Goal: Task Accomplishment & Management: Manage account settings

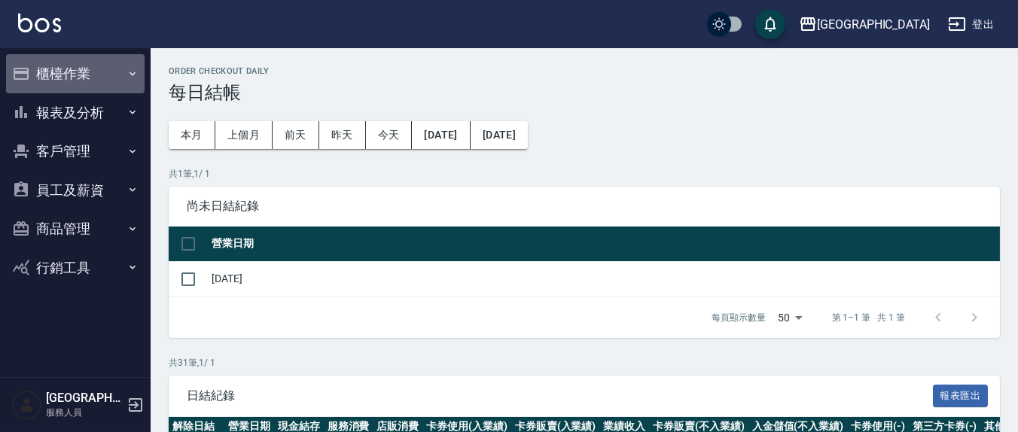
click at [75, 69] on button "櫃檯作業" at bounding box center [75, 73] width 139 height 39
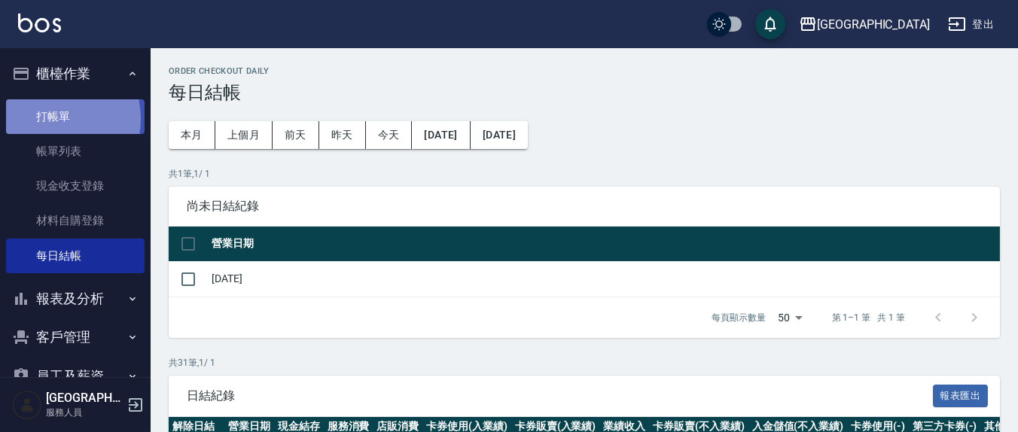
click at [44, 118] on link "打帳單" at bounding box center [75, 116] width 139 height 35
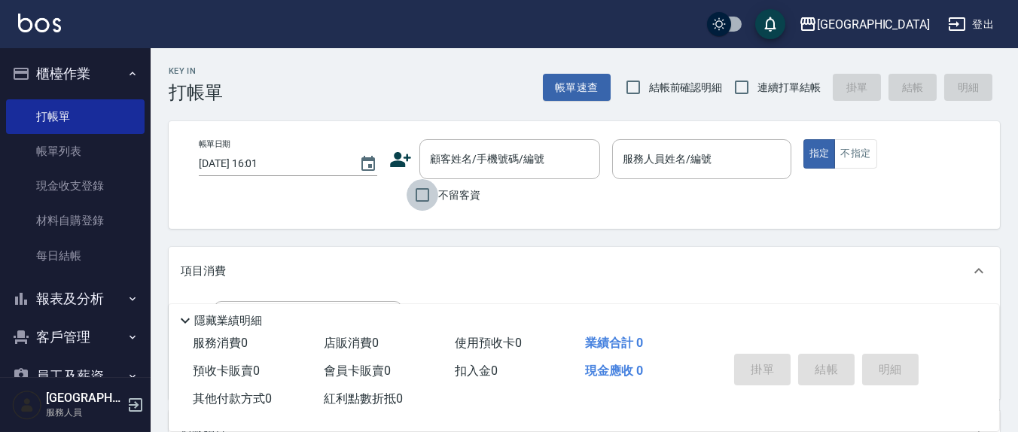
click at [422, 199] on input "不留客資" at bounding box center [423, 195] width 32 height 32
checkbox input "true"
click at [747, 89] on input "連續打單結帳" at bounding box center [742, 88] width 32 height 32
checkbox input "true"
click at [631, 87] on input "結帳前確認明細" at bounding box center [634, 88] width 32 height 32
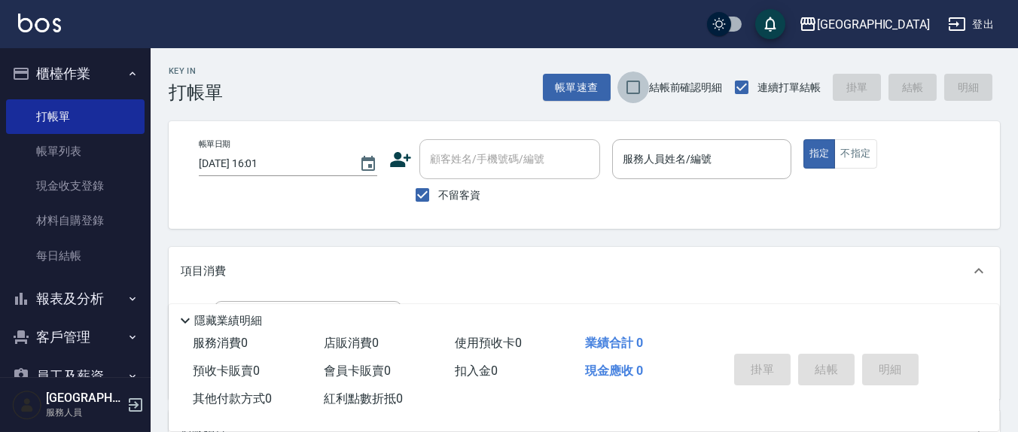
checkbox input "true"
click at [719, 166] on input "服務人員姓名/編號" at bounding box center [701, 159] width 165 height 26
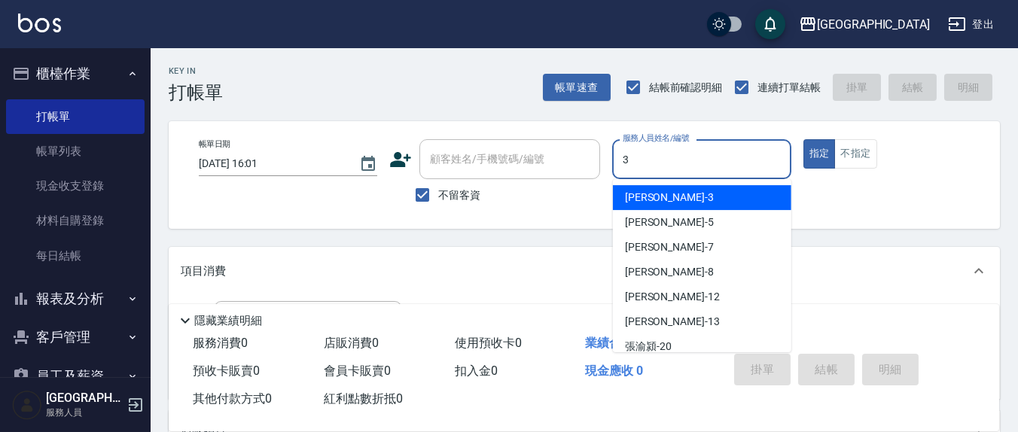
type input "3"
type button "true"
type input "[PERSON_NAME]-3"
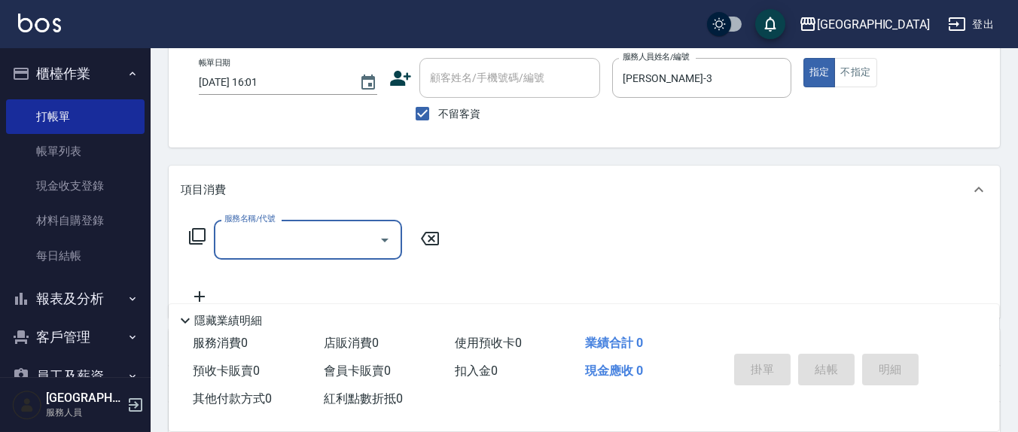
scroll to position [157, 0]
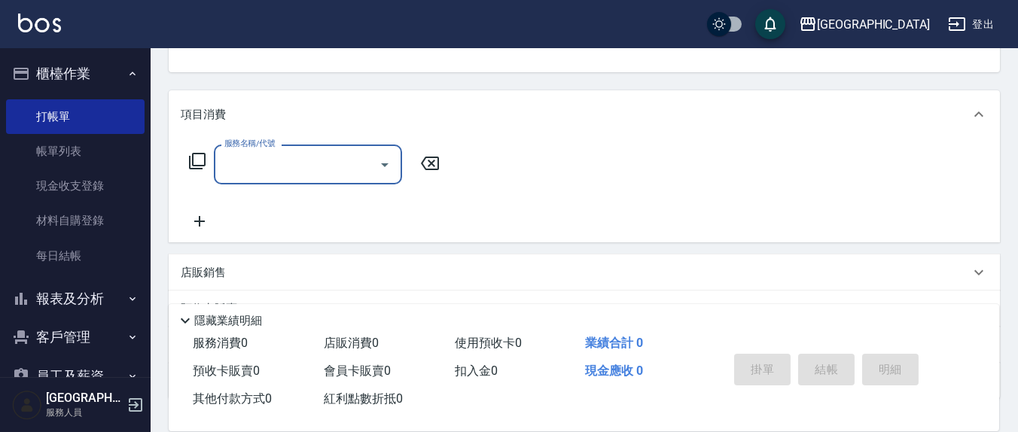
click at [269, 162] on input "服務名稱/代號" at bounding box center [297, 164] width 152 height 26
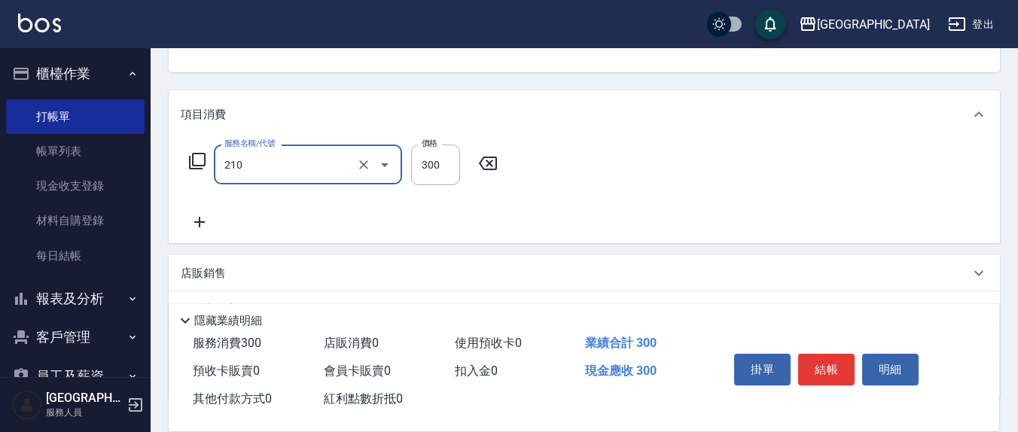
type input "[PERSON_NAME]洗髮精(210)"
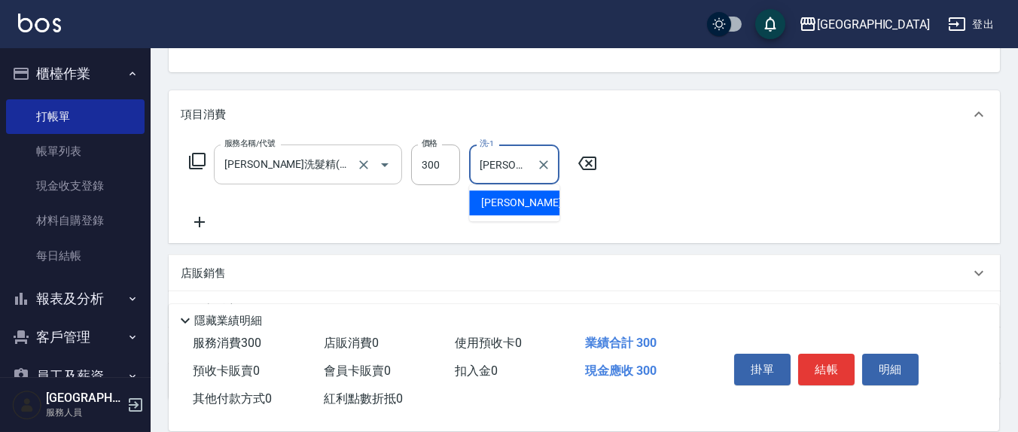
type input "[PERSON_NAME]-3"
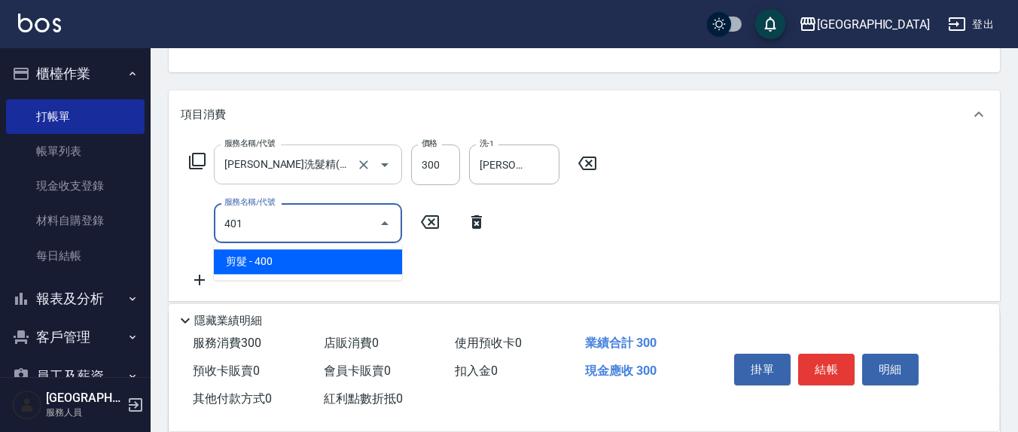
type input "剪髮(401)"
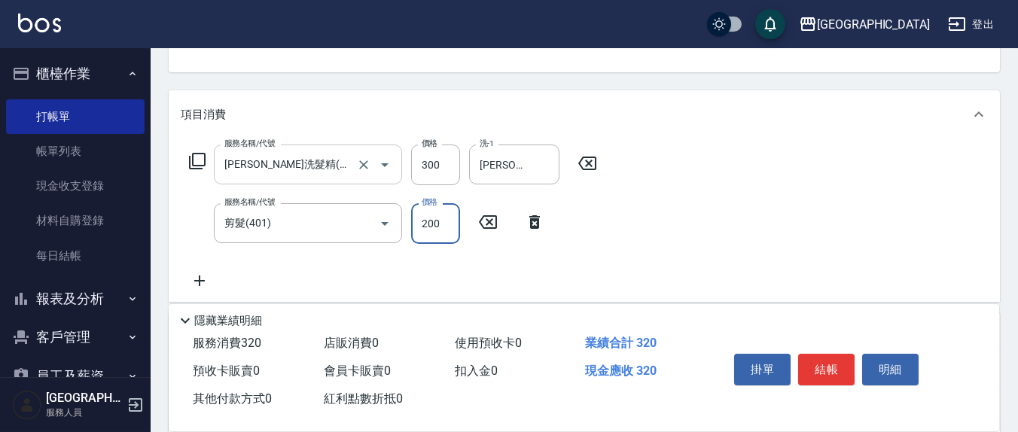
type input "200"
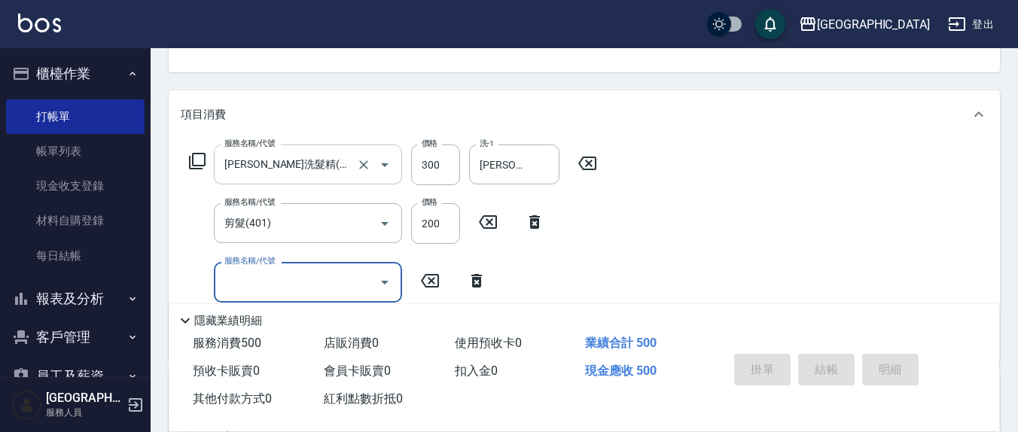
type input "[DATE] 16:02"
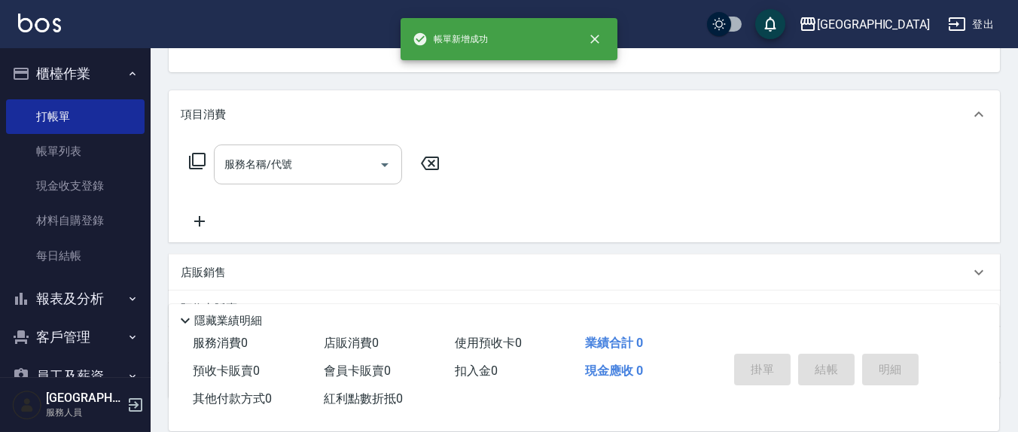
scroll to position [145, 0]
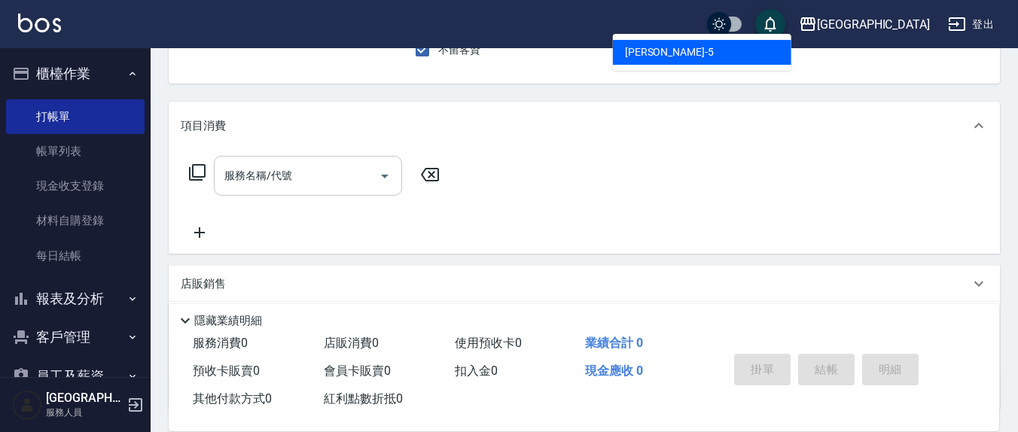
type input "[PERSON_NAME]5"
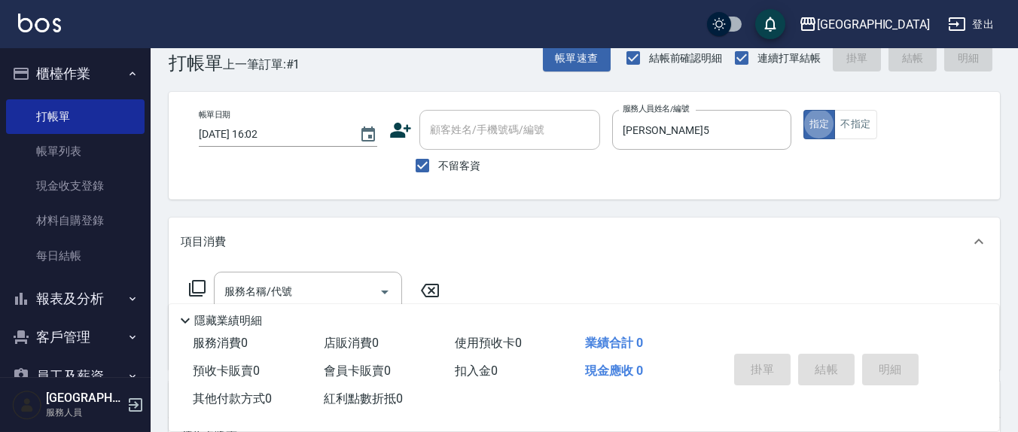
scroll to position [0, 0]
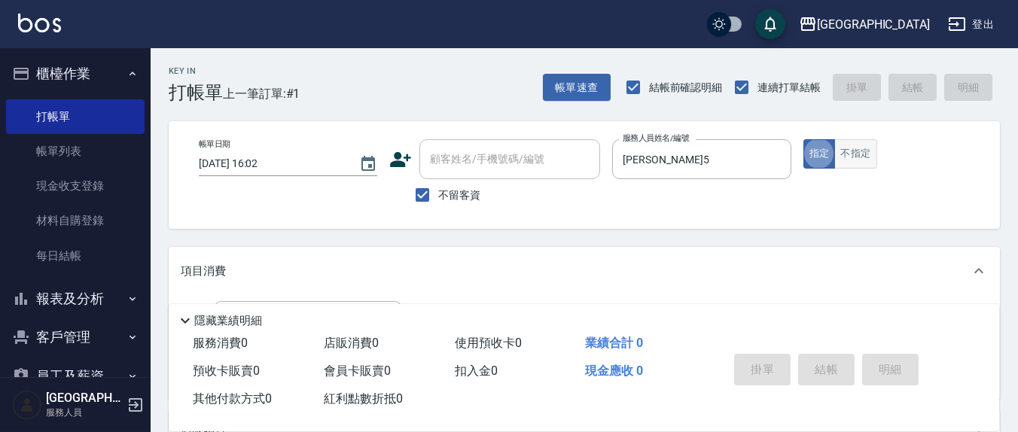
click at [865, 156] on button "不指定" at bounding box center [856, 153] width 42 height 29
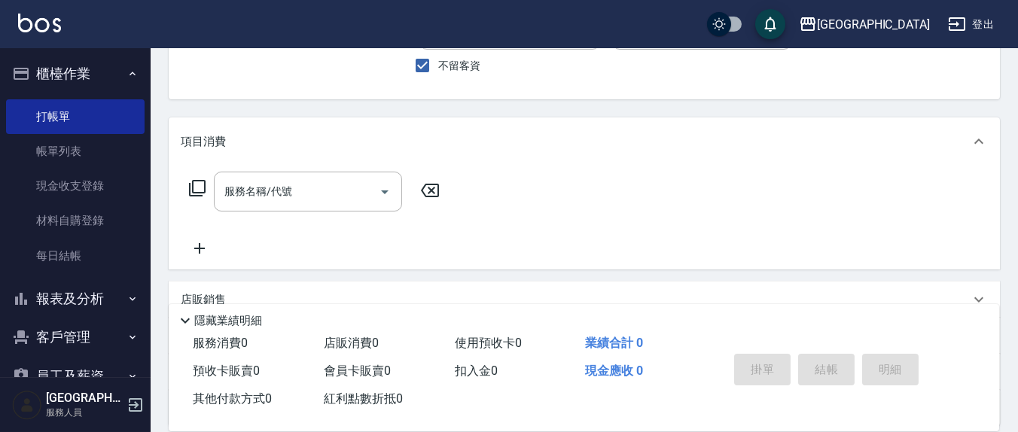
scroll to position [157, 0]
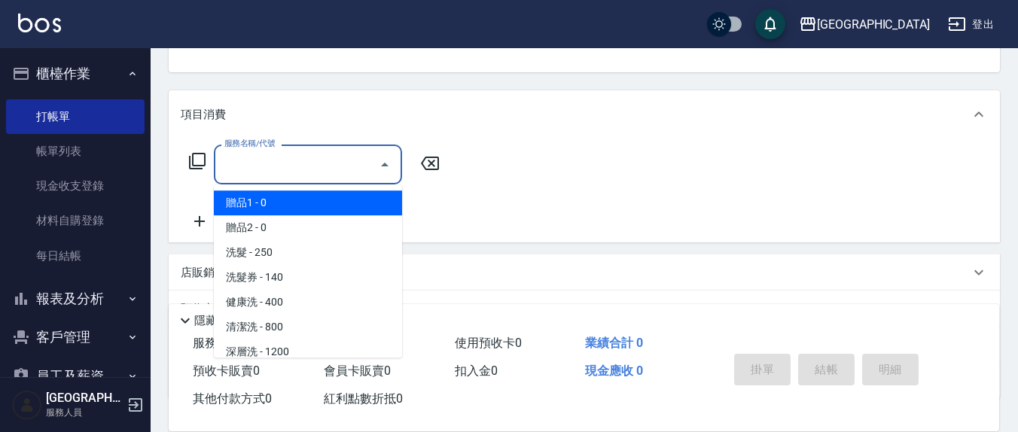
click at [342, 155] on input "服務名稱/代號" at bounding box center [297, 164] width 152 height 26
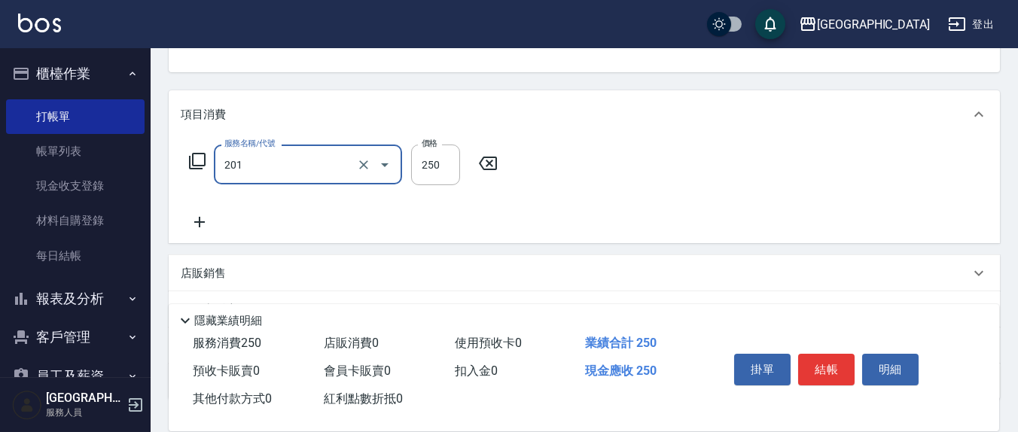
type input "洗髮(201)"
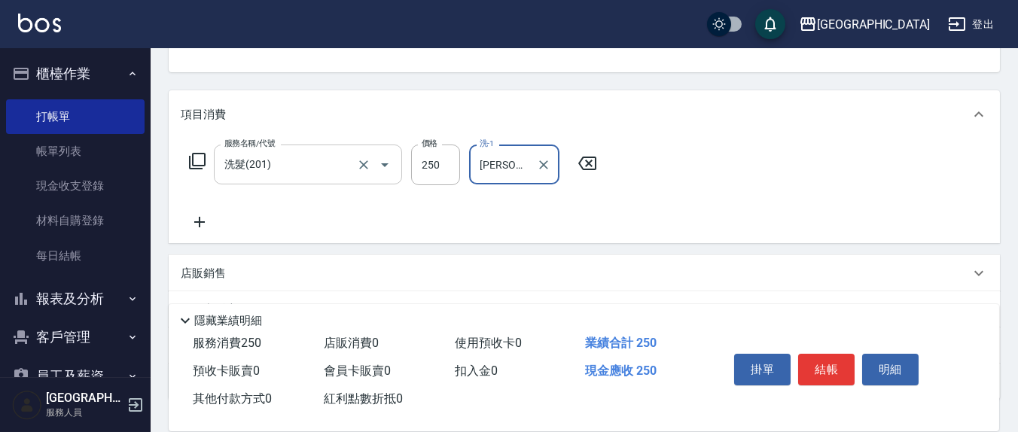
type input "[PERSON_NAME]-22"
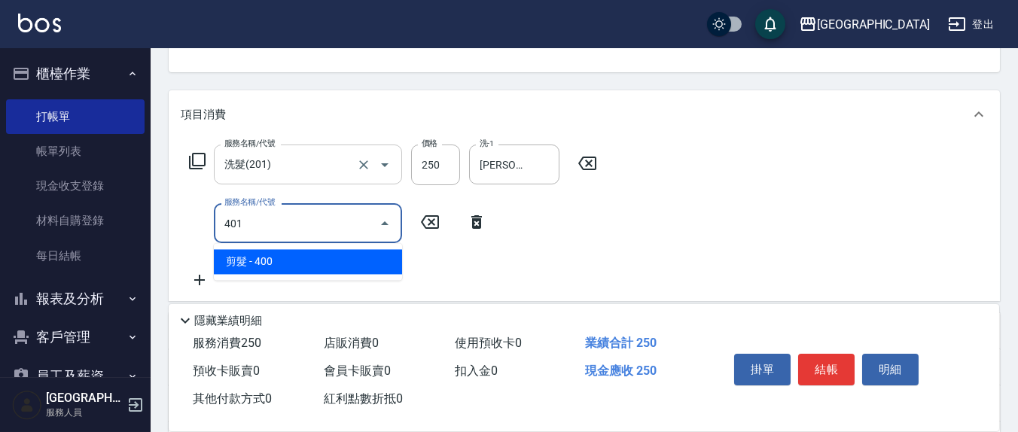
type input "剪髮(401)"
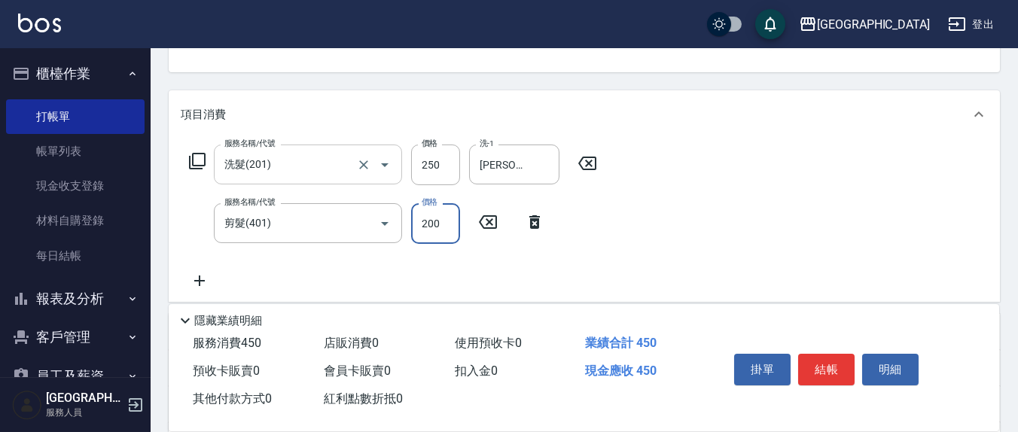
type input "200"
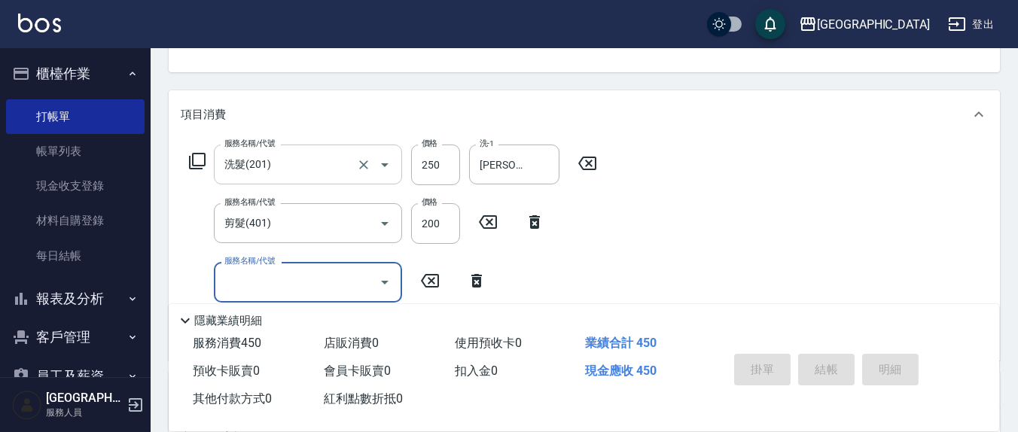
type button "false"
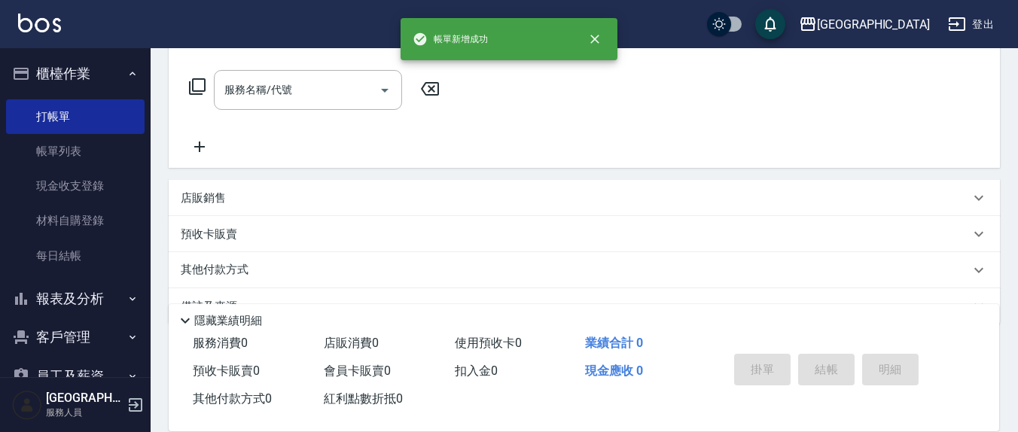
scroll to position [0, 0]
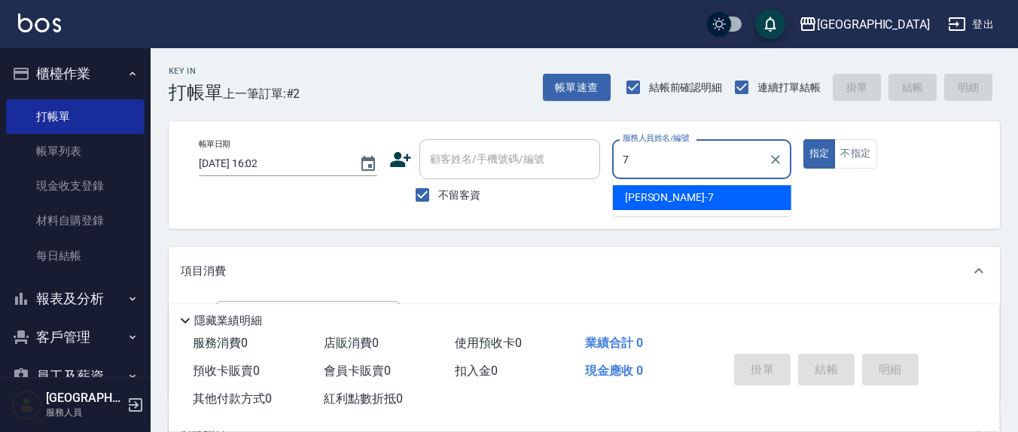
type input "[PERSON_NAME]7"
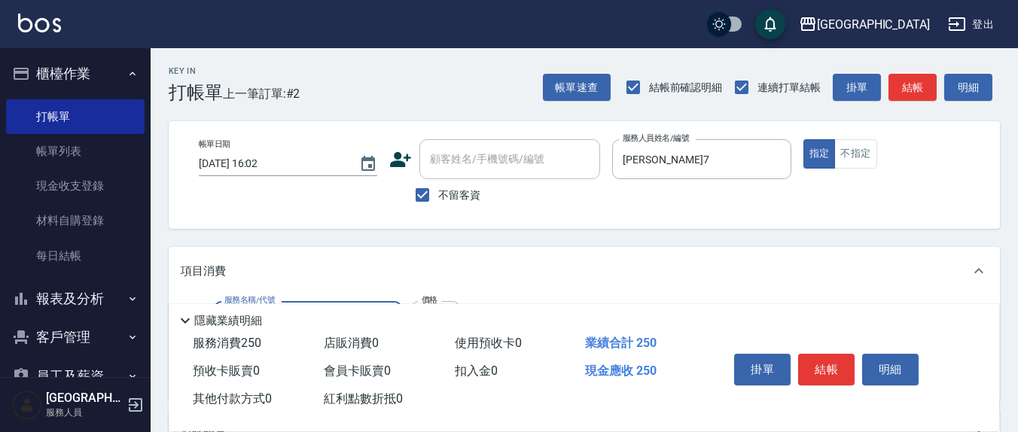
type input "洗髮(201)"
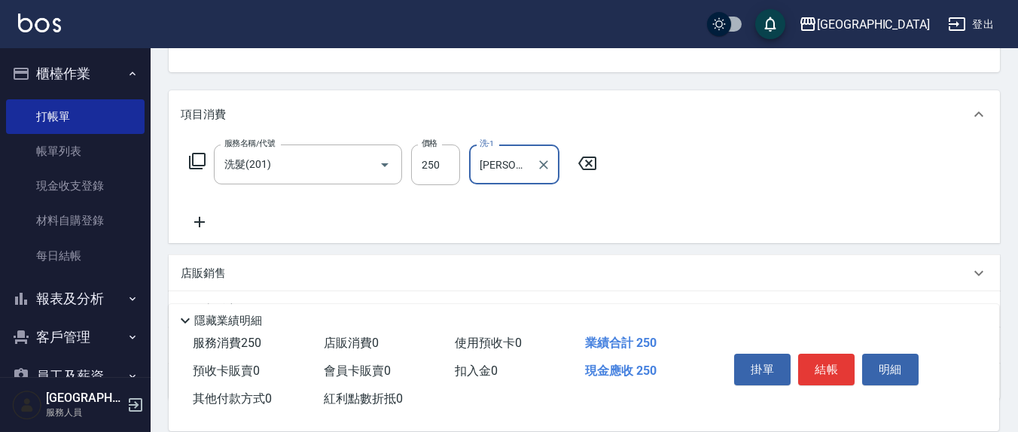
type input "[PERSON_NAME]-22"
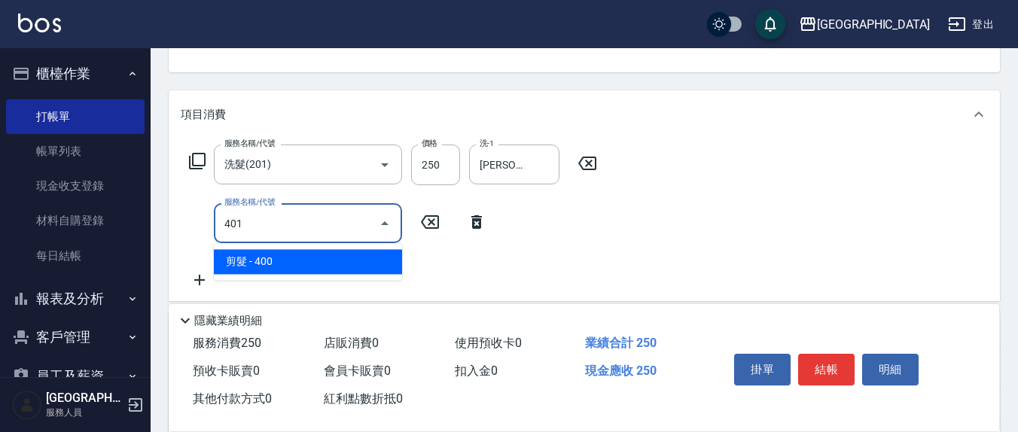
type input "剪髮(401)"
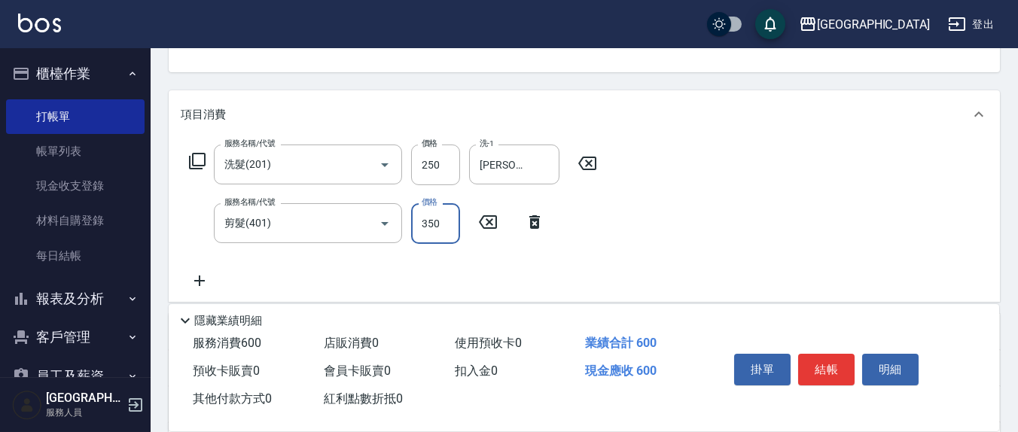
type input "350"
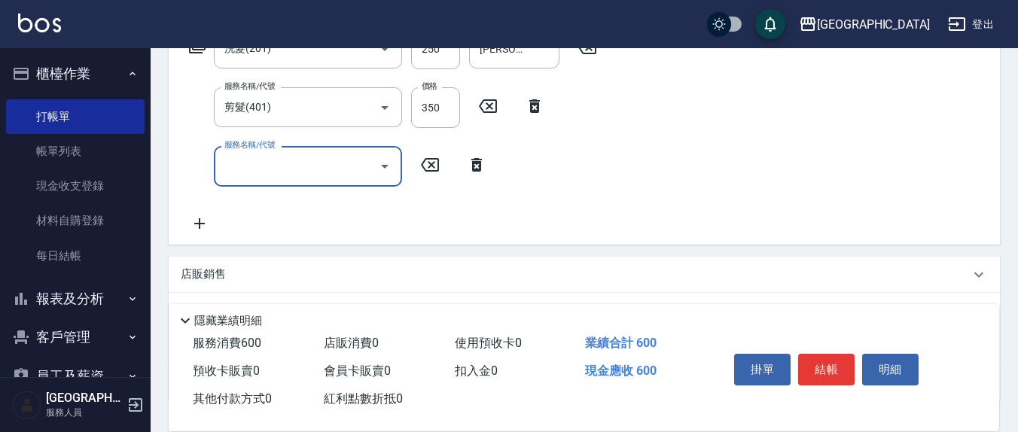
scroll to position [313, 0]
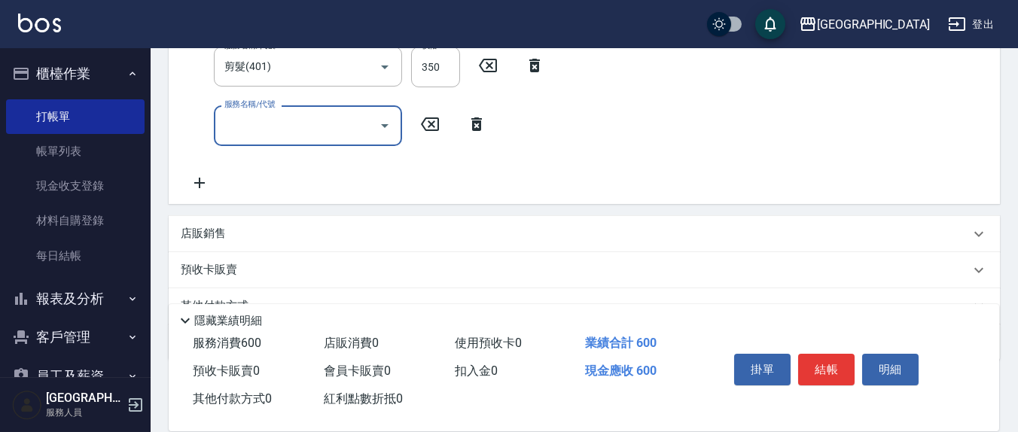
click at [200, 232] on p "店販銷售" at bounding box center [203, 234] width 45 height 16
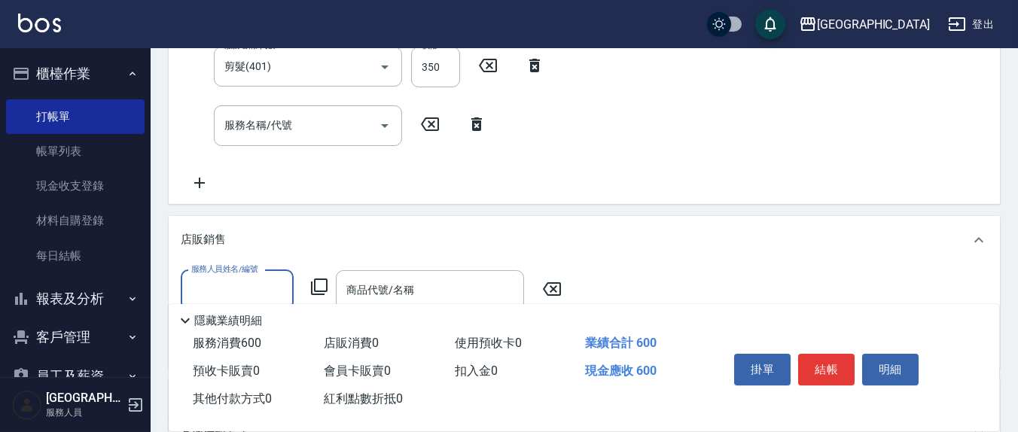
scroll to position [0, 0]
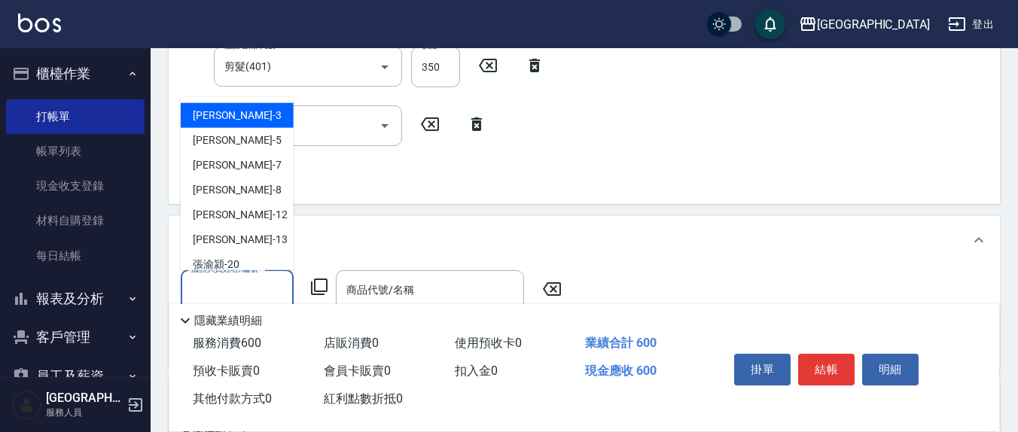
click at [267, 282] on input "服務人員姓名/編號" at bounding box center [237, 290] width 99 height 26
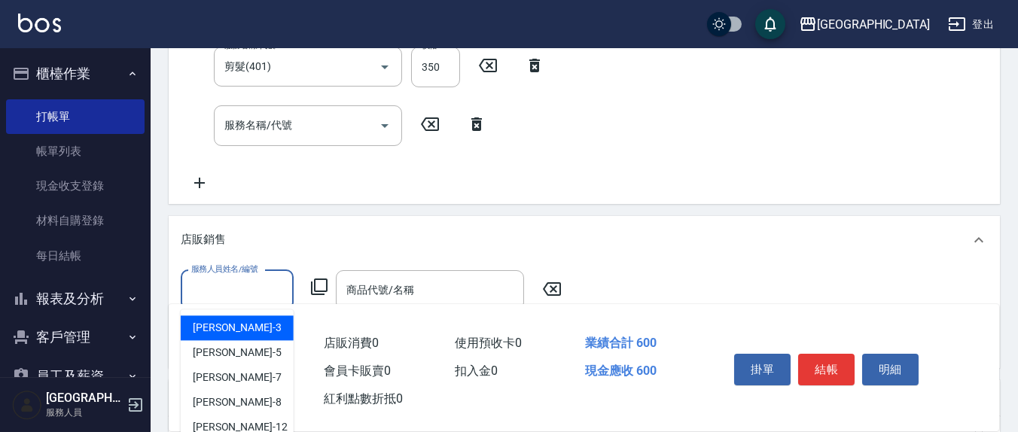
scroll to position [471, 0]
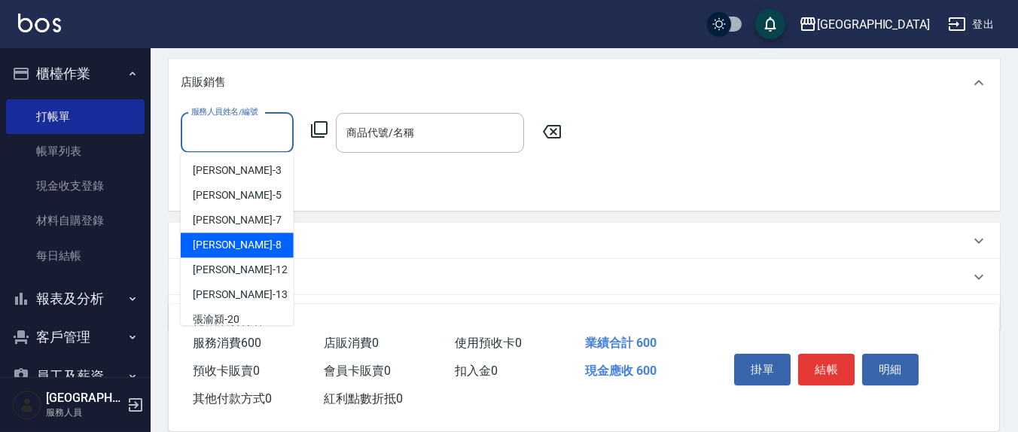
type input "ㄆ"
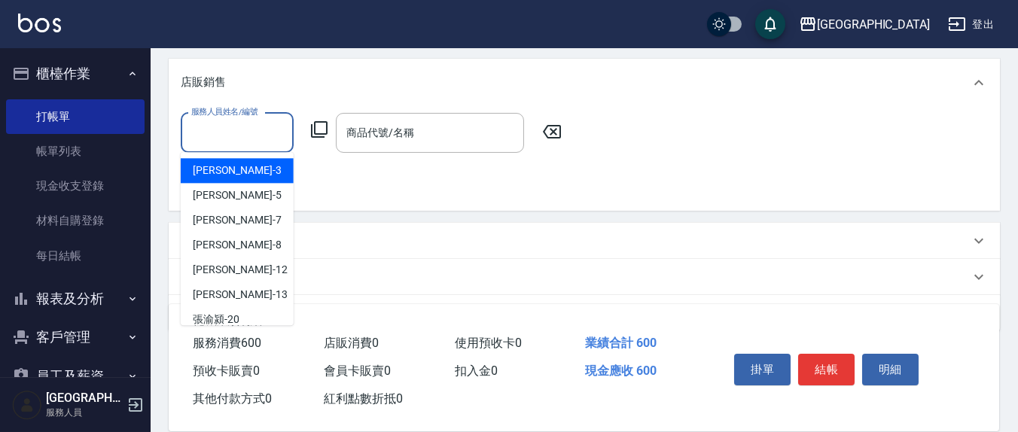
type input "q"
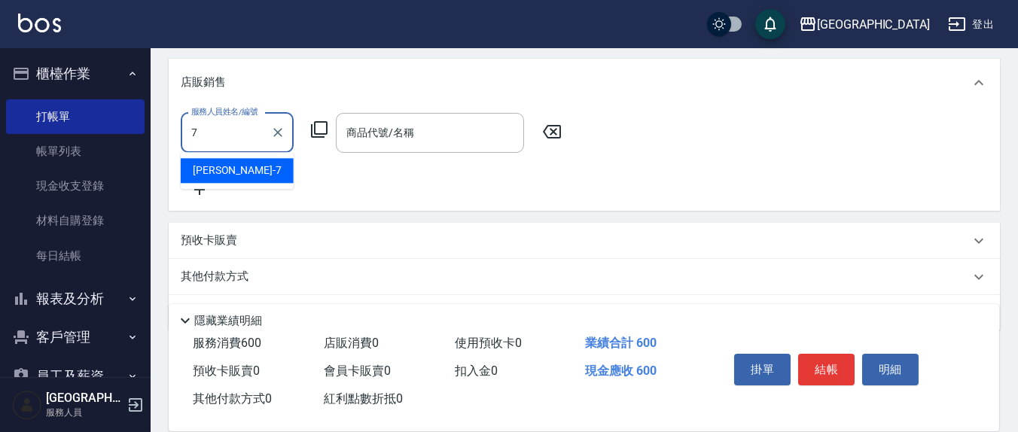
type input "[PERSON_NAME]7"
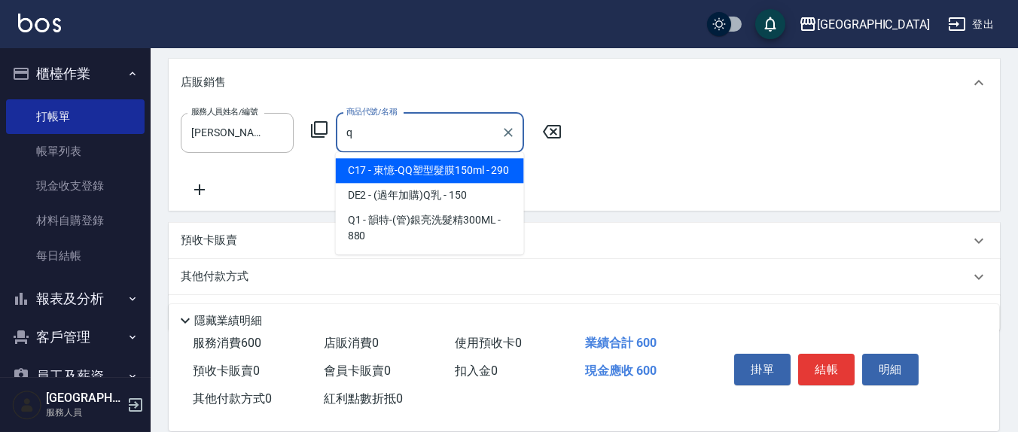
click at [442, 166] on span "C17 - 東憶-QQ塑型髮膜150ml - 290" at bounding box center [430, 170] width 188 height 25
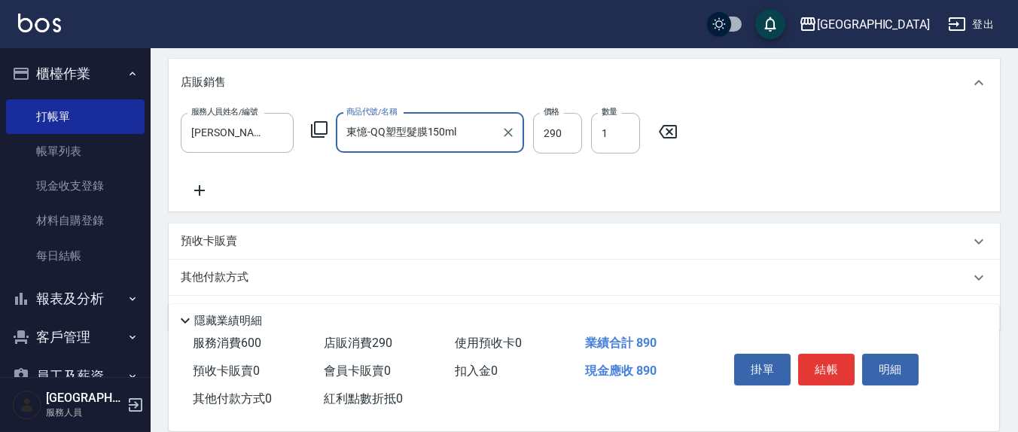
type input "東憶-QQ塑型髮膜150ml"
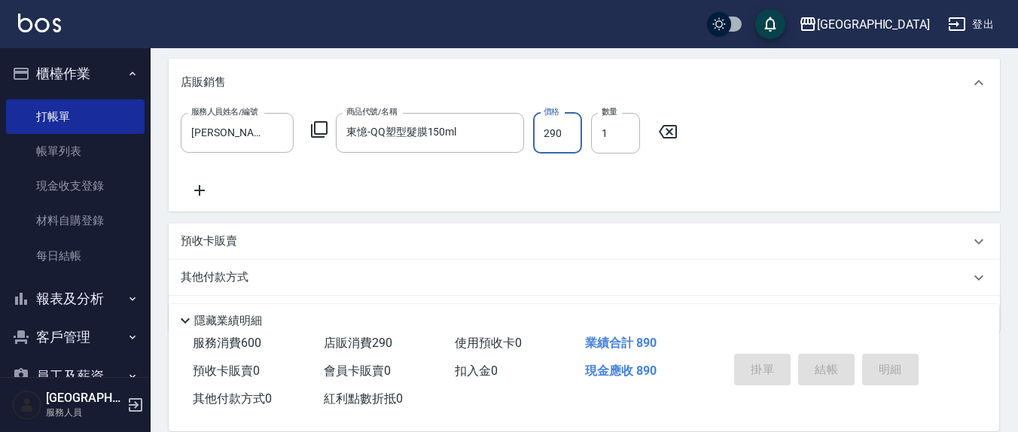
type input "[DATE] 16:03"
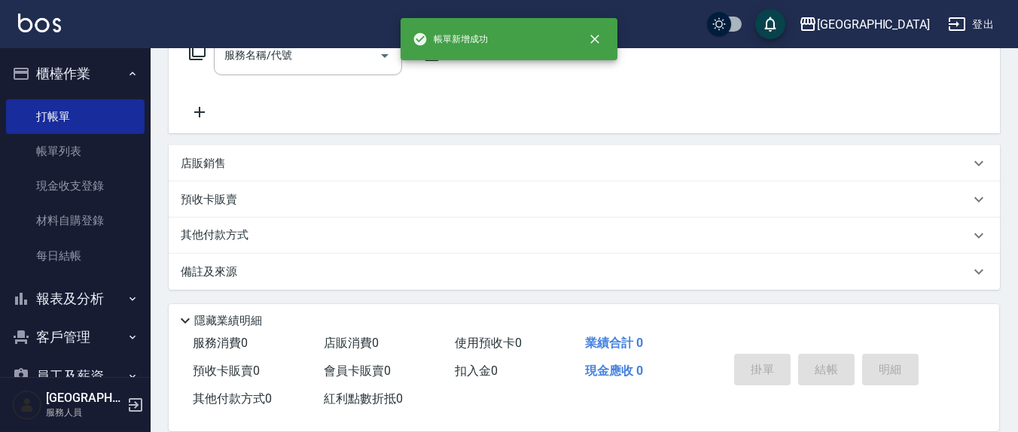
scroll to position [0, 0]
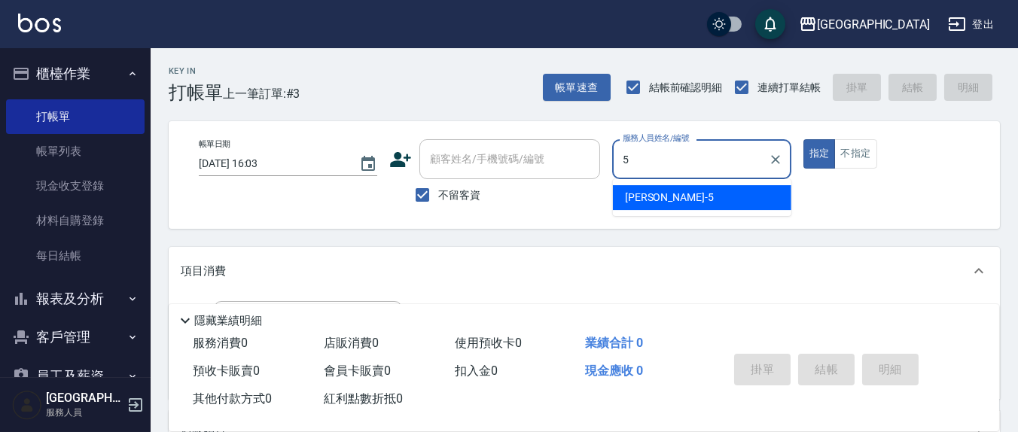
type input "[PERSON_NAME]5"
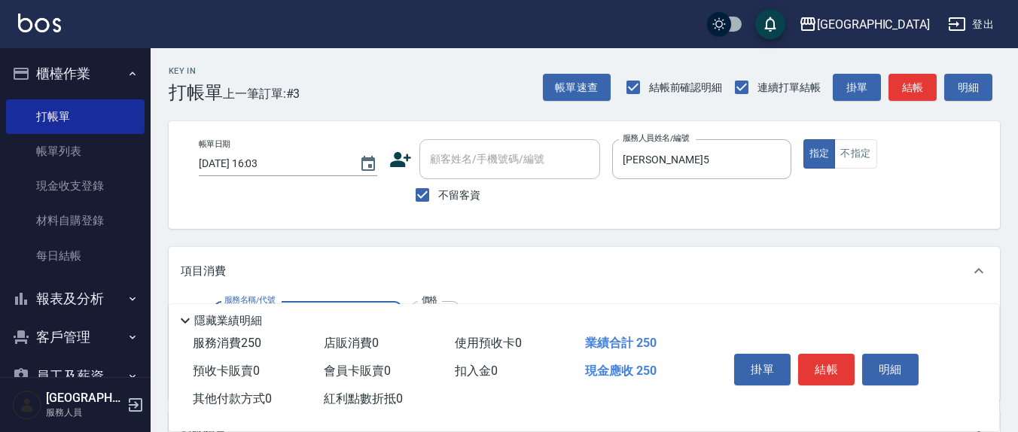
type input "洗髮(201)"
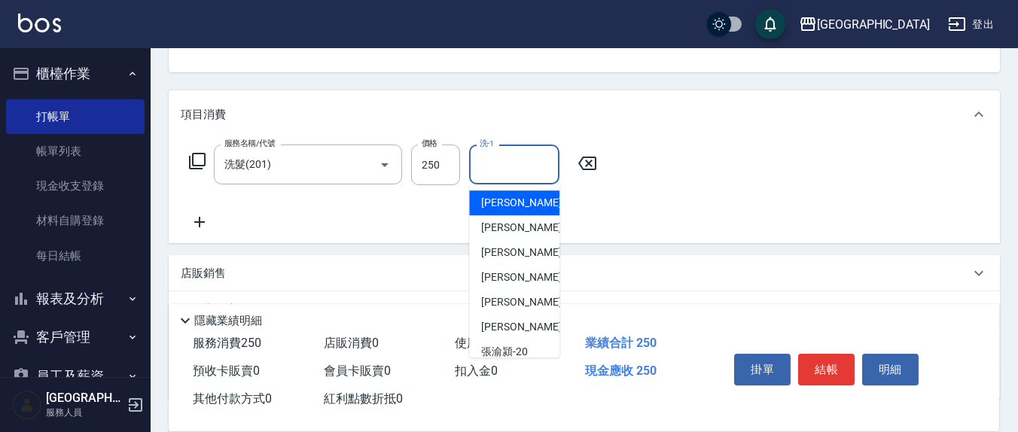
click at [518, 163] on input "洗-1" at bounding box center [514, 164] width 77 height 26
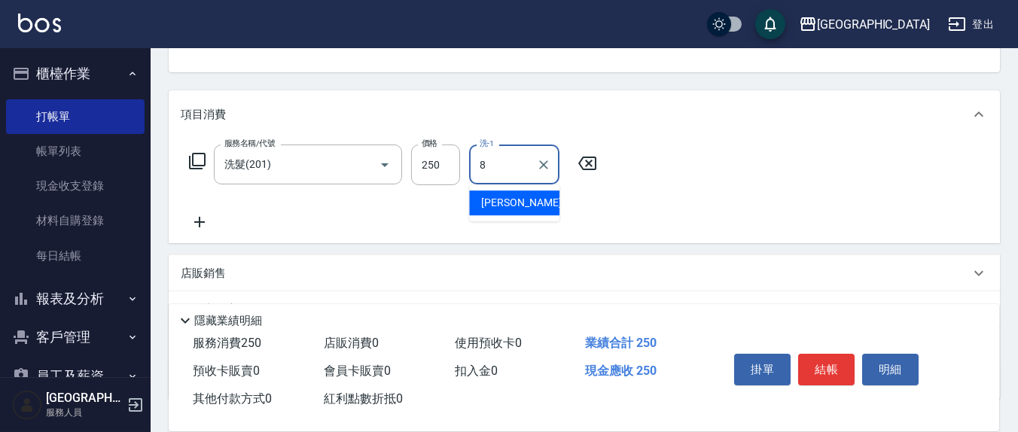
type input "8"
type input "1600"
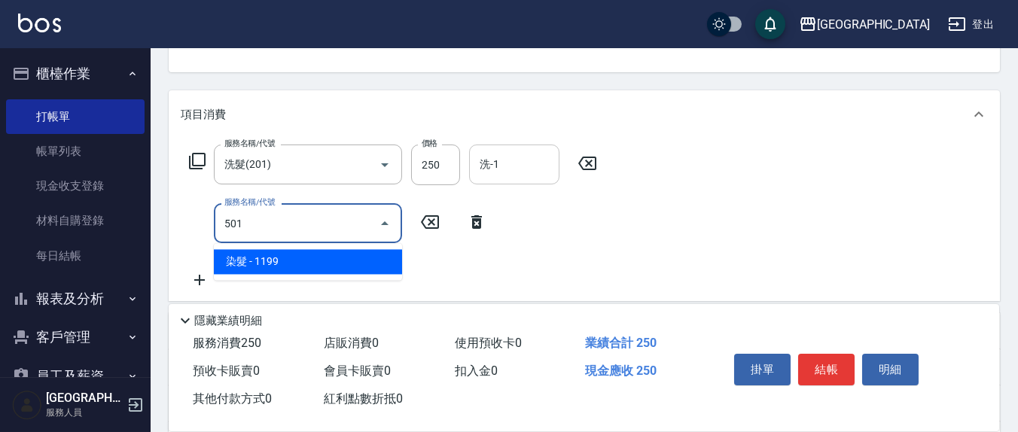
type input "染髮(501)"
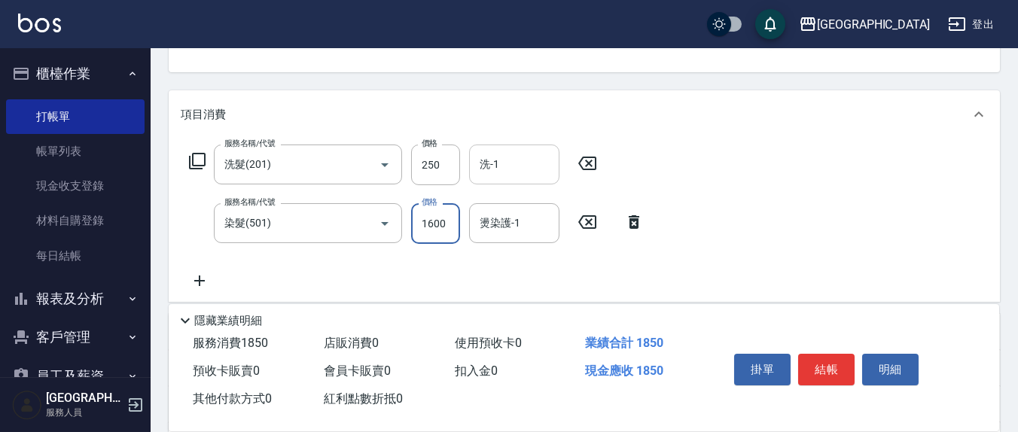
type input "1600"
type input "[PERSON_NAME]5"
click at [519, 163] on input "洗-1" at bounding box center [514, 164] width 77 height 26
type input "[PERSON_NAME]-8"
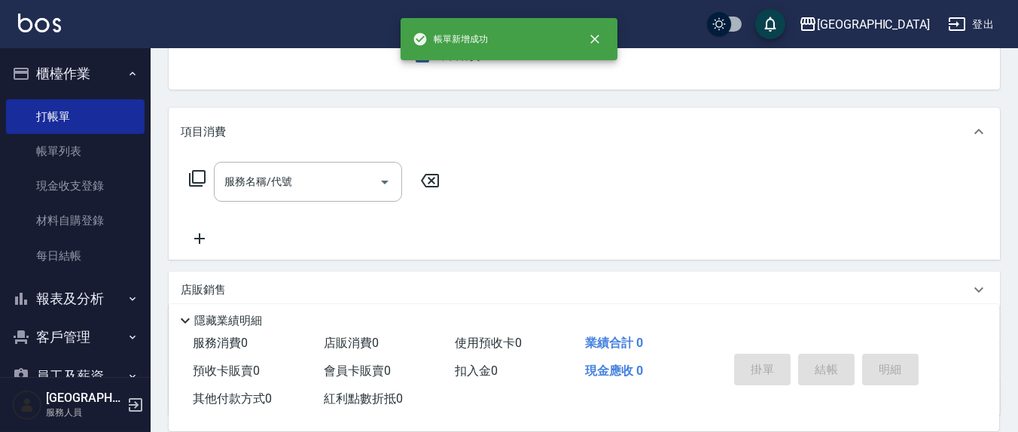
scroll to position [0, 0]
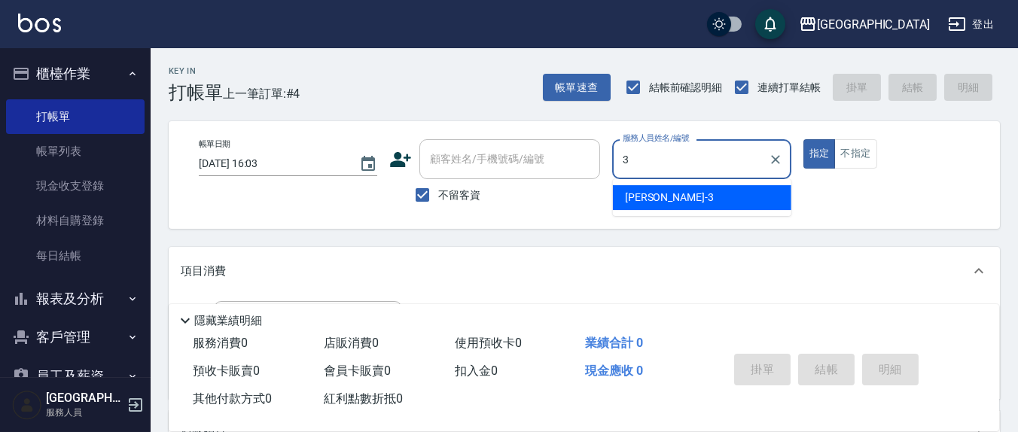
type input "[PERSON_NAME]-3"
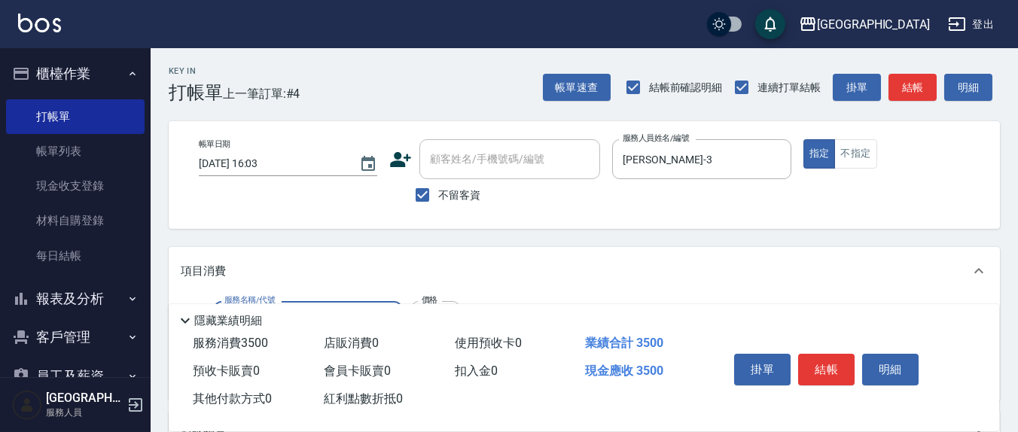
type input "完美套餐3500(316)"
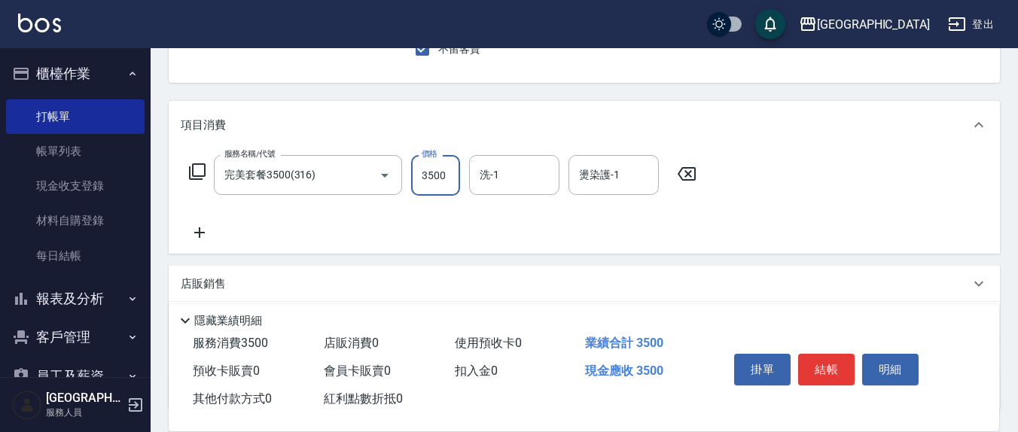
scroll to position [157, 0]
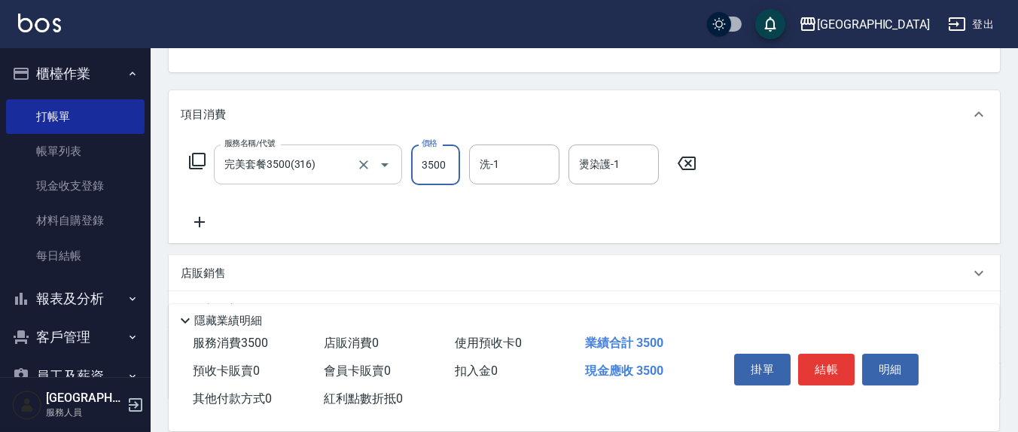
click at [344, 167] on input "完美套餐3500(316)" at bounding box center [287, 164] width 133 height 26
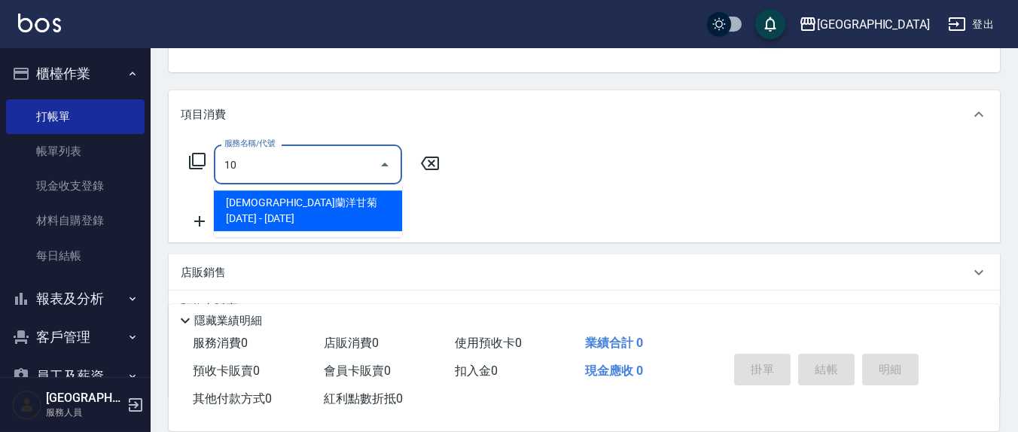
scroll to position [0, 0]
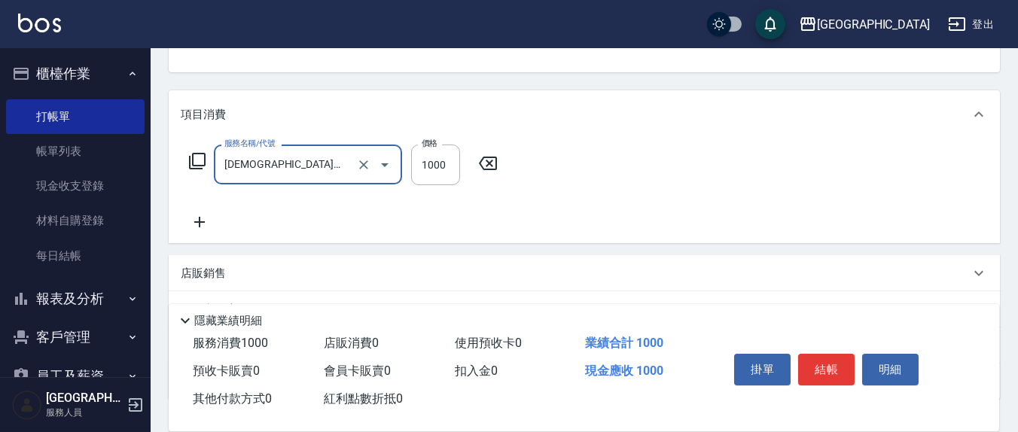
type input "[DEMOGRAPHIC_DATA]蘭洋甘菊1000(712)"
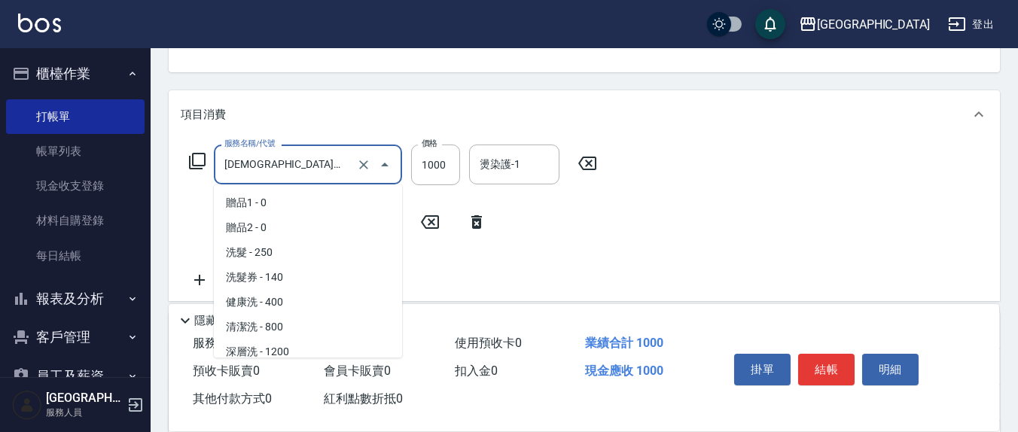
click at [328, 175] on input "[DEMOGRAPHIC_DATA]蘭洋甘菊1000(712)" at bounding box center [287, 164] width 133 height 26
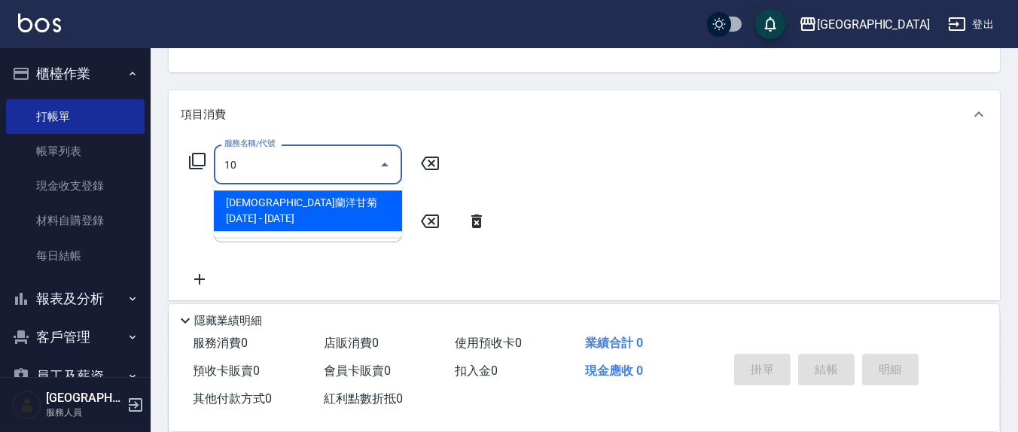
type input "[DEMOGRAPHIC_DATA]蘭洋甘菊1000(712)"
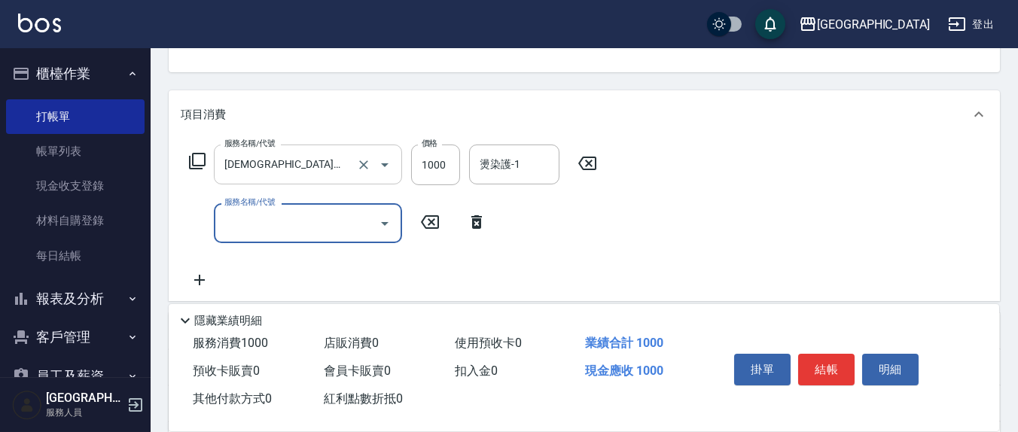
click at [327, 177] on input "[DEMOGRAPHIC_DATA]蘭洋甘菊1000(712)" at bounding box center [287, 164] width 133 height 26
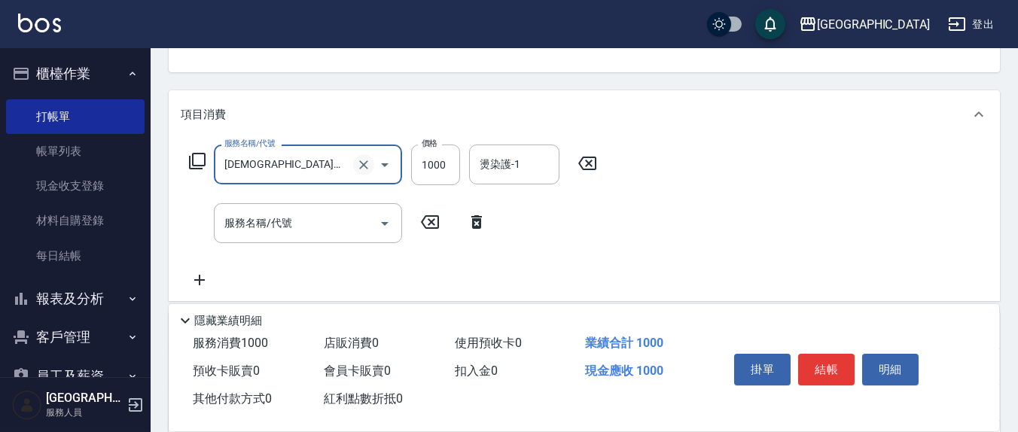
click at [367, 166] on icon "Clear" at bounding box center [363, 164] width 15 height 15
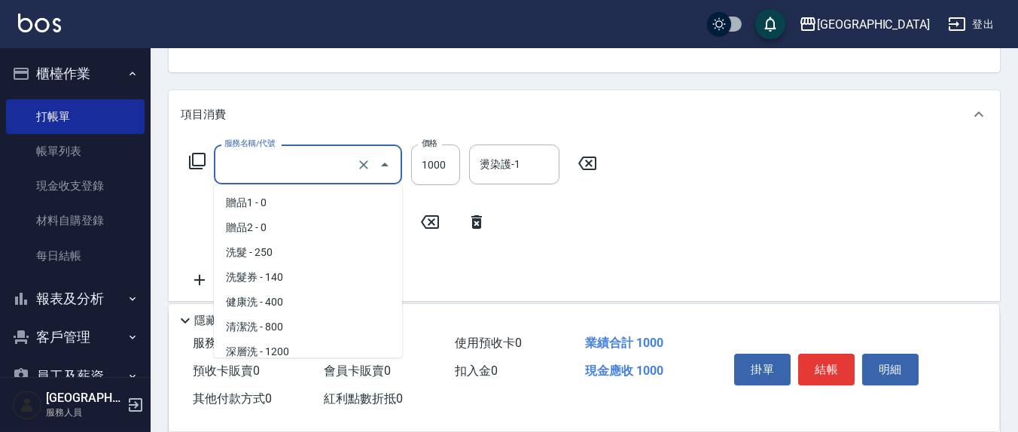
click at [319, 163] on input "服務名稱/代號" at bounding box center [287, 164] width 133 height 26
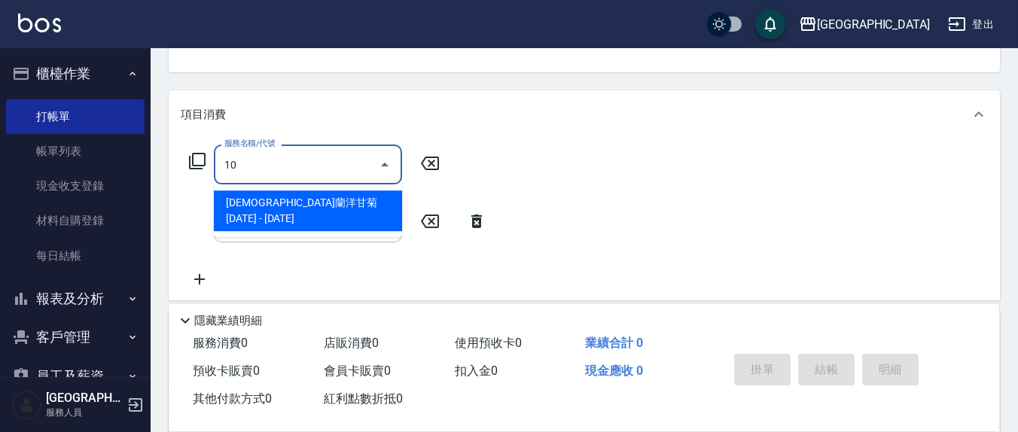
type input "1"
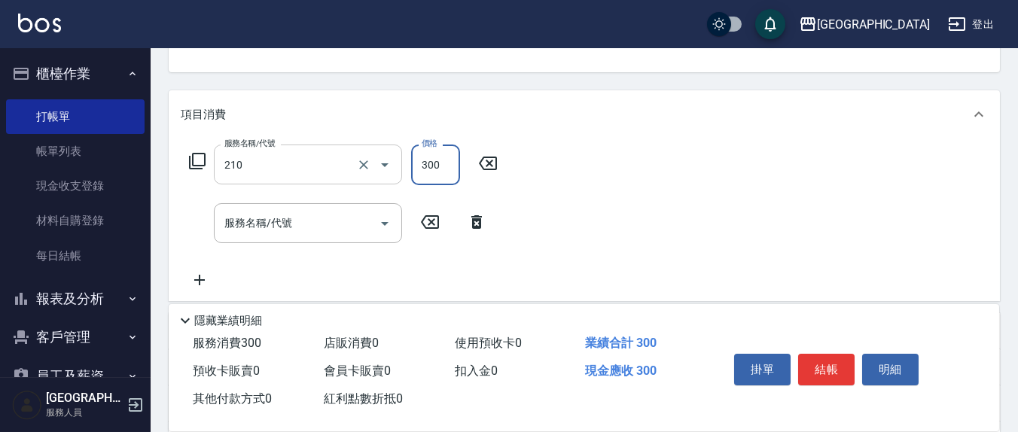
type input "[PERSON_NAME]洗髮精(210)"
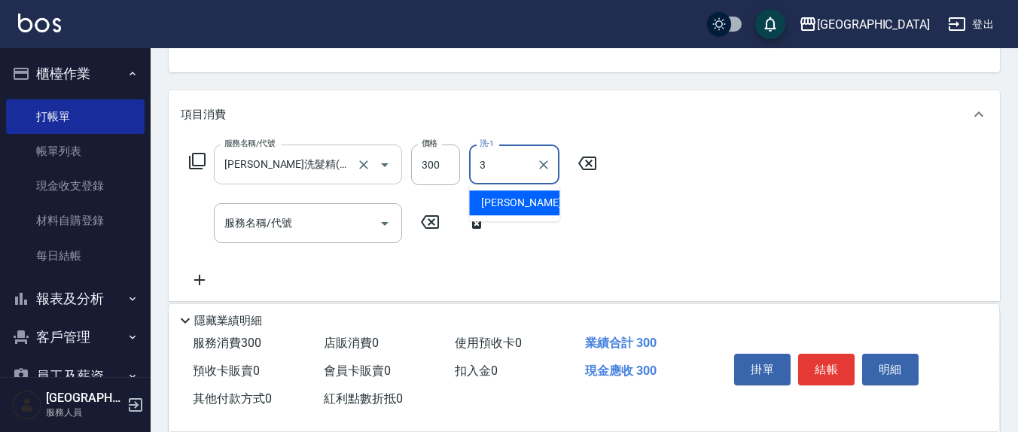
type input "[PERSON_NAME]-3"
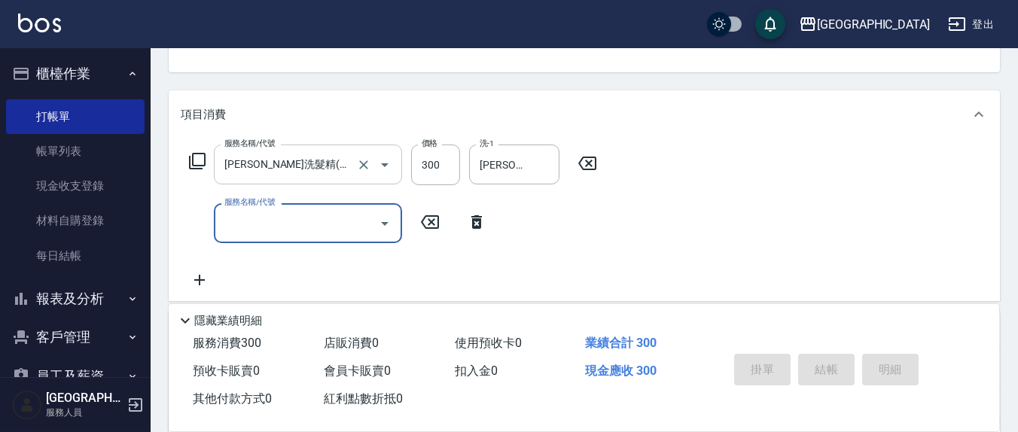
type input "[DATE] 16:04"
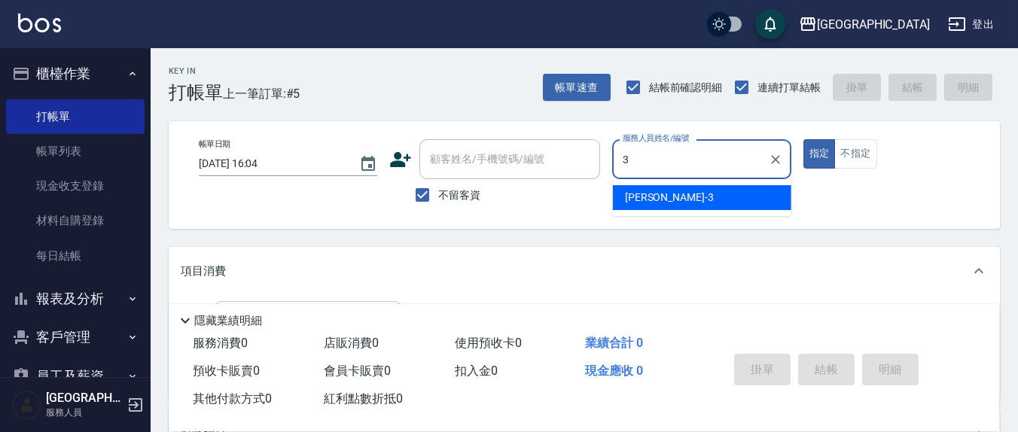
type input "[PERSON_NAME]-3"
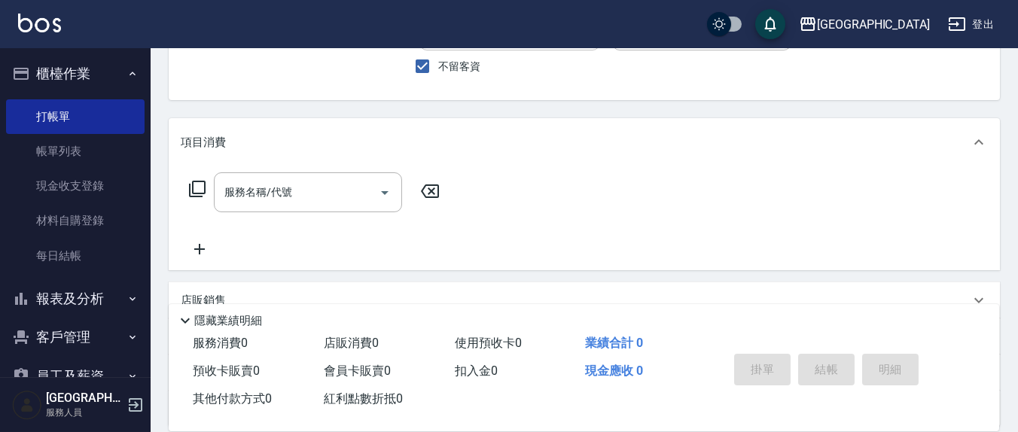
scroll to position [157, 0]
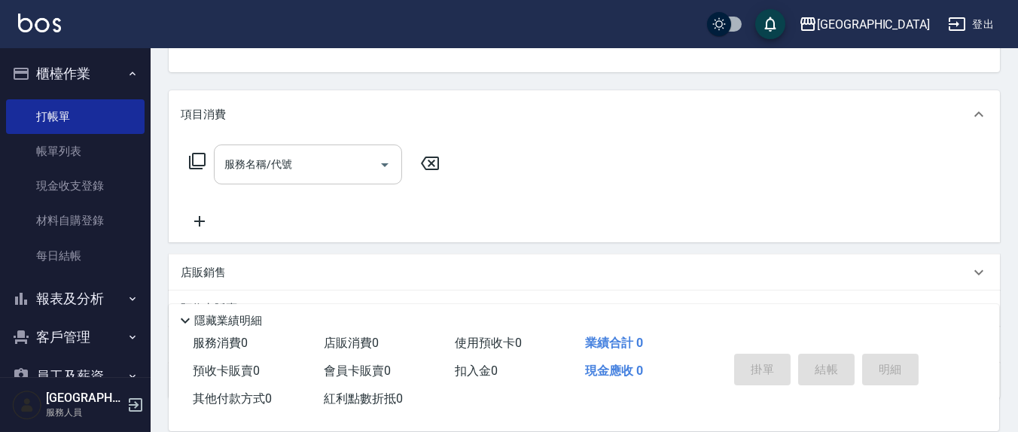
click at [316, 168] on input "服務名稱/代號" at bounding box center [297, 164] width 152 height 26
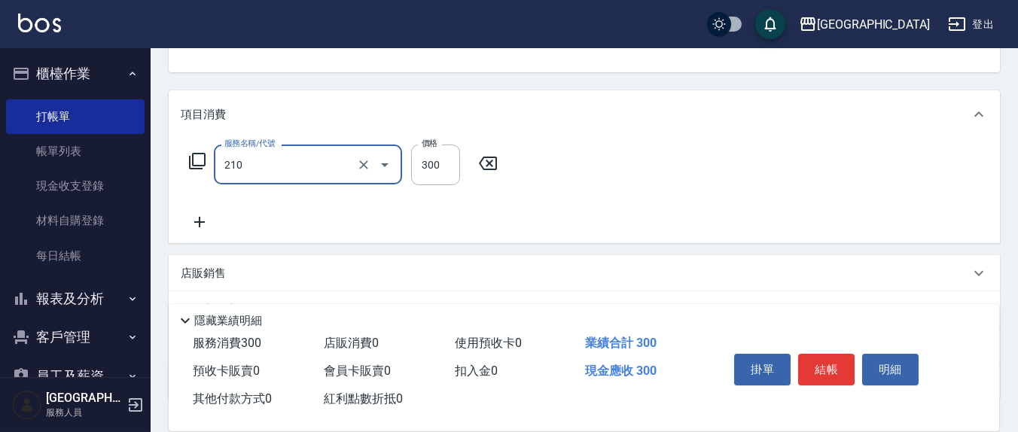
type input "[PERSON_NAME]洗髮精(210)"
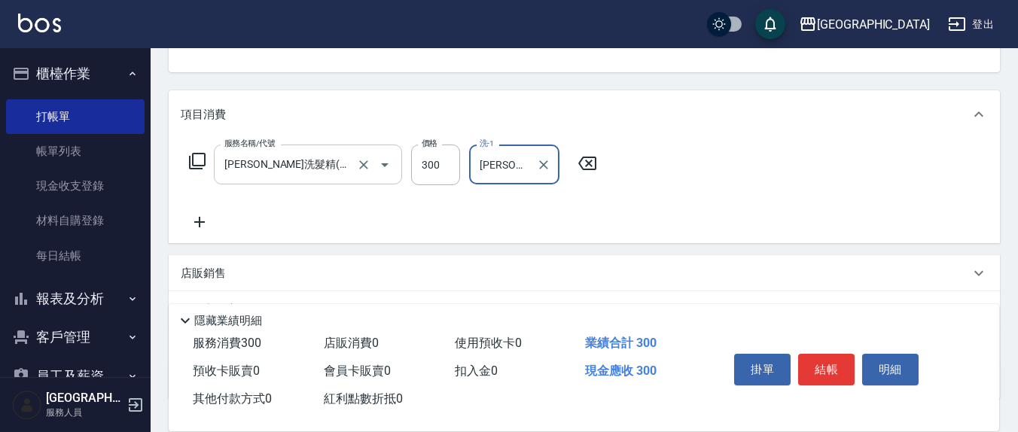
type input "[PERSON_NAME]-3"
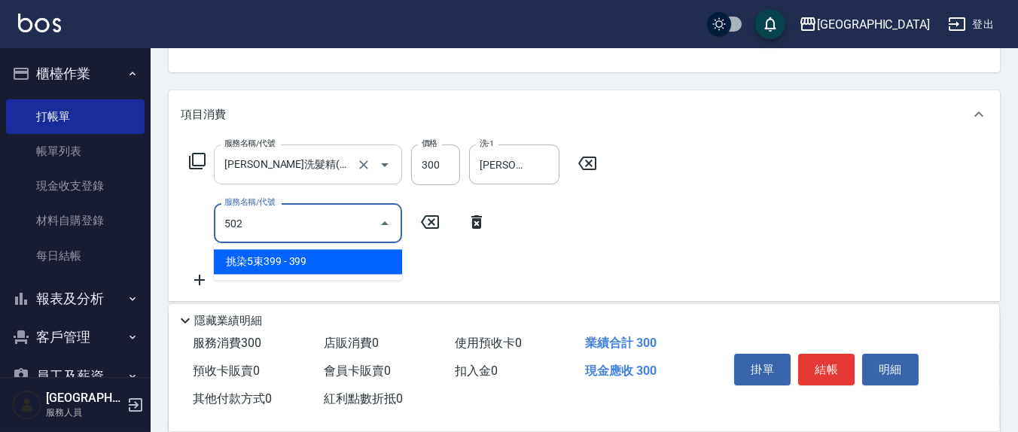
type input "挑染5束399(502)"
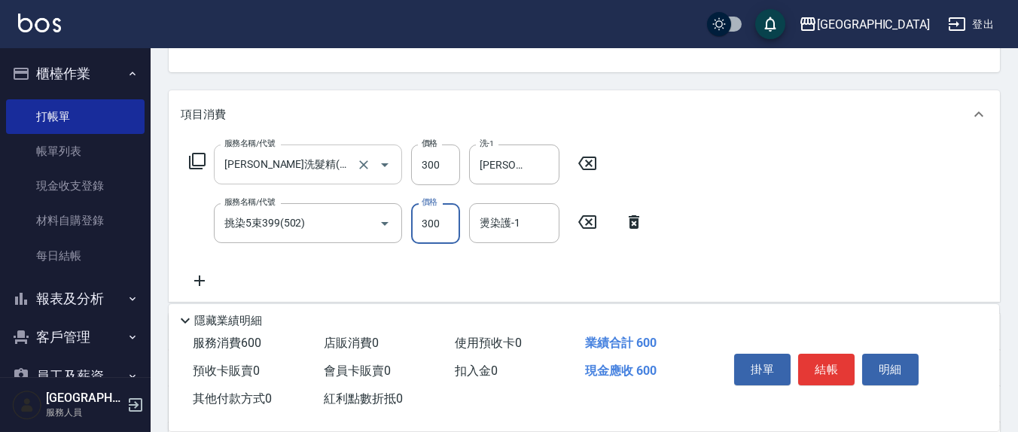
type input "300"
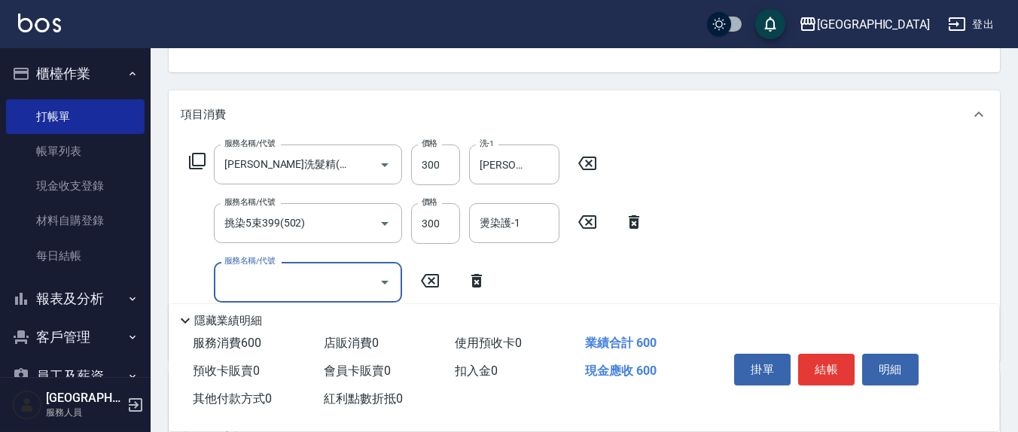
click at [513, 232] on input "燙染護-1" at bounding box center [514, 223] width 77 height 26
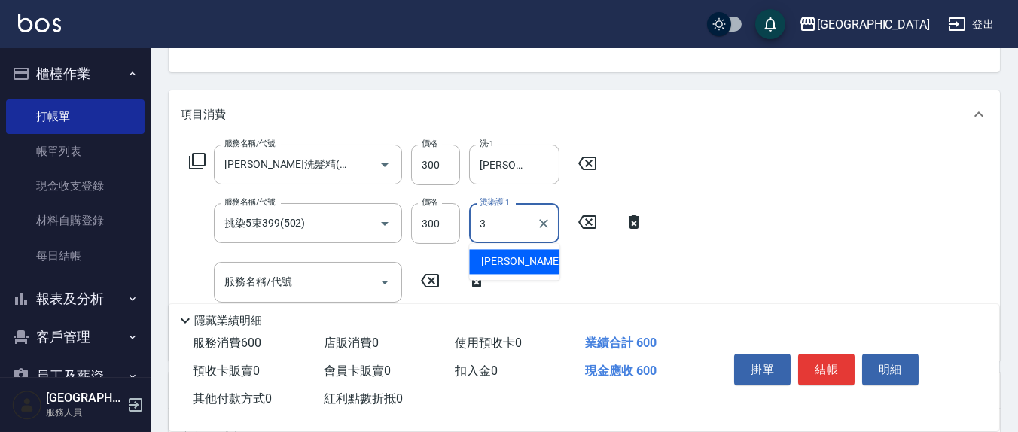
type input "[PERSON_NAME]-3"
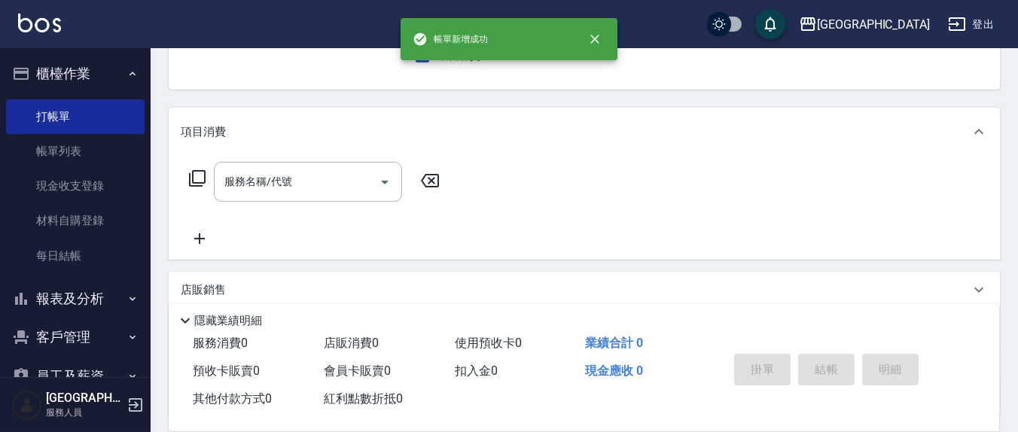
scroll to position [0, 0]
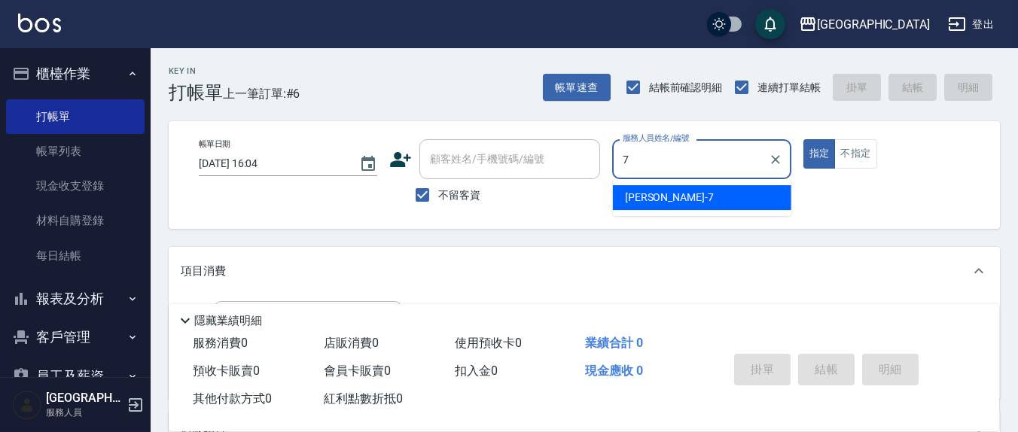
type input "[PERSON_NAME]7"
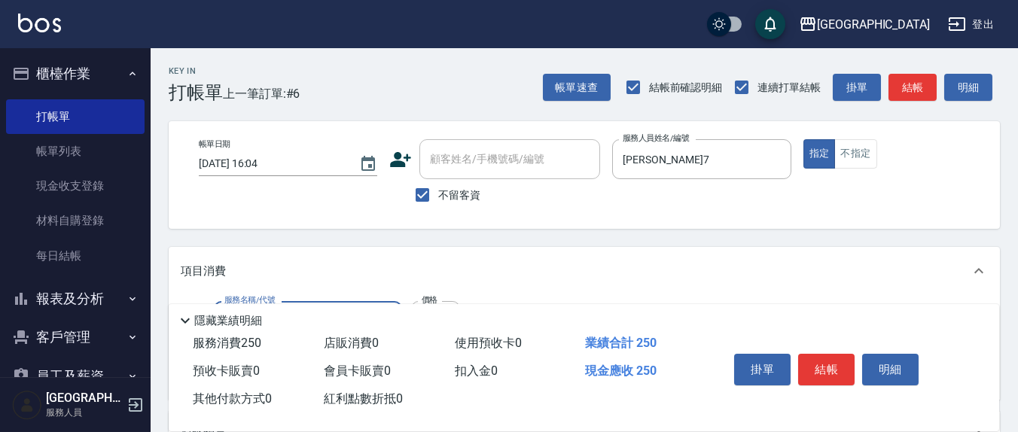
type input "洗髮(201)"
type input "[PERSON_NAME]-8"
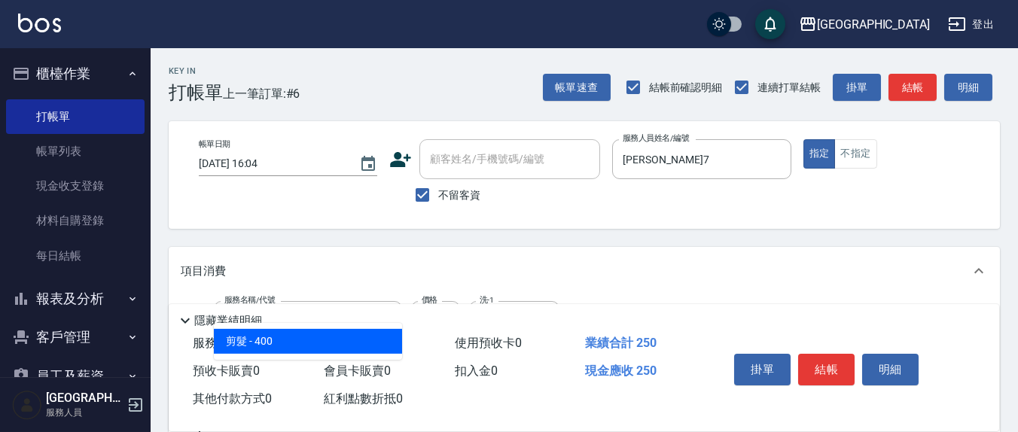
type input "剪髮(401)"
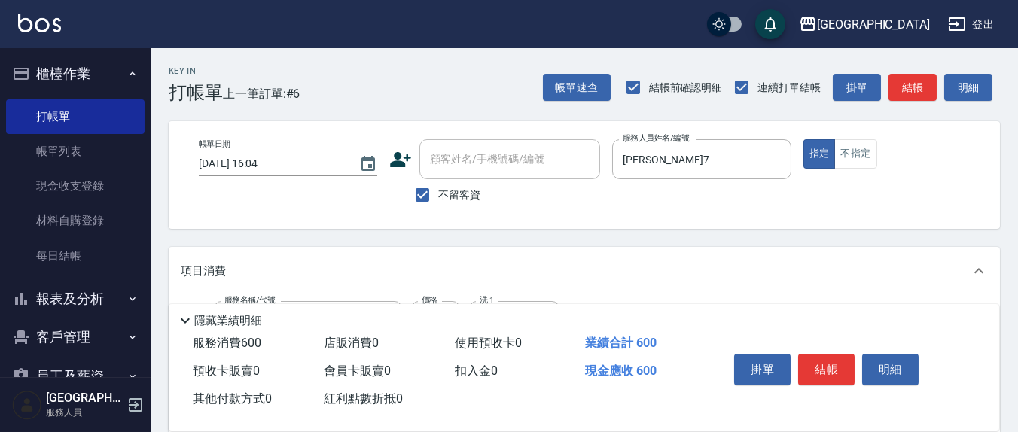
type input "350"
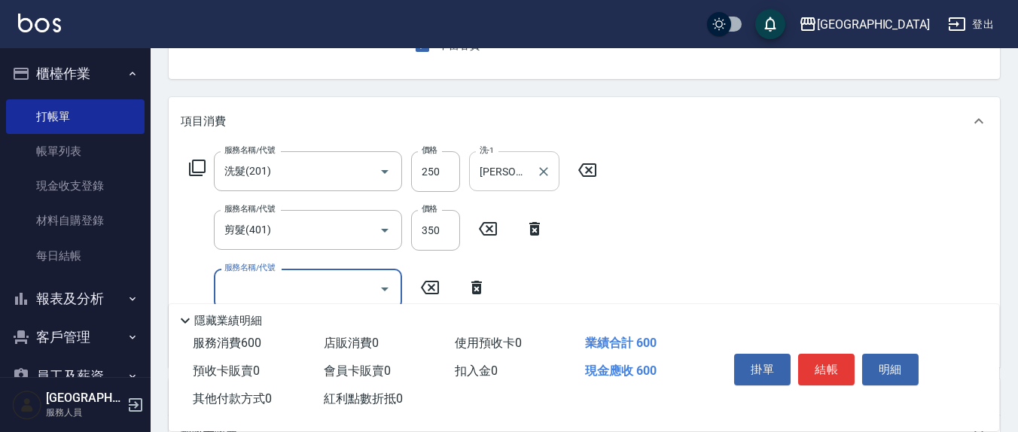
scroll to position [176, 0]
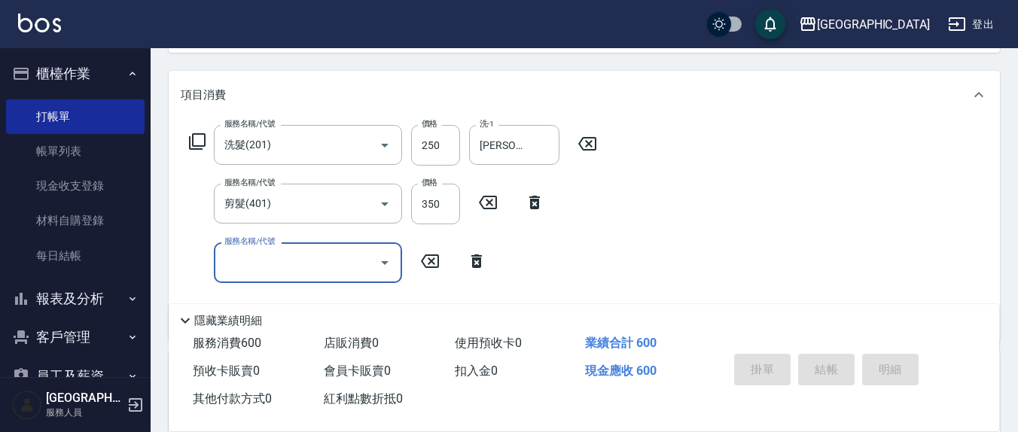
type input "[DATE] 16:05"
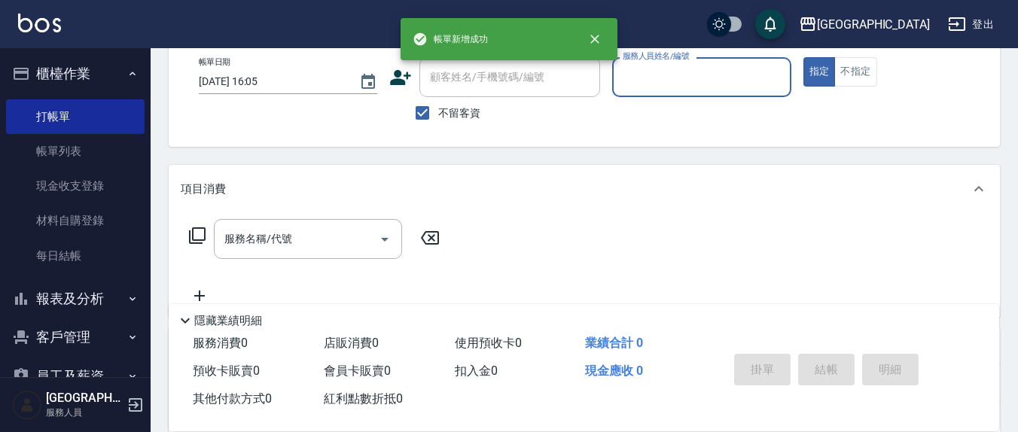
scroll to position [0, 0]
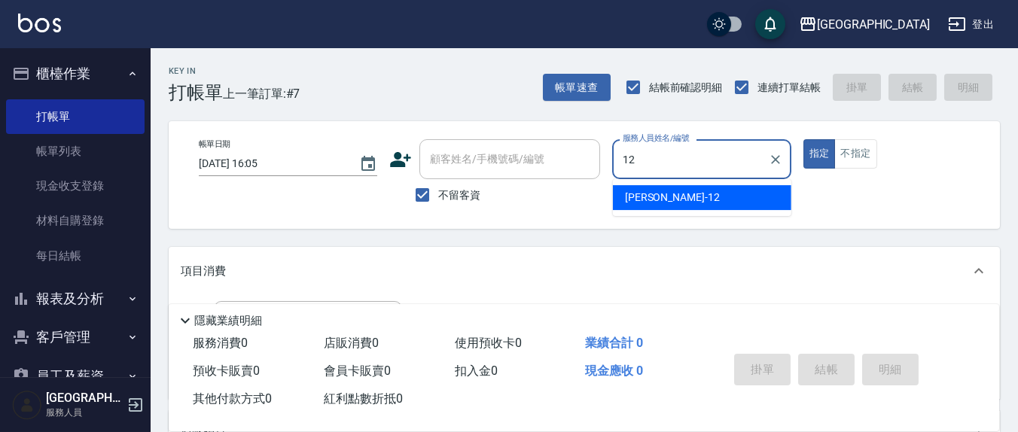
type input "[PERSON_NAME]-12"
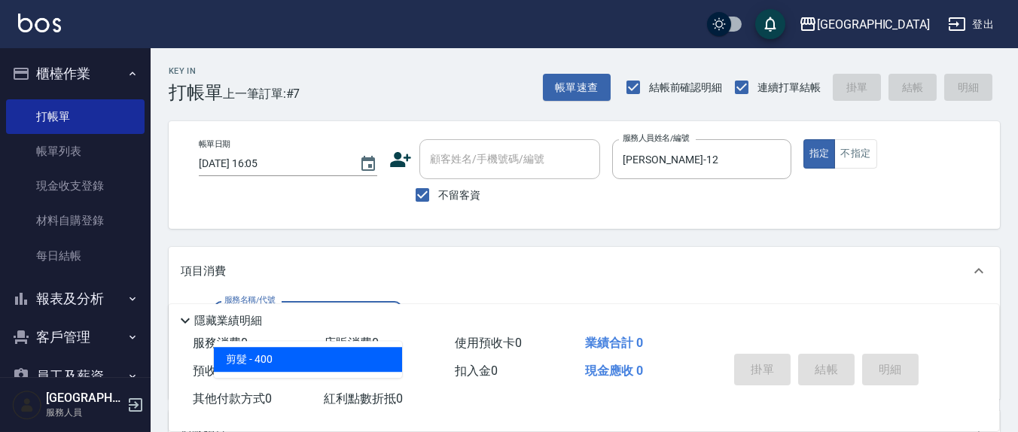
type input "剪髮(401)"
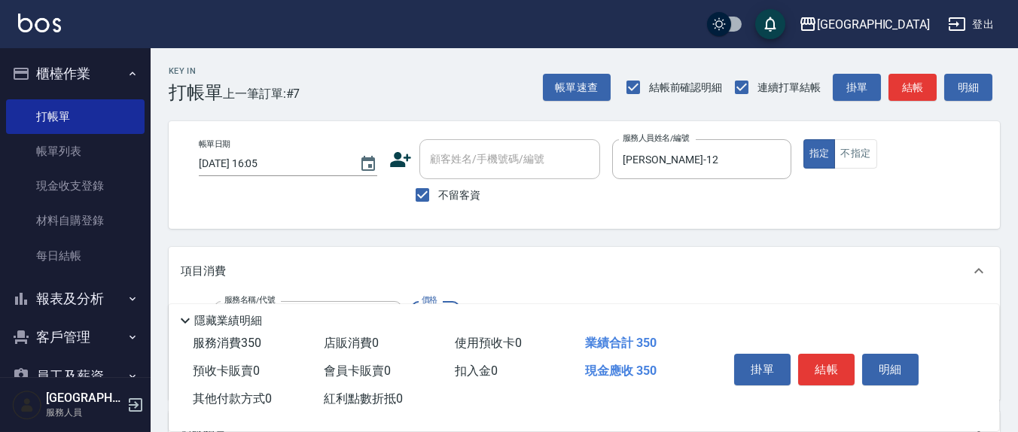
type input "350"
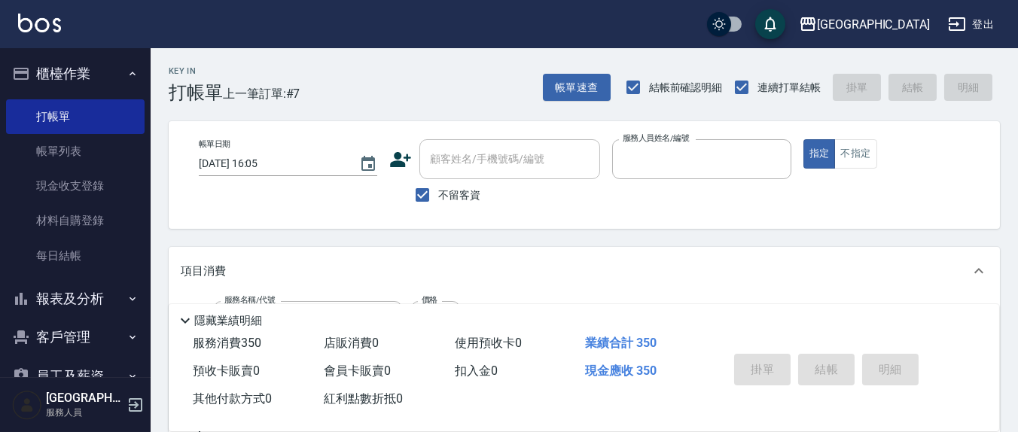
click at [804, 139] on button "指定" at bounding box center [820, 153] width 32 height 29
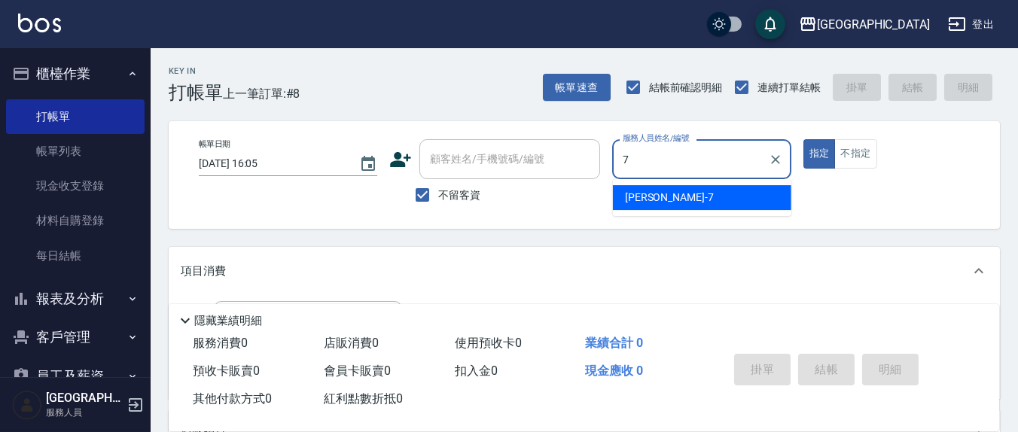
type input "[PERSON_NAME]7"
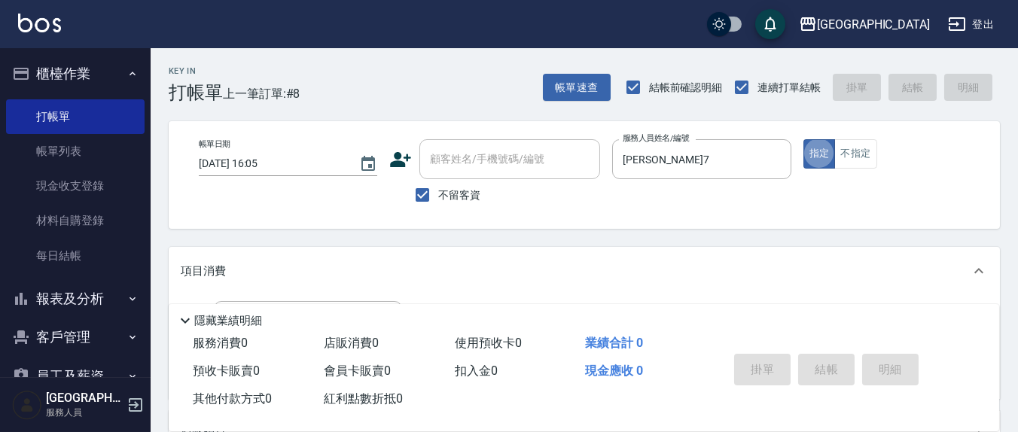
scroll to position [157, 0]
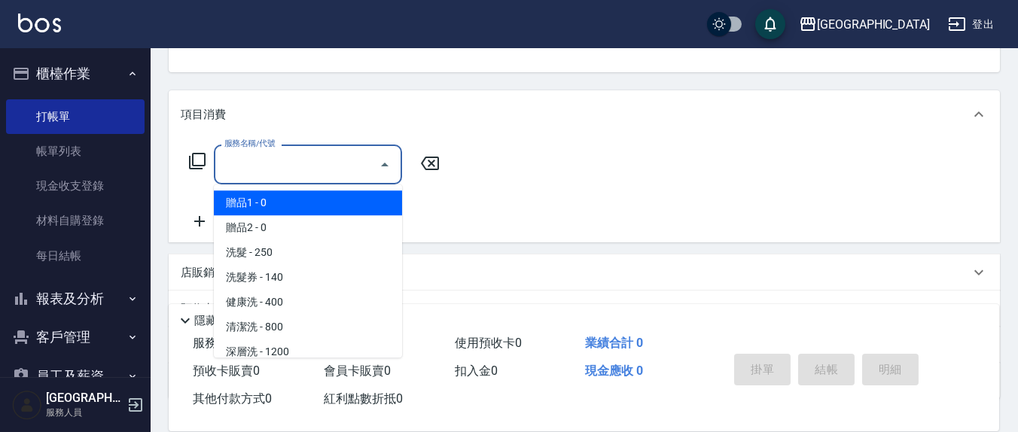
click at [329, 165] on input "服務名稱/代號" at bounding box center [297, 164] width 152 height 26
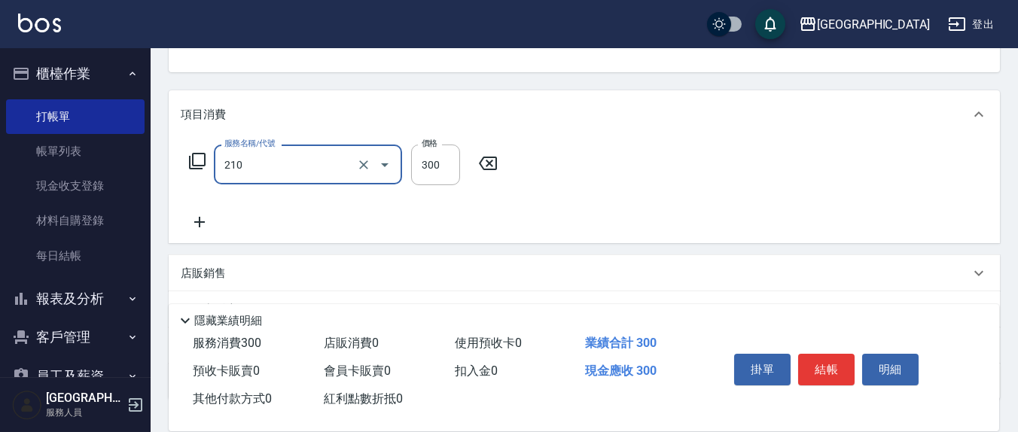
type input "[PERSON_NAME]洗髮精(210)"
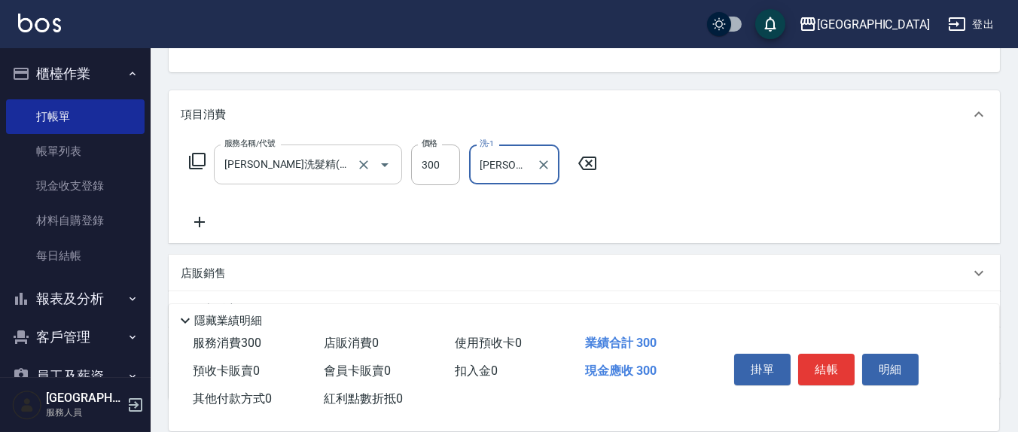
type input "[PERSON_NAME]-22"
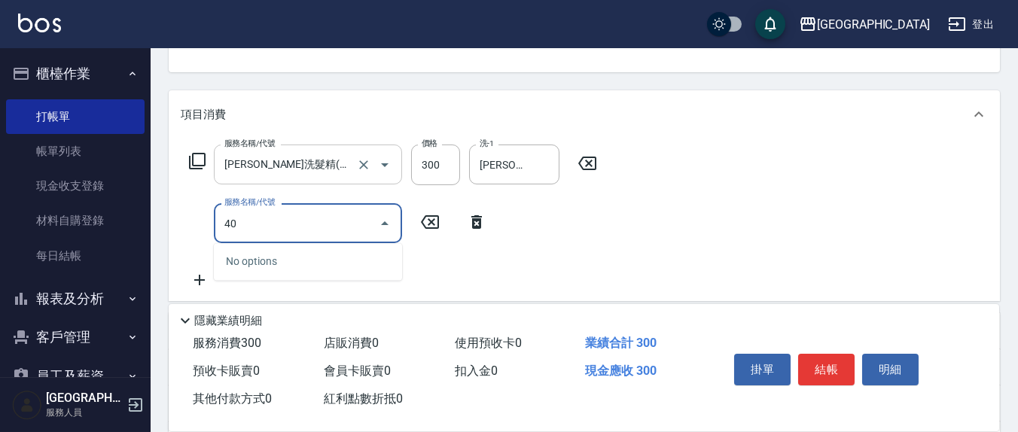
type input "401"
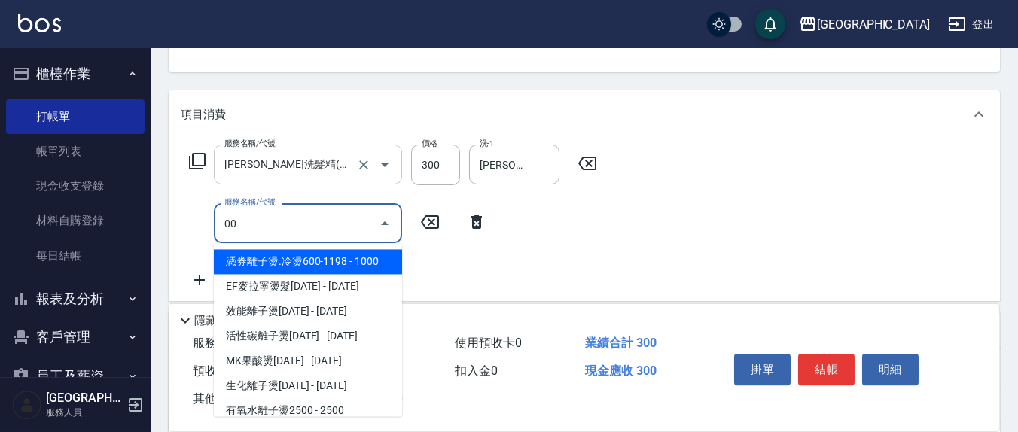
type input "0"
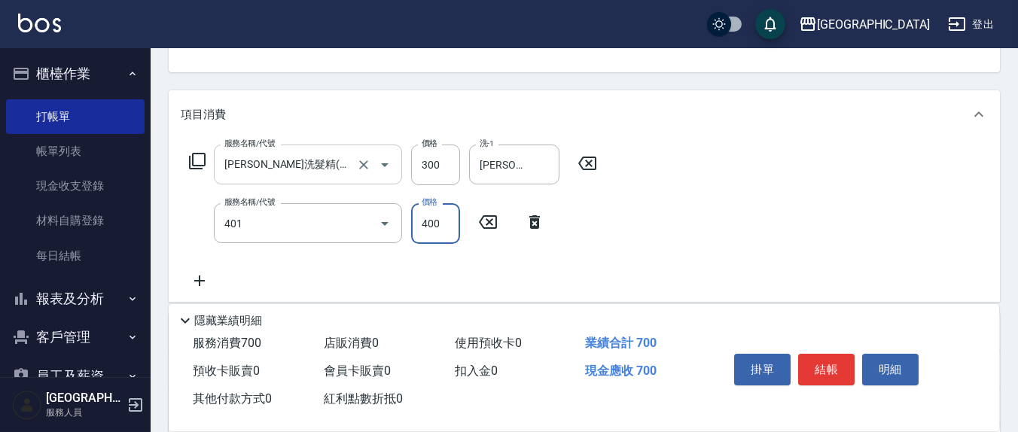
type input "剪髮(401)"
type input "300"
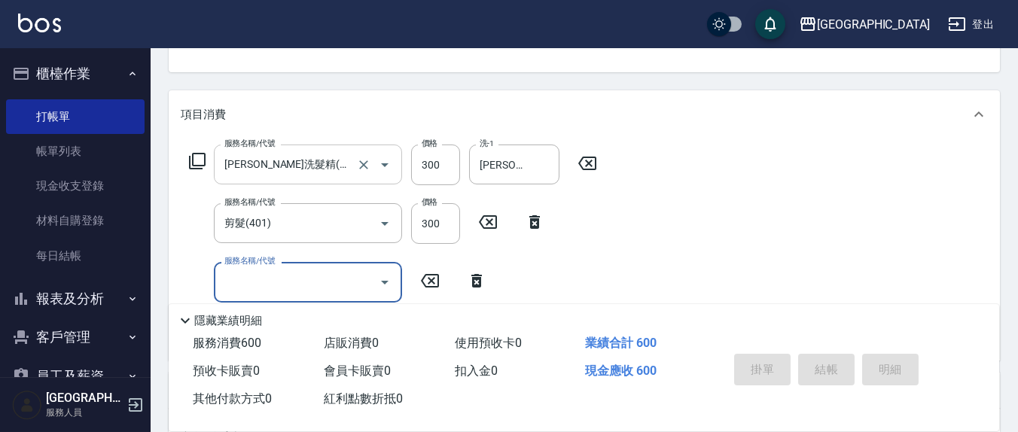
type input "[DATE] 16:06"
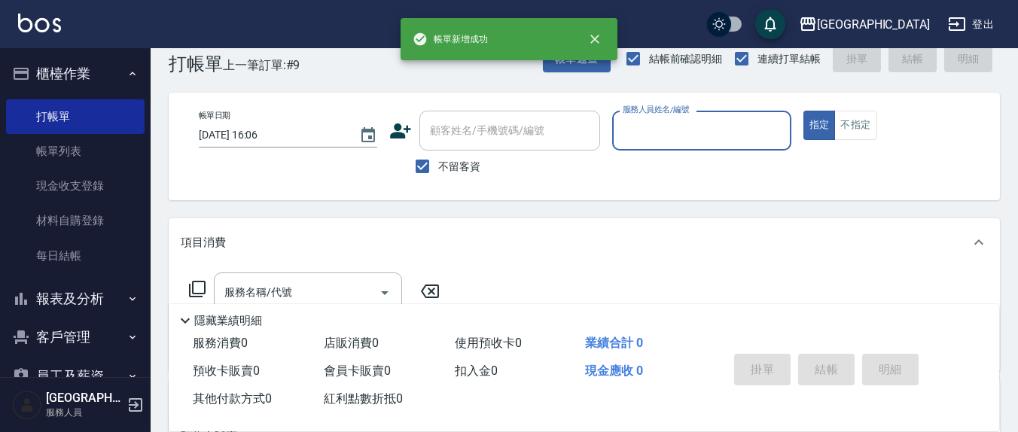
scroll to position [0, 0]
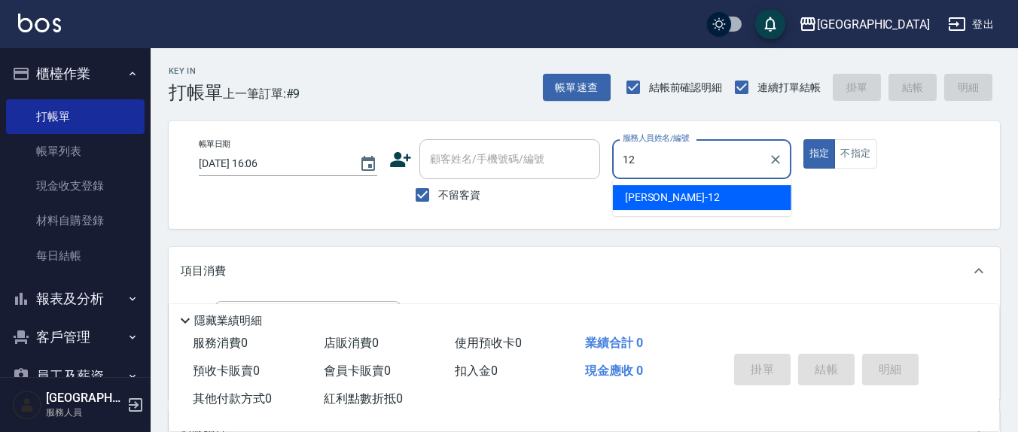
type input "[PERSON_NAME]-12"
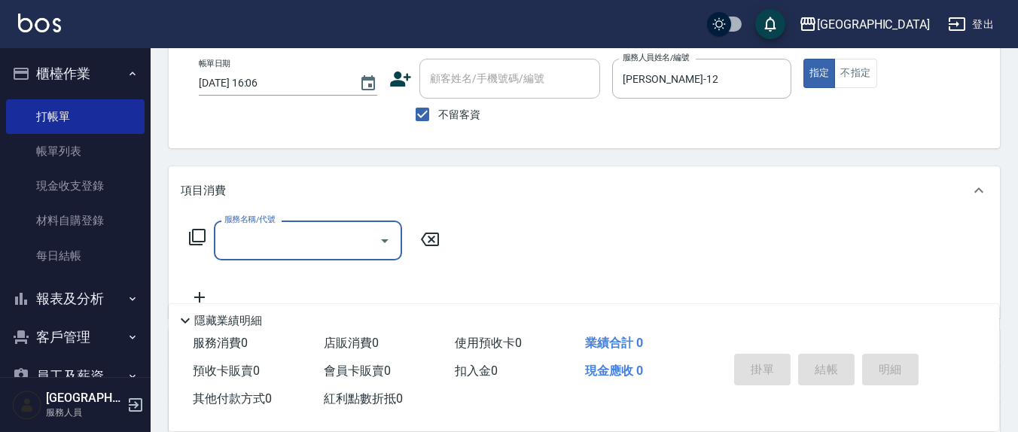
scroll to position [157, 0]
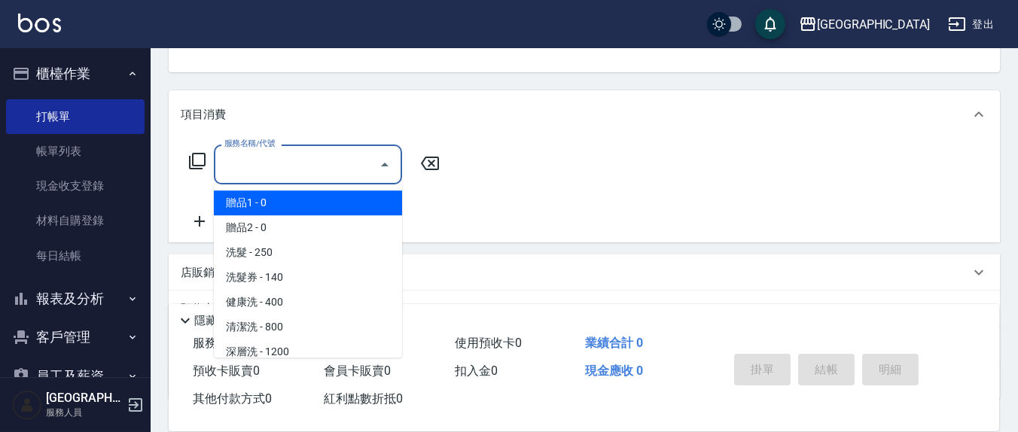
click at [289, 170] on input "服務名稱/代號" at bounding box center [297, 164] width 152 height 26
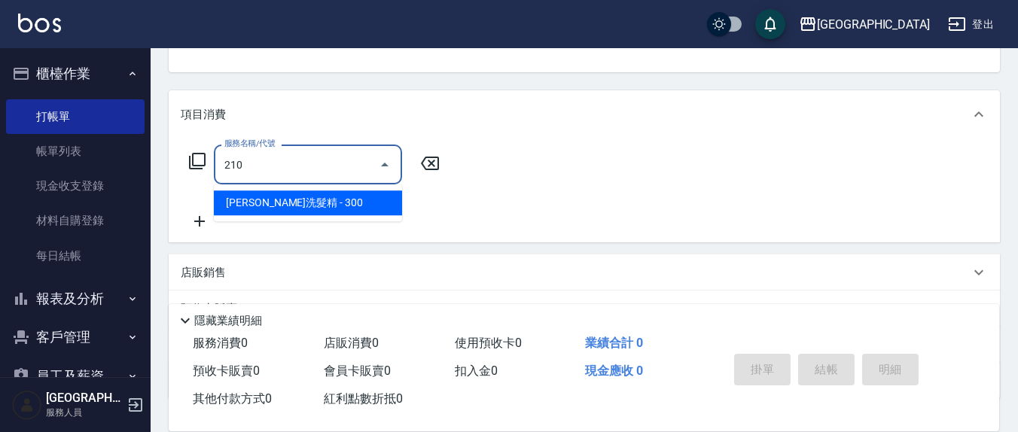
type input "[PERSON_NAME]洗髮精(210)"
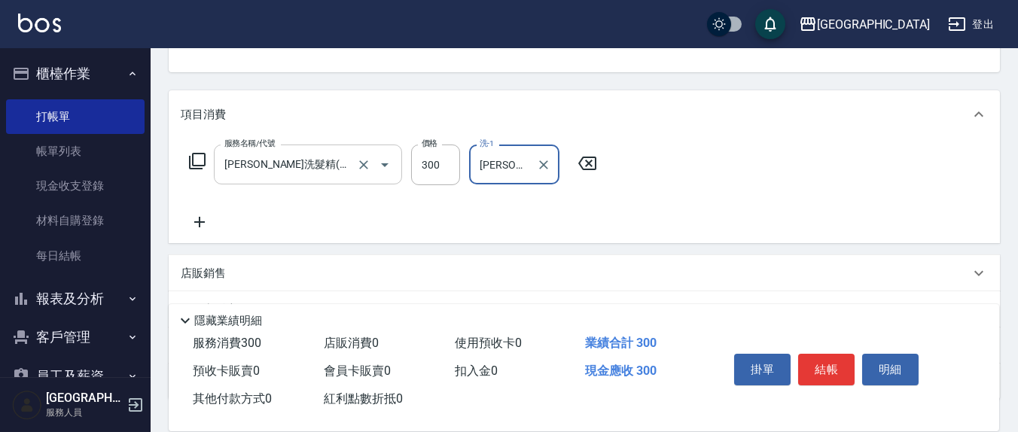
type input "[PERSON_NAME]-8"
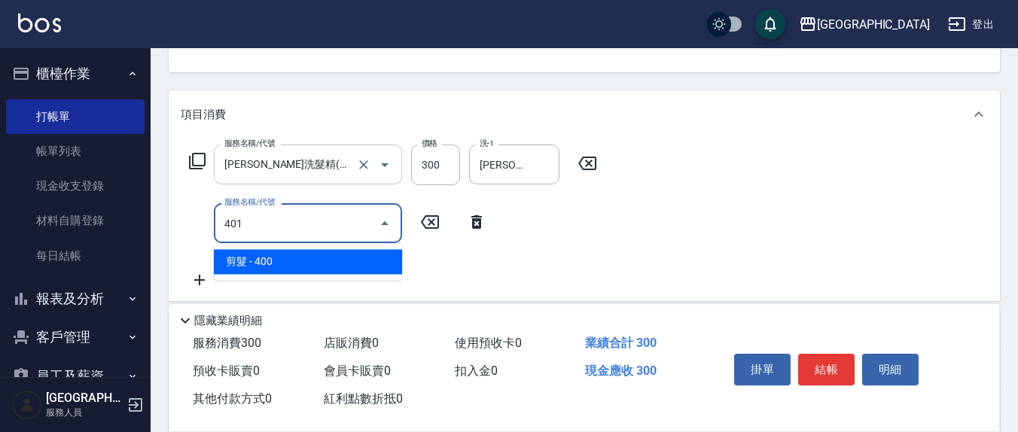
type input "剪髮(401)"
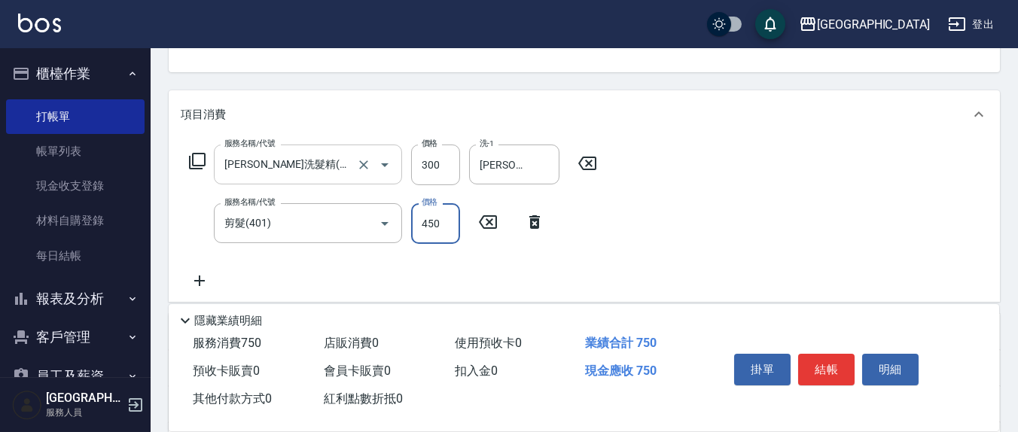
type input "450"
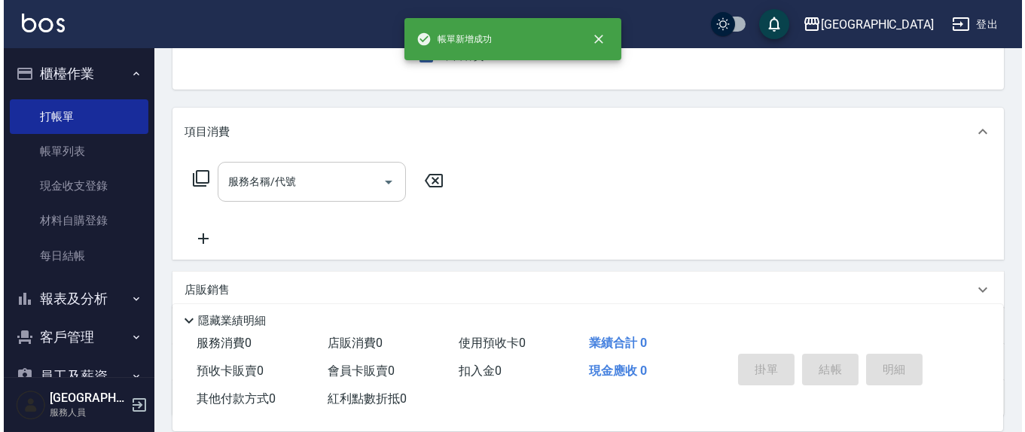
scroll to position [0, 0]
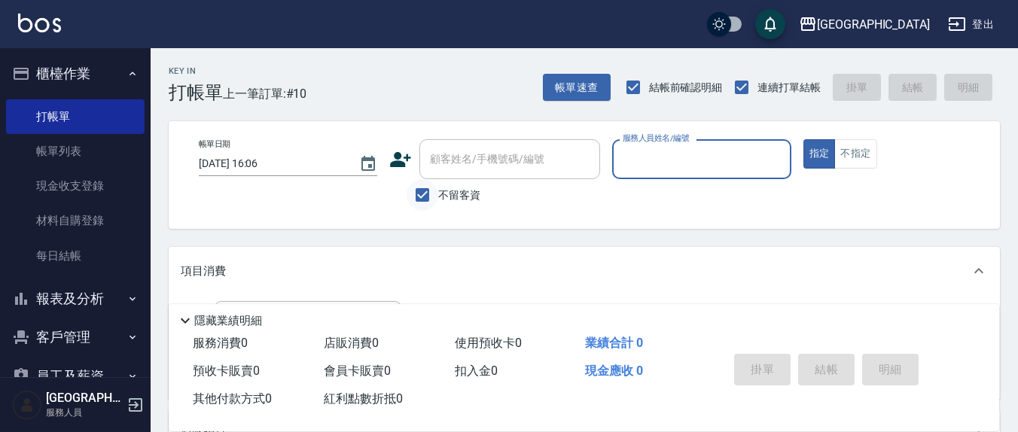
drag, startPoint x: 420, startPoint y: 196, endPoint x: 430, endPoint y: 180, distance: 19.0
click at [423, 194] on input "不留客資" at bounding box center [423, 195] width 32 height 32
checkbox input "false"
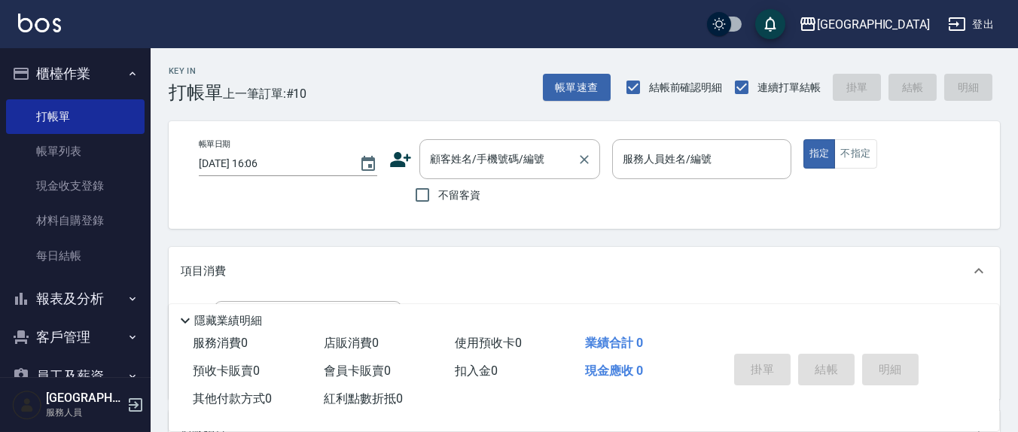
click at [453, 162] on div "顧客姓名/手機號碼/編號 顧客姓名/手機號碼/編號" at bounding box center [510, 159] width 181 height 40
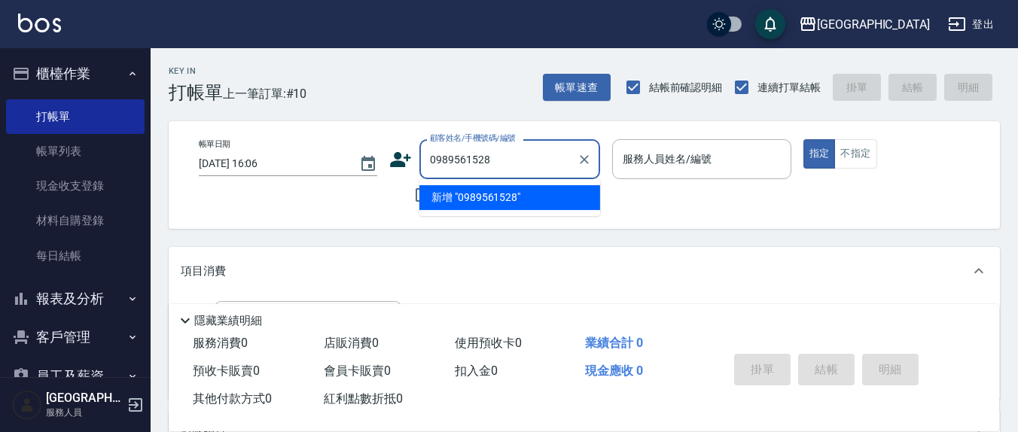
click at [474, 197] on li "新增 "0989561528"" at bounding box center [510, 197] width 181 height 25
type input "0989561528"
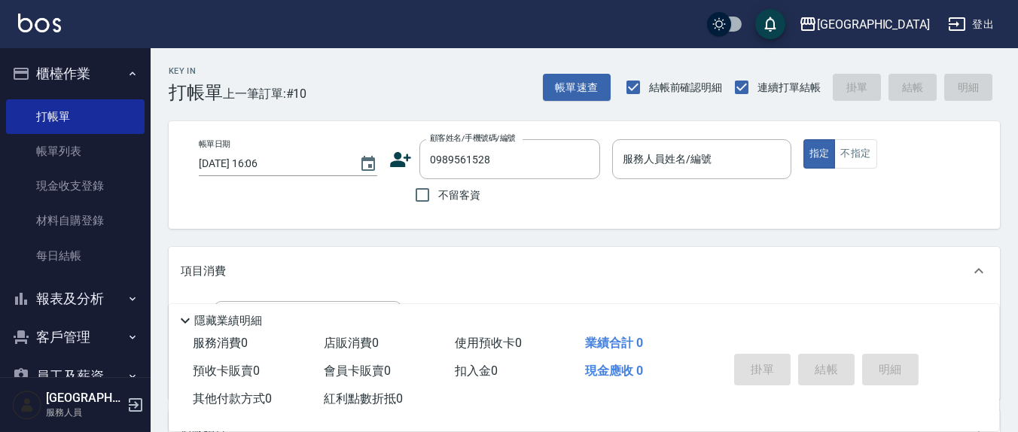
click at [402, 154] on icon at bounding box center [400, 159] width 23 height 23
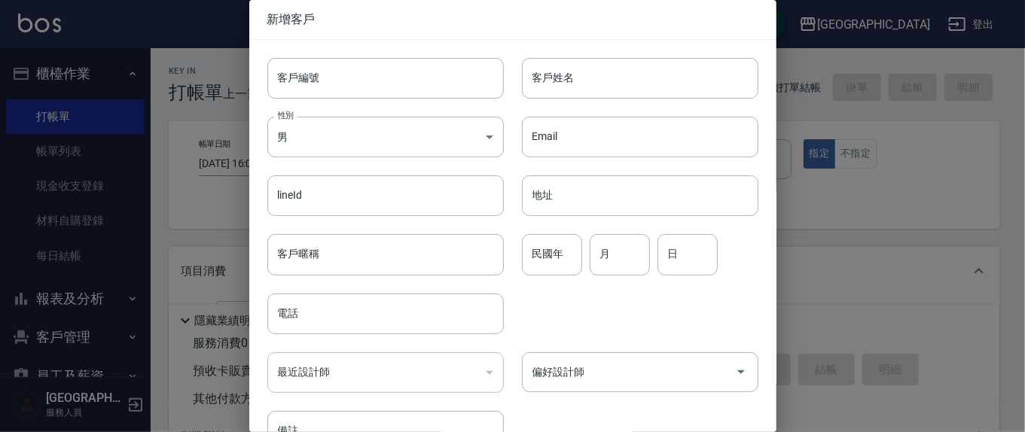
type input "0989561528"
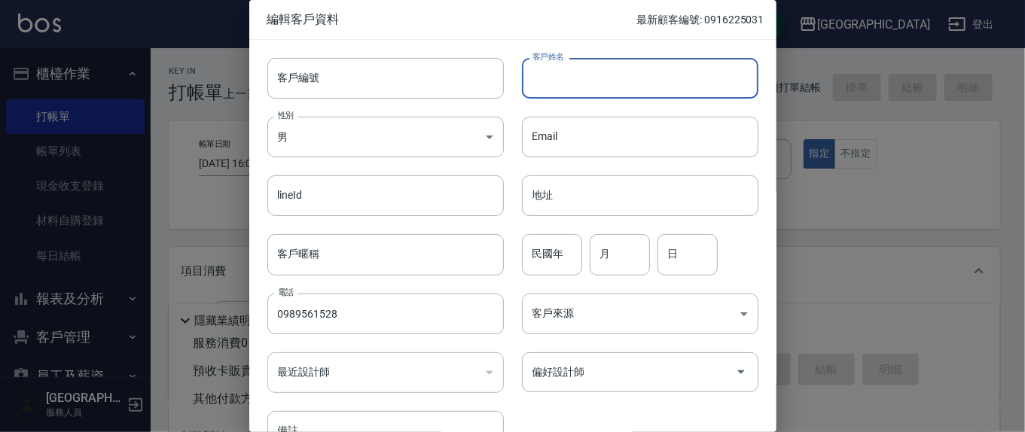
click at [629, 77] on input "客戶姓名" at bounding box center [640, 78] width 236 height 41
type input "5"
type input "[PERSON_NAME]"
click at [624, 256] on input "月" at bounding box center [620, 254] width 60 height 41
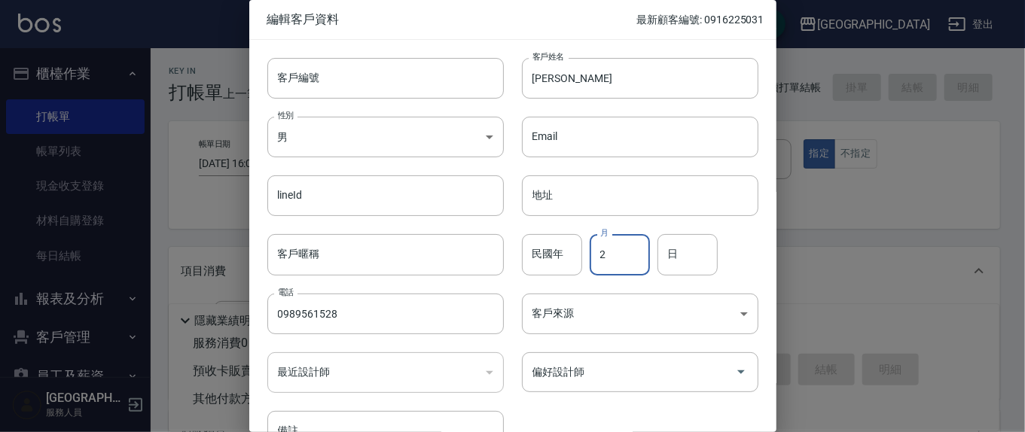
type input "2"
type input "11"
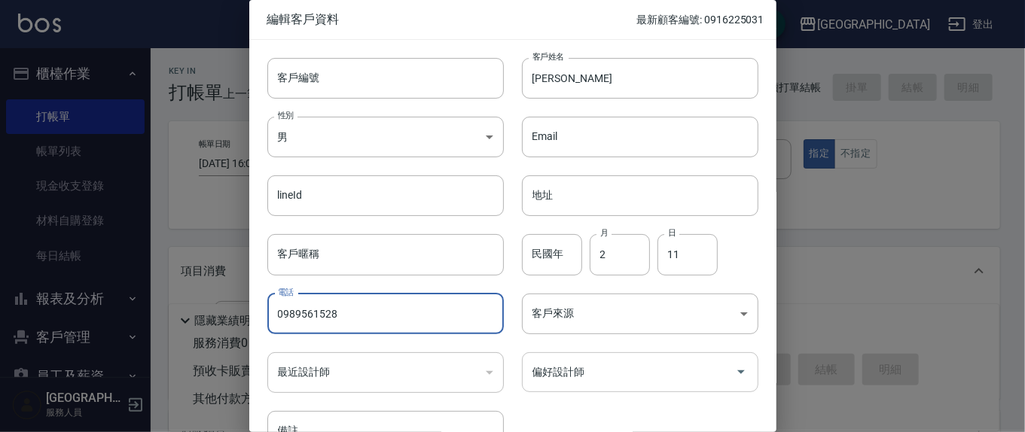
click at [603, 379] on input "偏好設計師" at bounding box center [629, 372] width 200 height 26
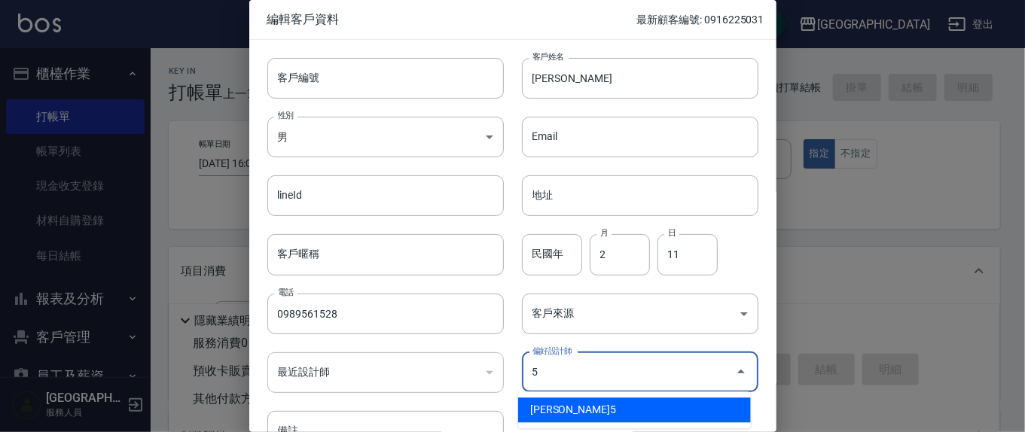
type input "[PERSON_NAME]"
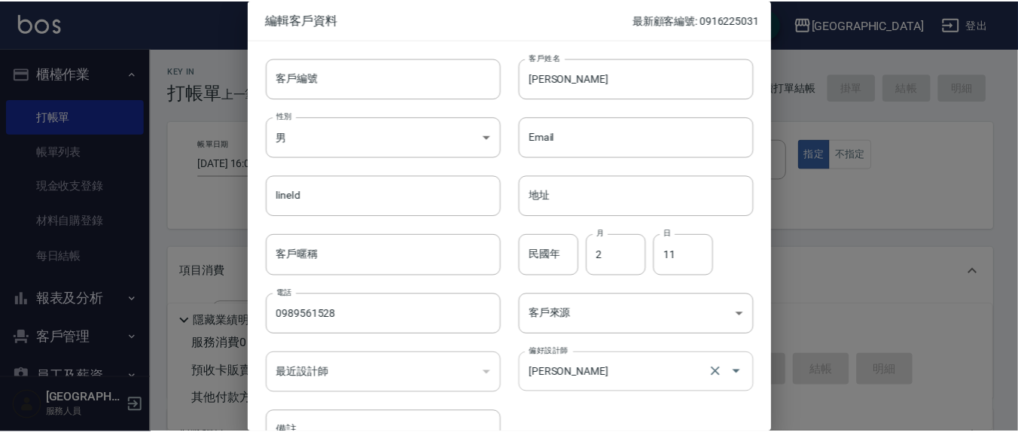
scroll to position [90, 0]
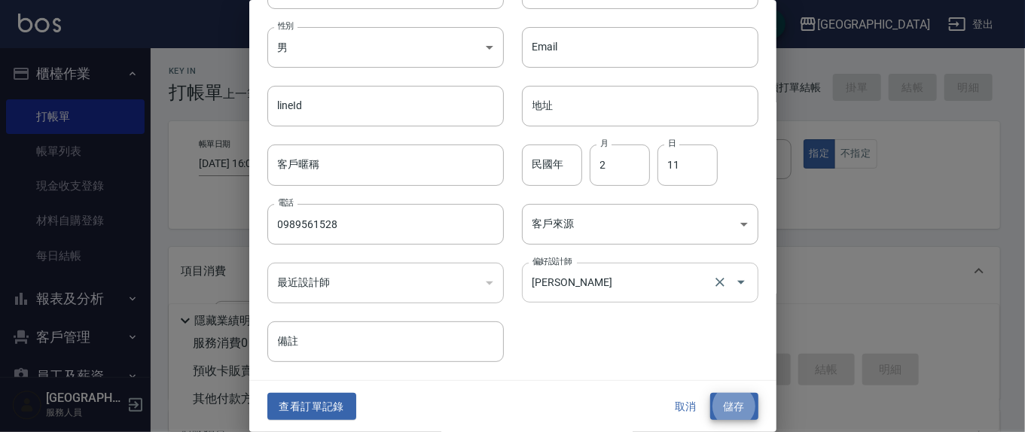
click at [710, 393] on button "儲存" at bounding box center [734, 407] width 48 height 28
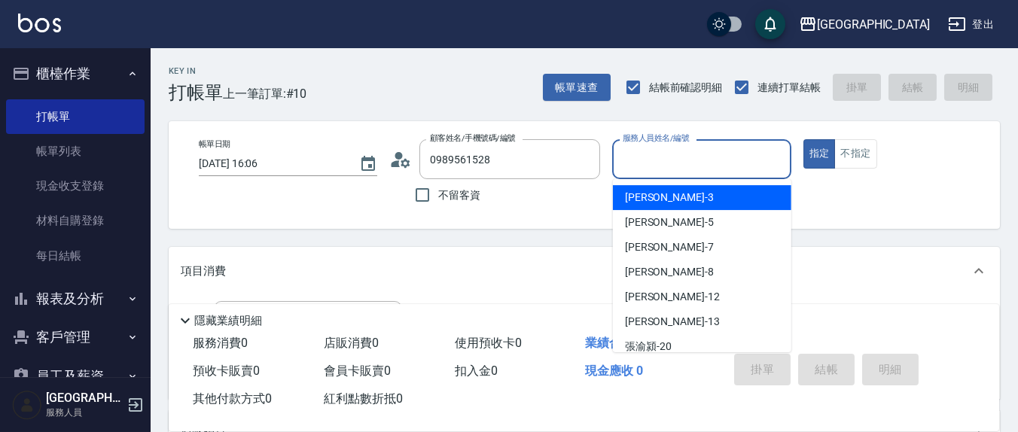
click at [704, 166] on input "服務人員姓名/編號" at bounding box center [701, 159] width 165 height 26
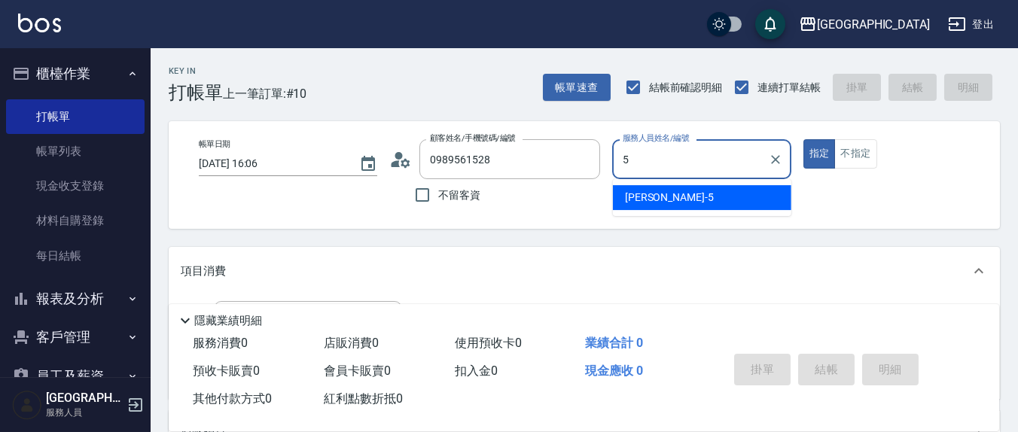
type input "[PERSON_NAME]5"
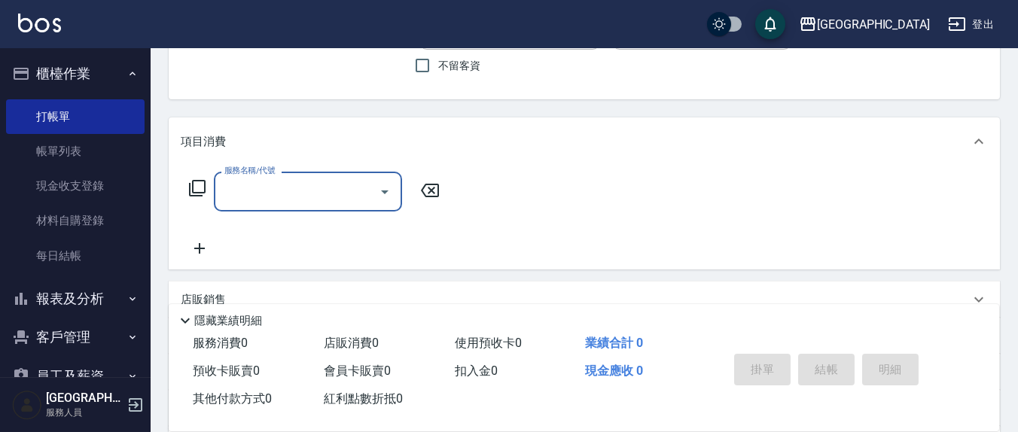
scroll to position [157, 0]
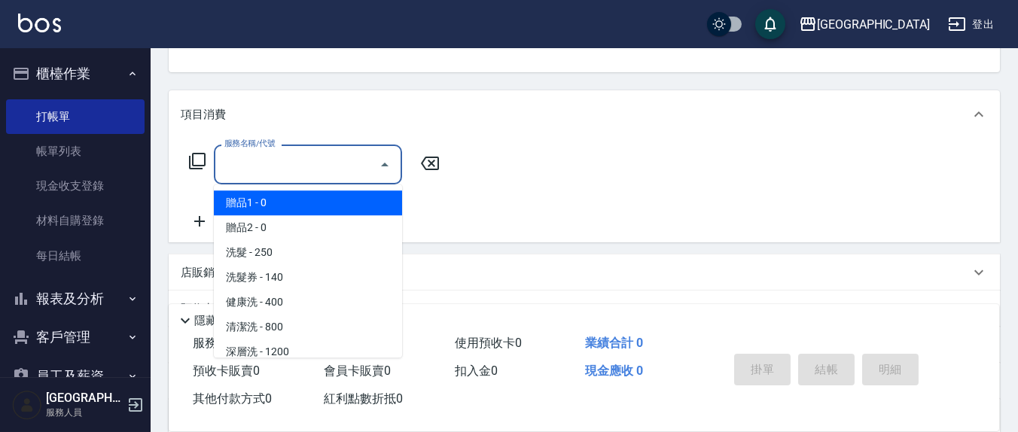
drag, startPoint x: 295, startPoint y: 175, endPoint x: 286, endPoint y: 172, distance: 9.3
click at [291, 172] on input "服務名稱/代號" at bounding box center [297, 164] width 152 height 26
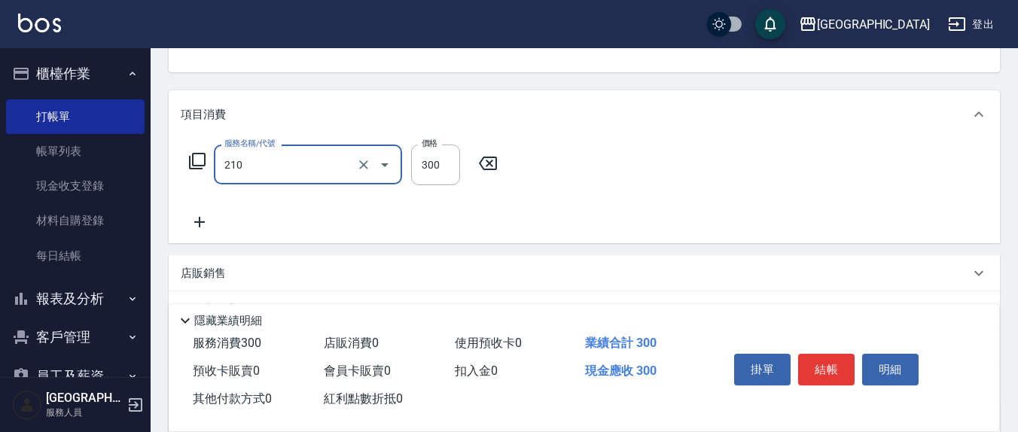
type input "[PERSON_NAME]洗髮精(210)"
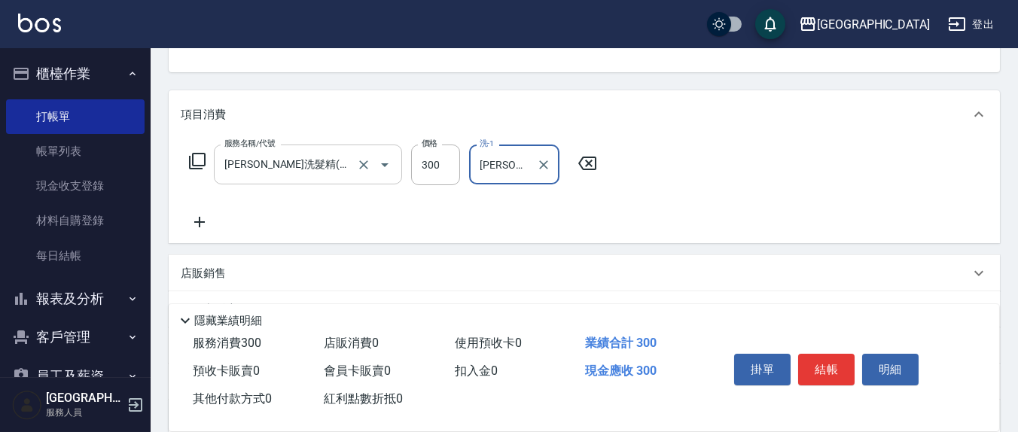
type input "[PERSON_NAME]-8"
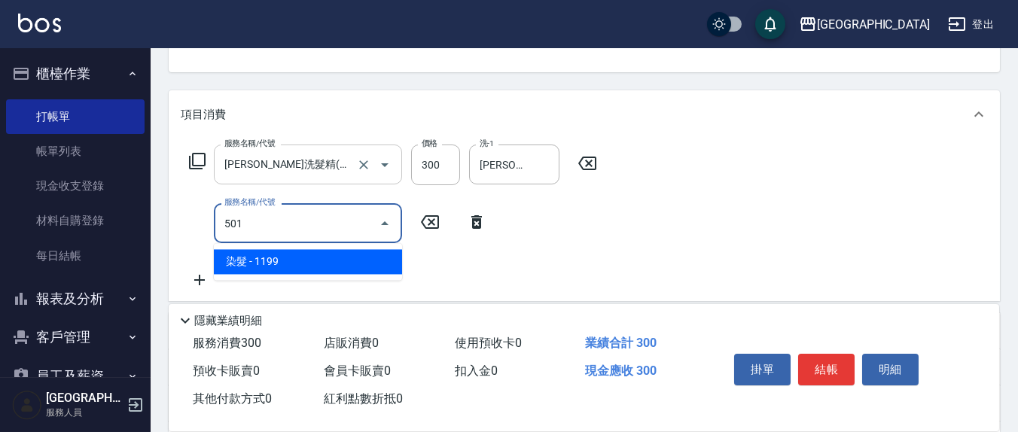
type input "染髮(501)"
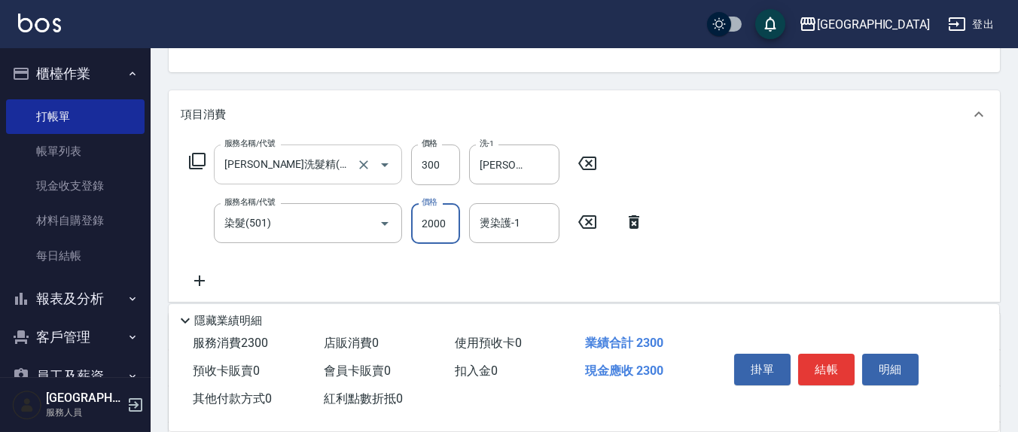
type input "2000"
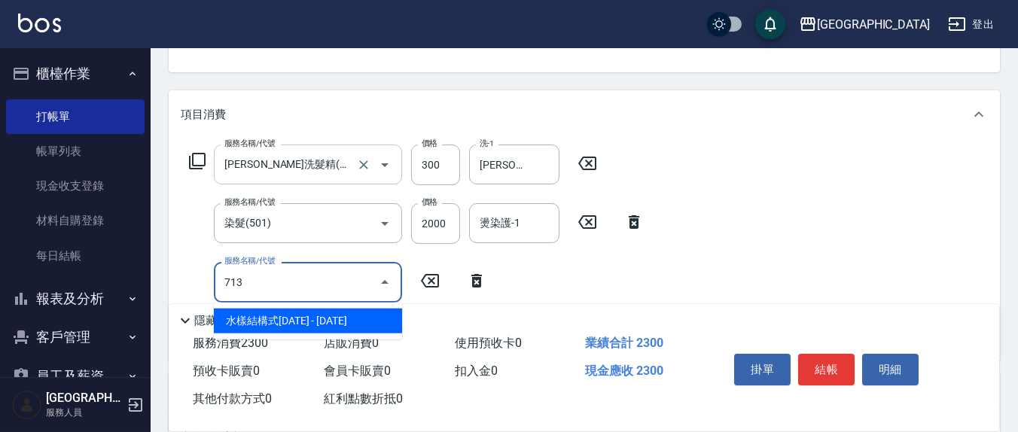
type input "水樣結構式1200(713)"
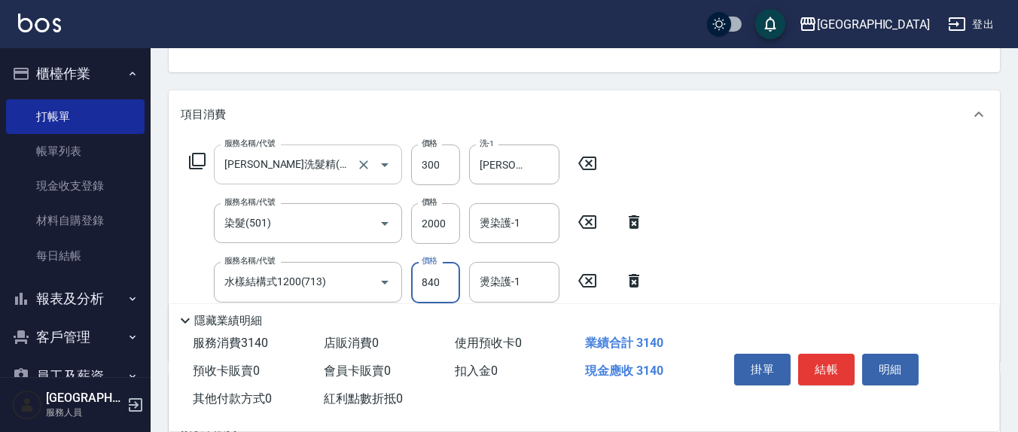
type input "840"
type input "[PERSON_NAME]-8"
click at [496, 221] on div "燙染護-1 燙染護-1" at bounding box center [514, 223] width 90 height 40
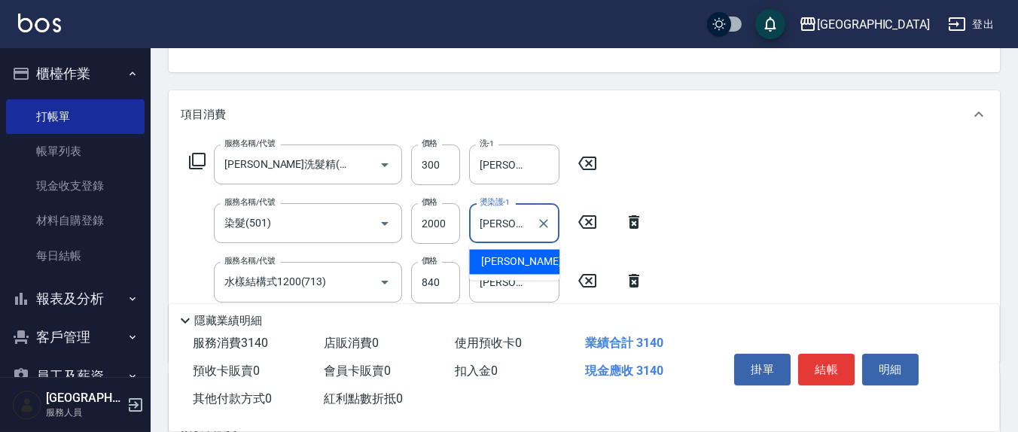
type input "[PERSON_NAME]-8"
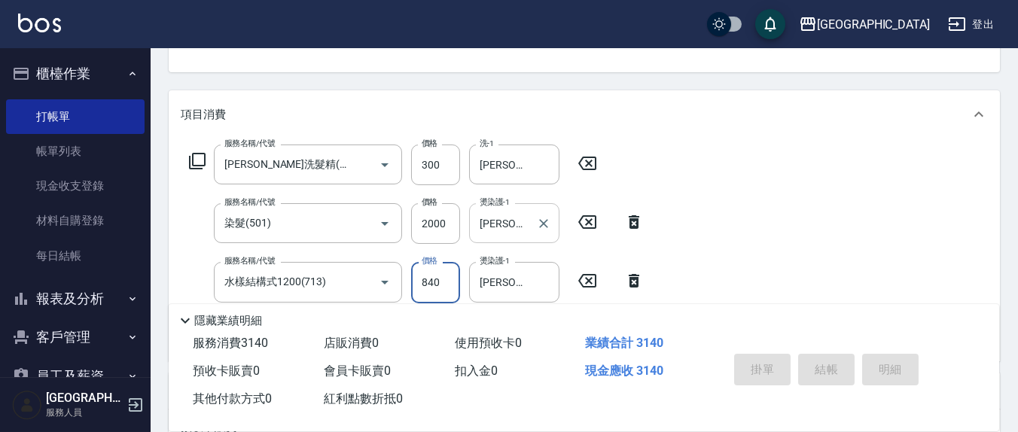
type input "[DATE] 16:08"
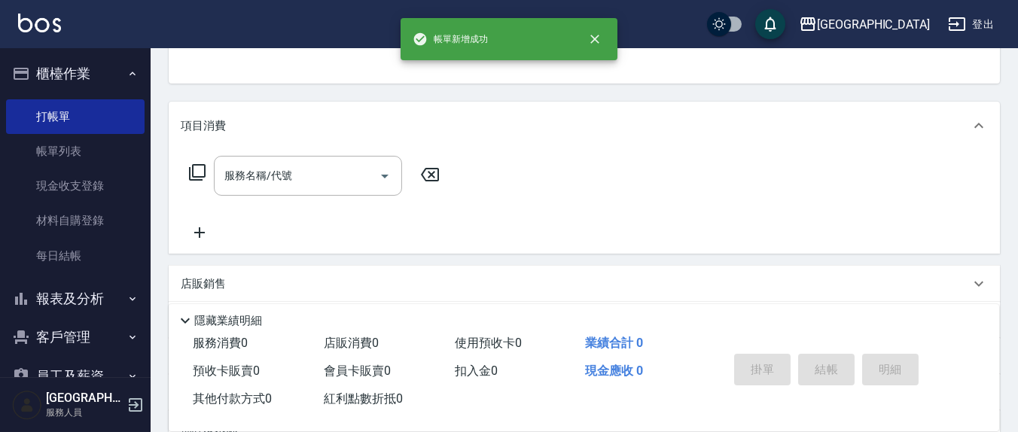
scroll to position [0, 0]
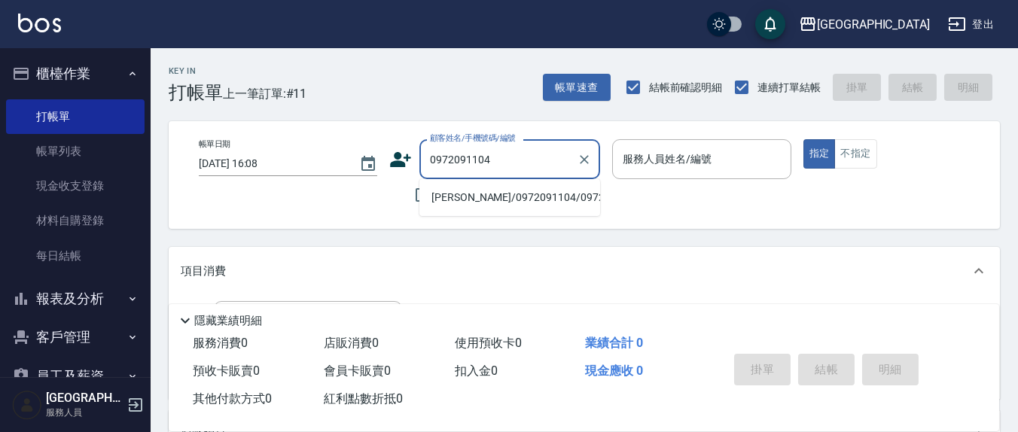
click at [475, 209] on li "[PERSON_NAME]/0972091104/0972091104" at bounding box center [510, 197] width 181 height 25
type input "[PERSON_NAME]/0972091104/0972091104"
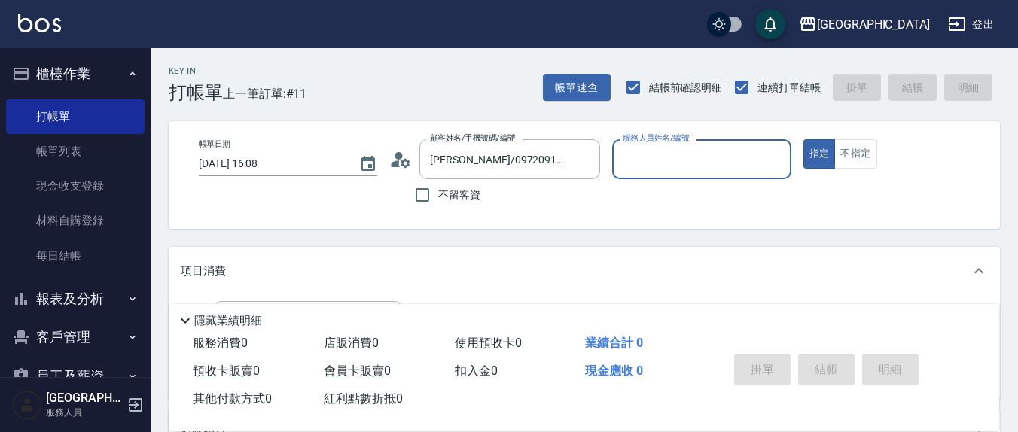
click at [691, 150] on input "服務人員姓名/編號" at bounding box center [701, 159] width 165 height 26
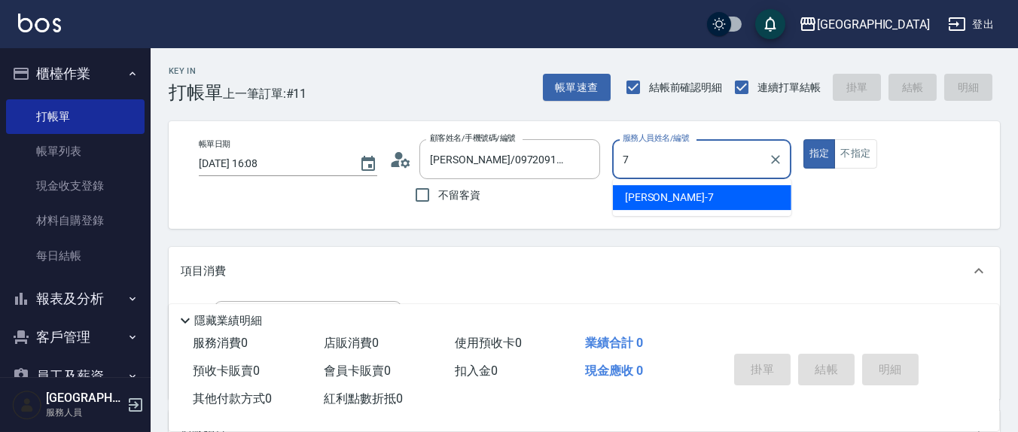
type input "[PERSON_NAME]7"
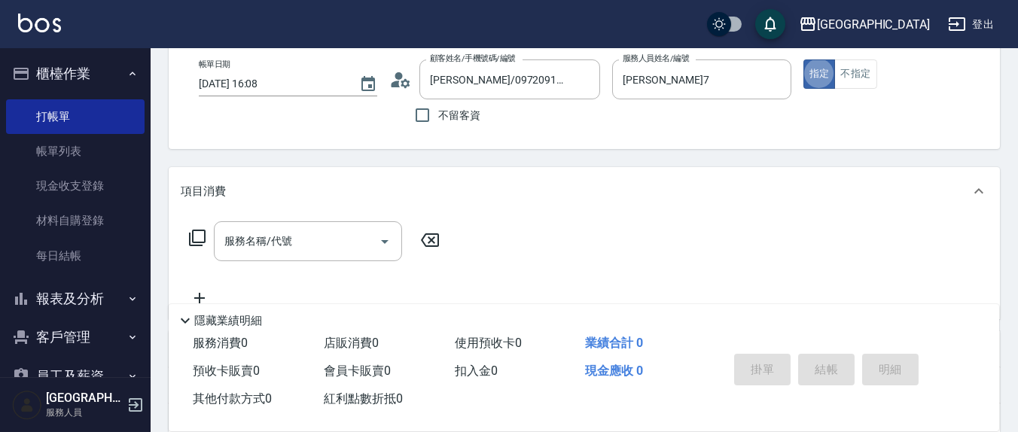
scroll to position [157, 0]
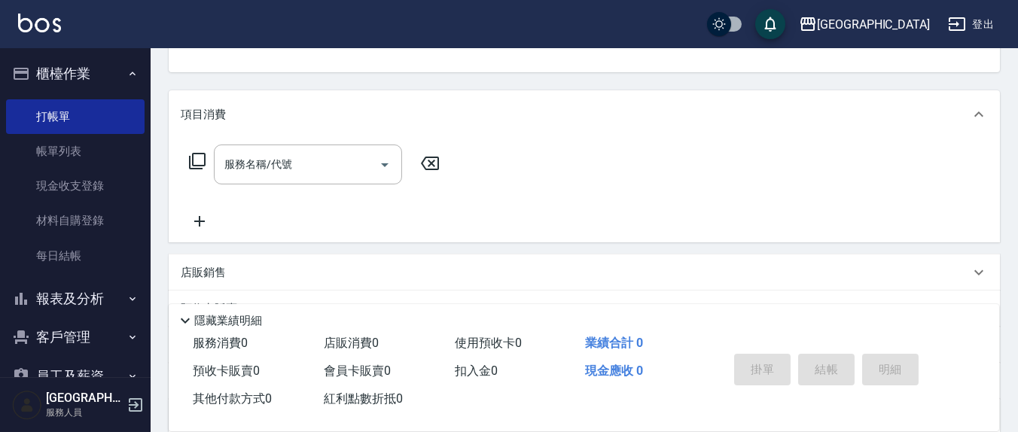
click at [194, 163] on icon at bounding box center [197, 161] width 18 height 18
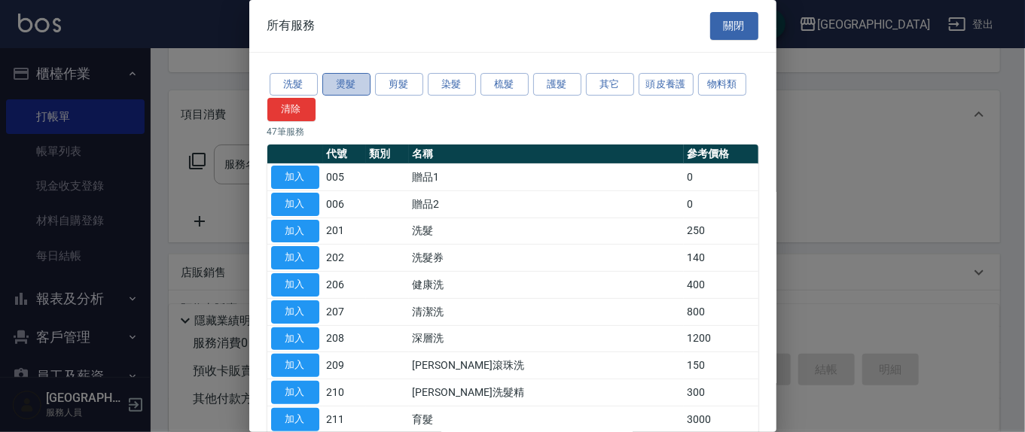
click at [346, 86] on button "燙髮" at bounding box center [346, 84] width 48 height 23
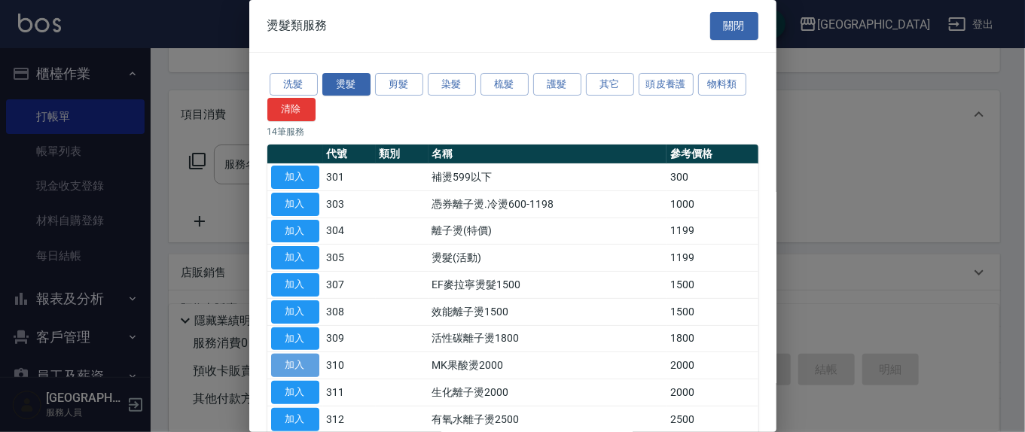
click at [310, 362] on button "加入" at bounding box center [295, 365] width 48 height 23
type input "MK果酸燙2000(310)"
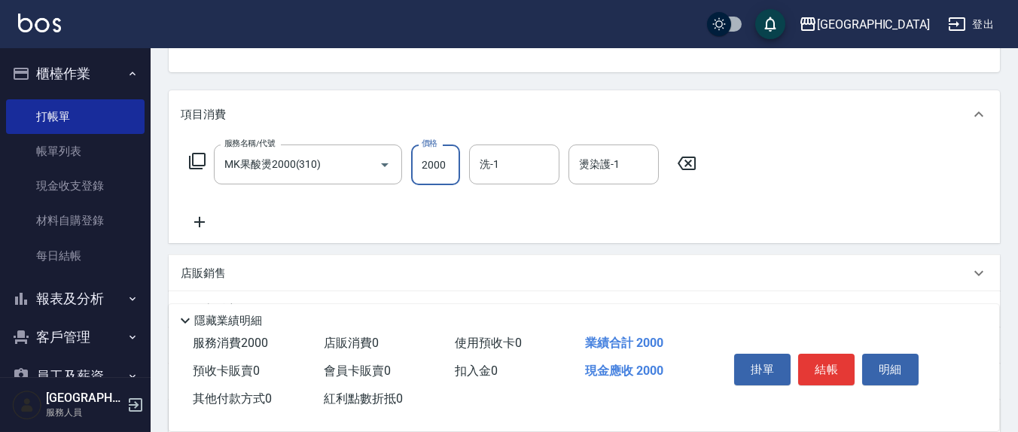
click at [452, 164] on input "2000" at bounding box center [435, 165] width 49 height 41
type input "1700"
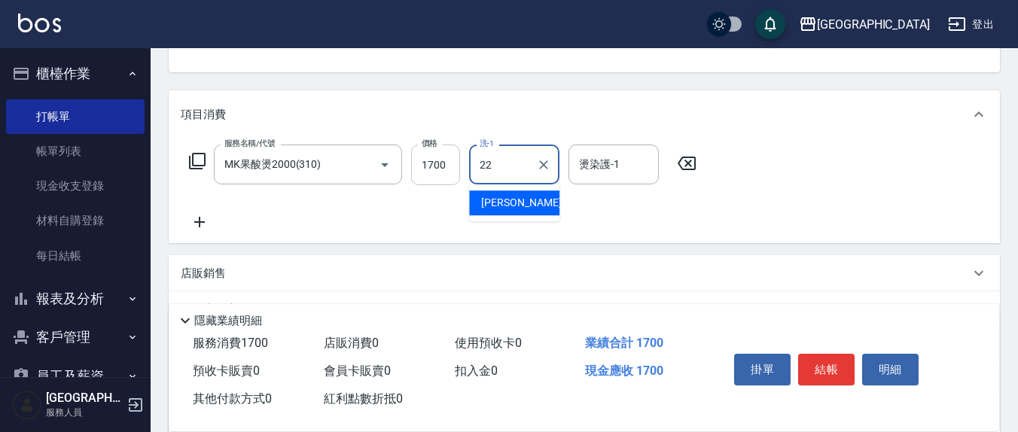
type input "[PERSON_NAME]-22"
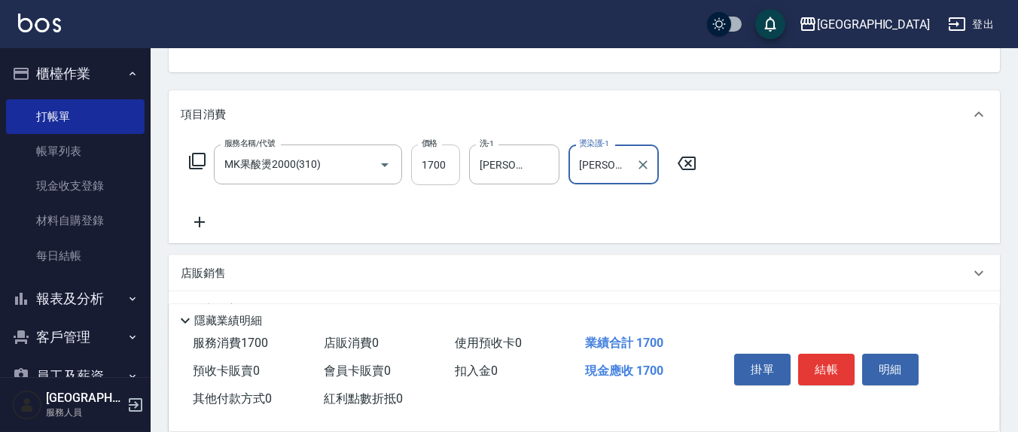
type input "[PERSON_NAME]-22"
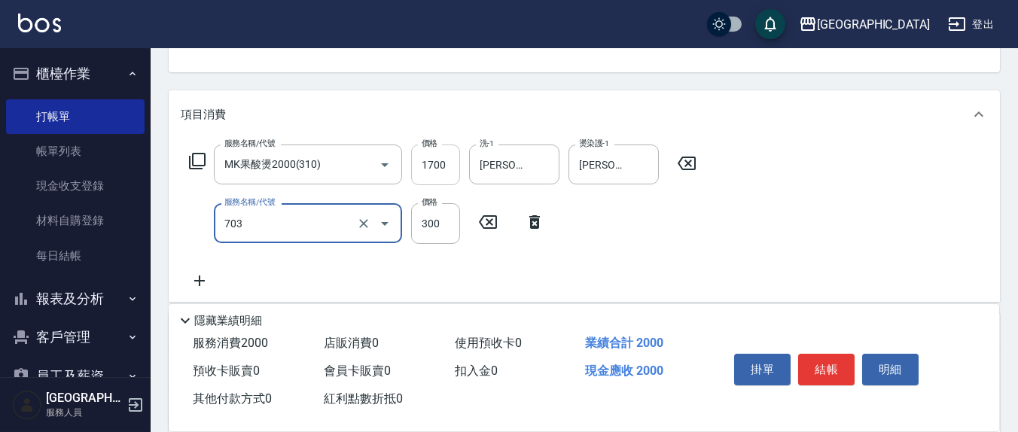
type input "(1236)設計師(703)"
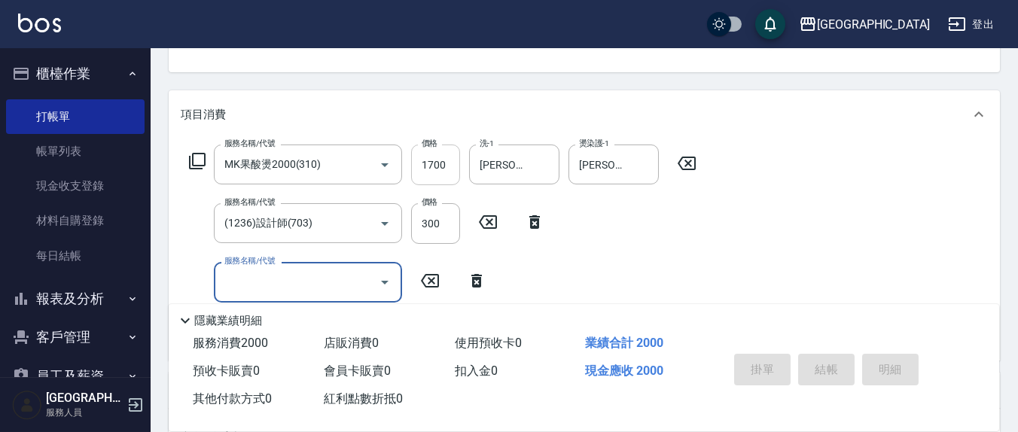
type input "[DATE] 16:09"
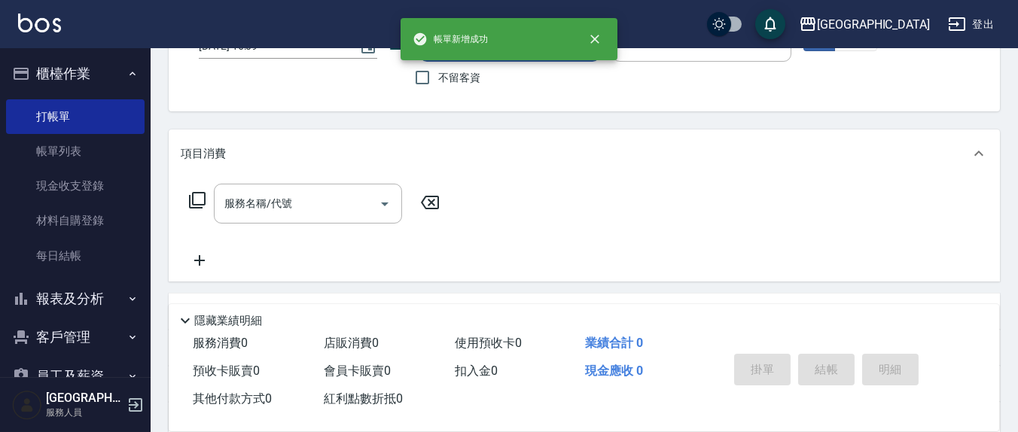
scroll to position [0, 0]
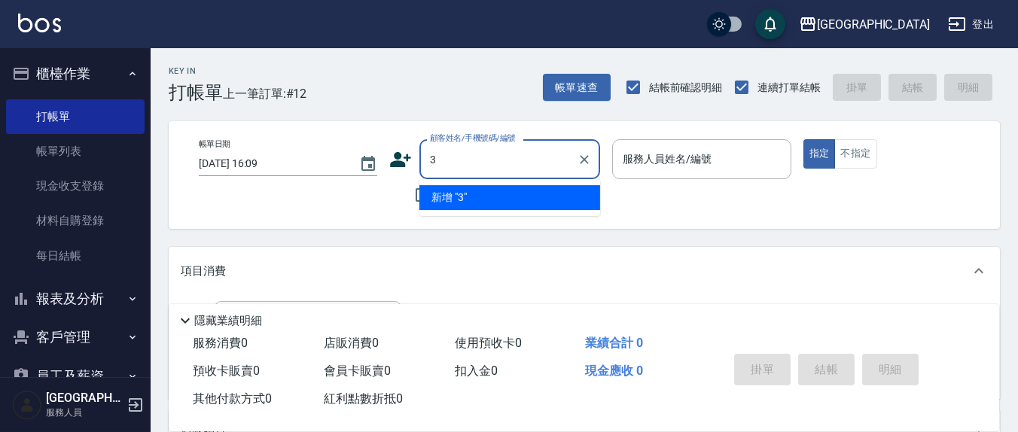
type input "3"
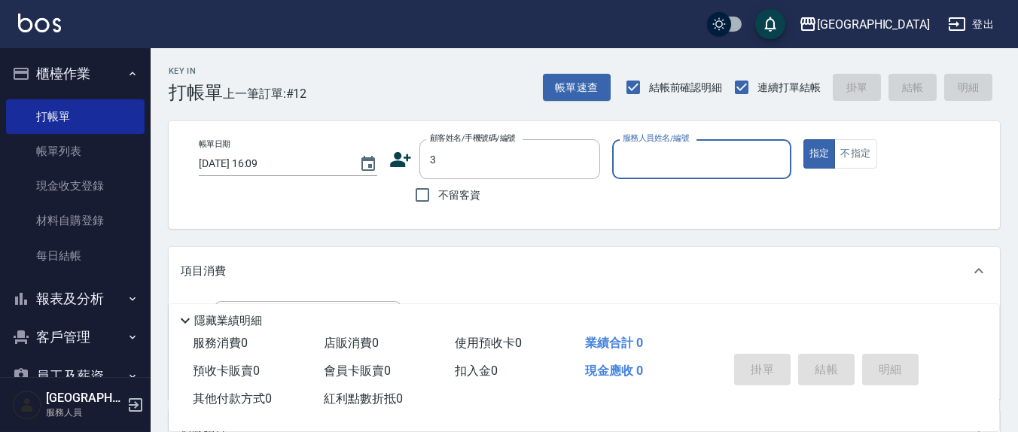
click at [804, 139] on button "指定" at bounding box center [820, 153] width 32 height 29
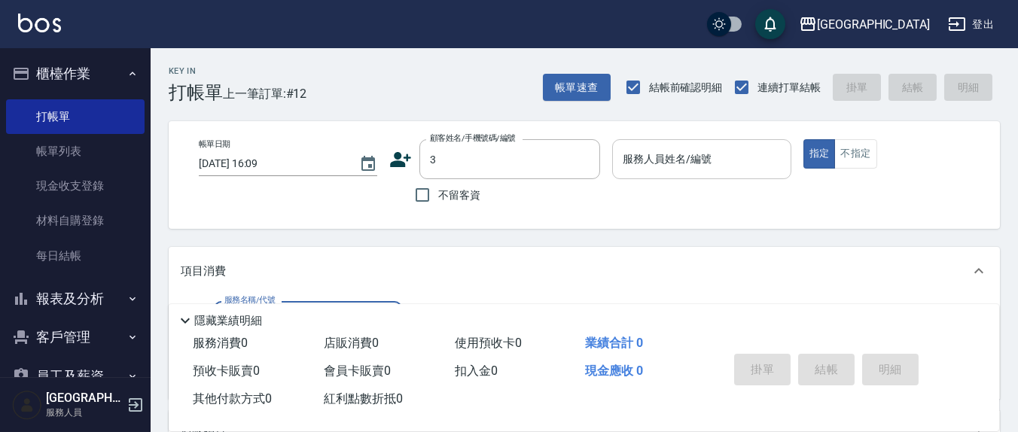
drag, startPoint x: 426, startPoint y: 195, endPoint x: 667, endPoint y: 163, distance: 243.8
click at [436, 197] on input "不留客資" at bounding box center [423, 195] width 32 height 32
checkbox input "true"
type input "[PERSON_NAME]/[PERSON_NAME]/0981033512/09810335122/"
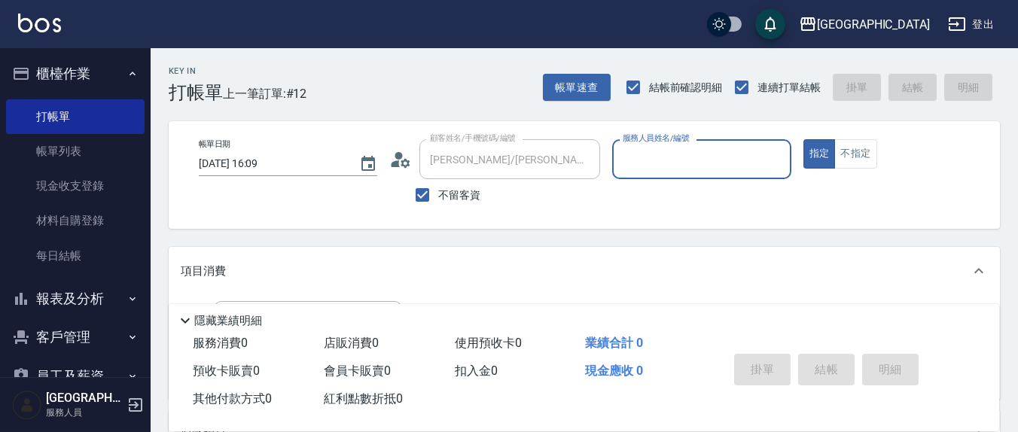
click at [667, 163] on div "服務人員姓名/編號 服務人員姓名/編號" at bounding box center [701, 159] width 179 height 40
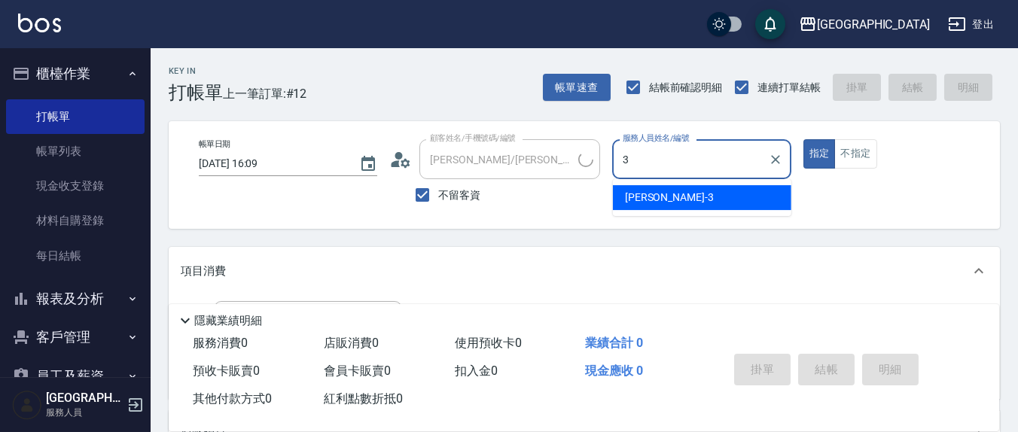
type input "[PERSON_NAME]-3"
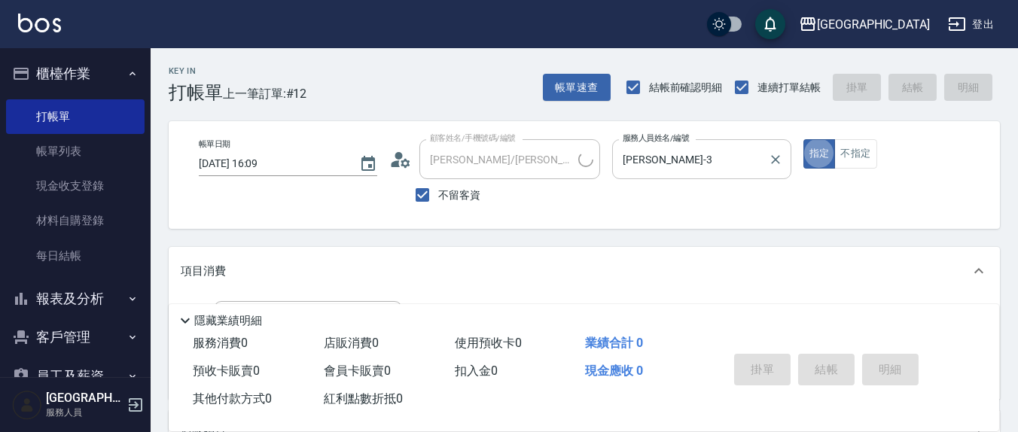
type input "[PERSON_NAME]/0900501357/"
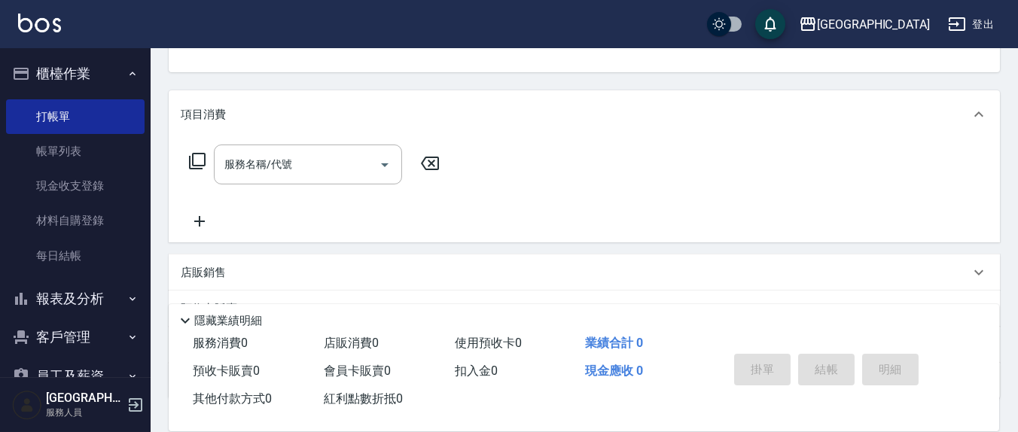
click at [295, 156] on input "服務名稱/代號" at bounding box center [297, 164] width 152 height 26
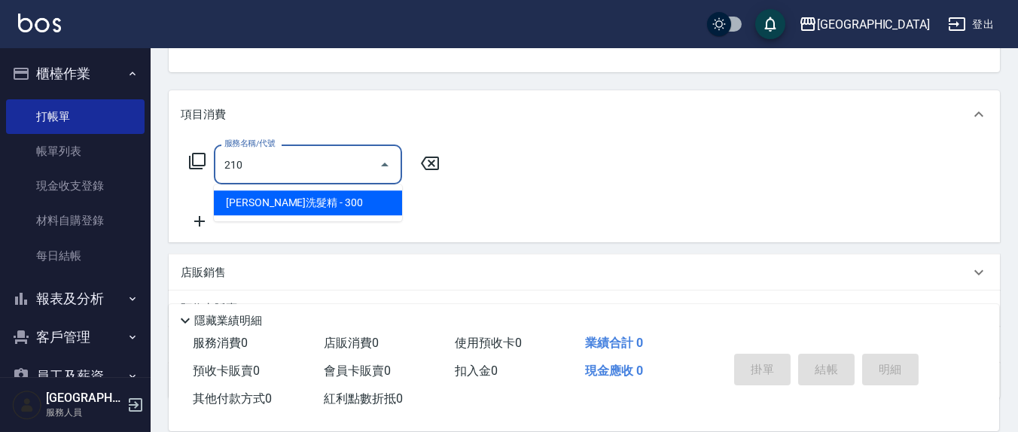
type input "[PERSON_NAME]洗髮精(210)"
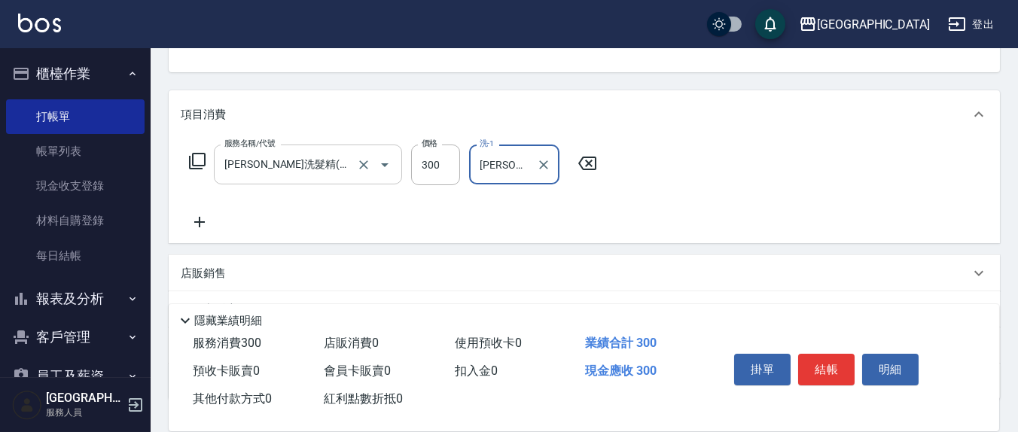
type input "[PERSON_NAME]-3"
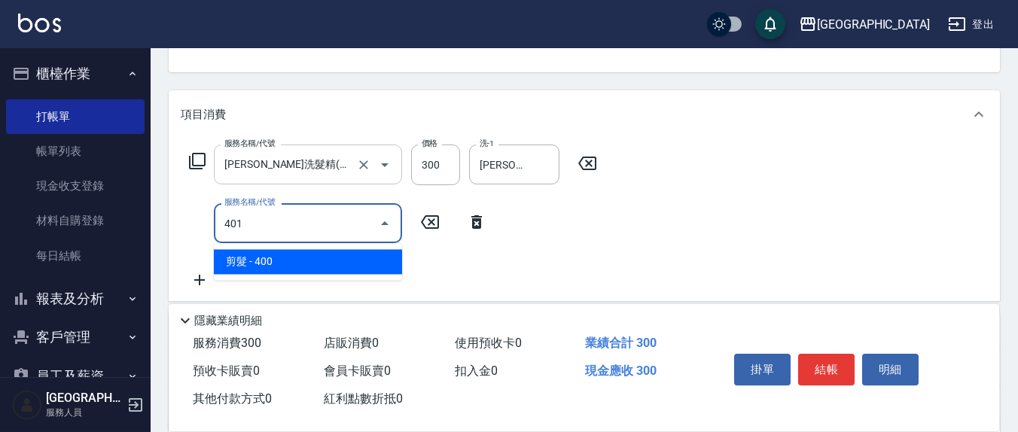
type input "剪髮(401)"
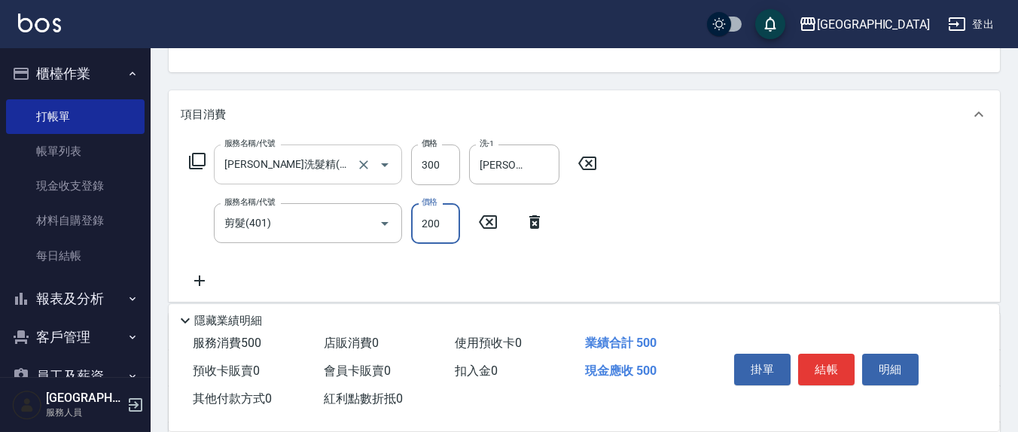
type input "200"
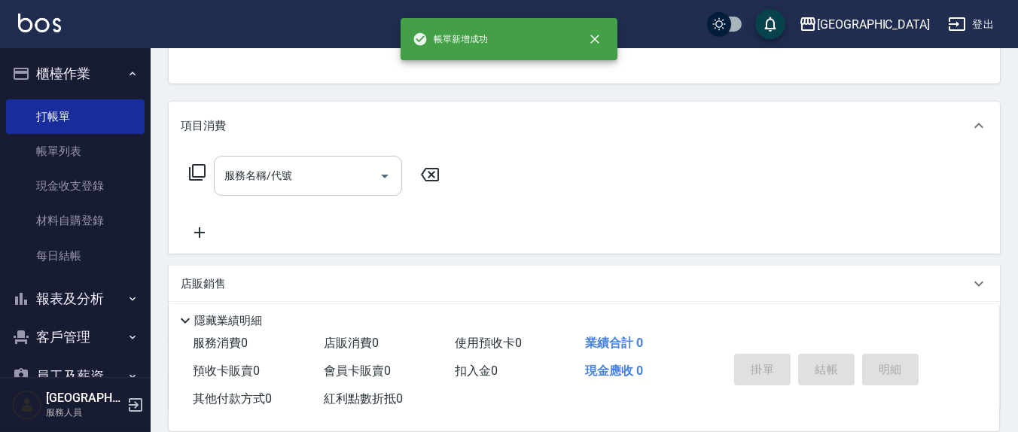
scroll to position [0, 0]
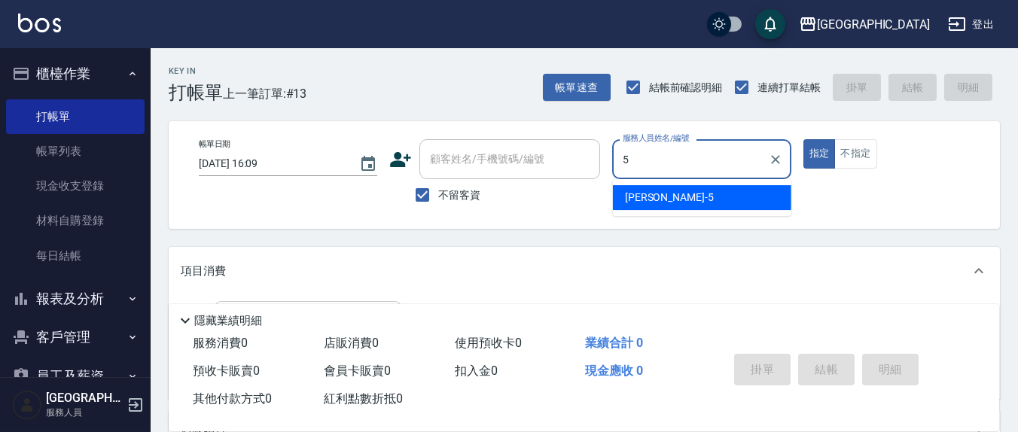
type input "[PERSON_NAME]5"
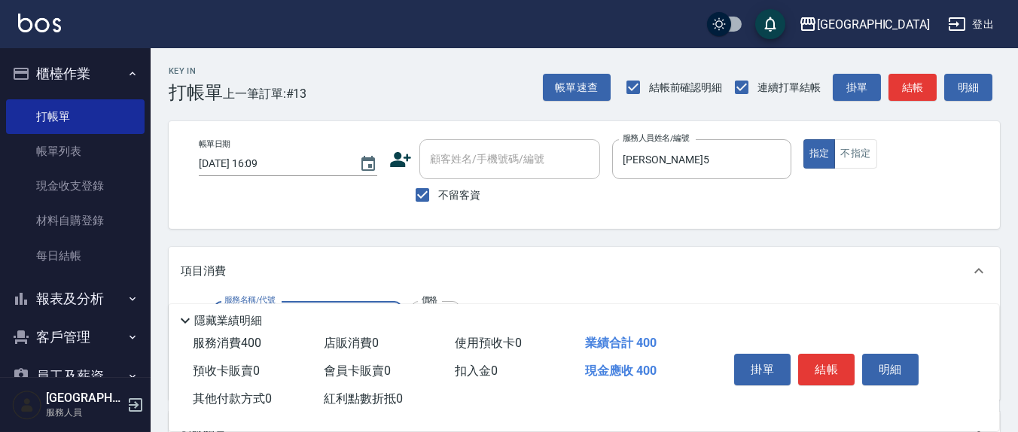
type input "剪髮(401)"
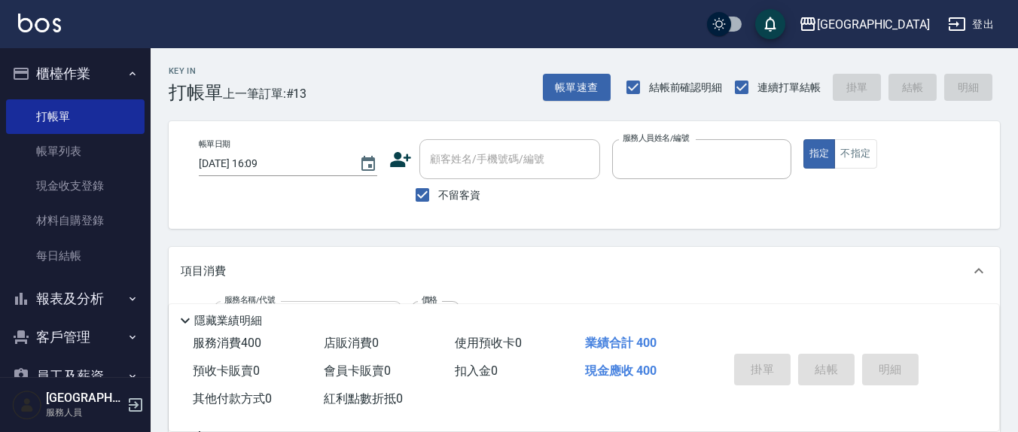
click at [804, 139] on button "指定" at bounding box center [820, 153] width 32 height 29
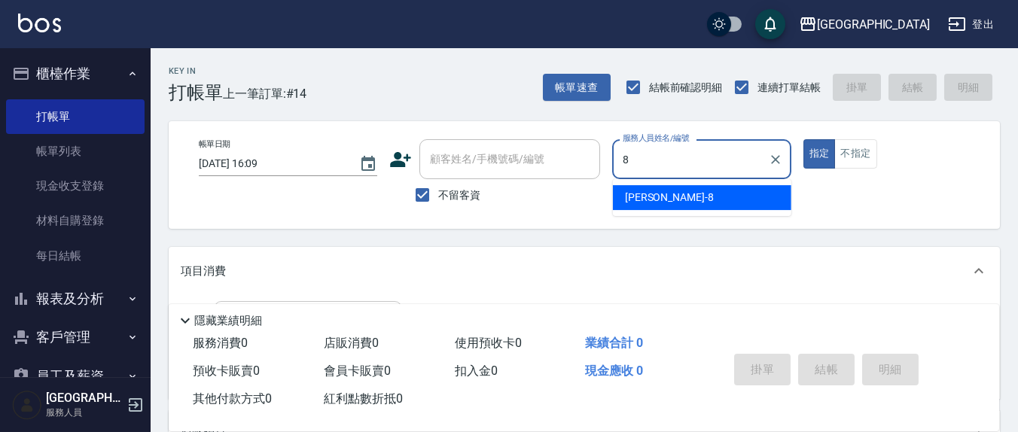
type input "[PERSON_NAME]-8"
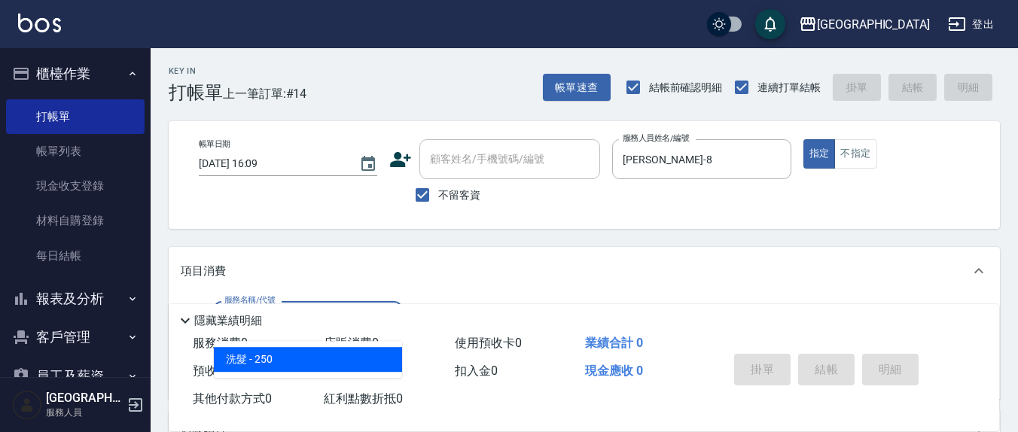
type input "洗髮(201)"
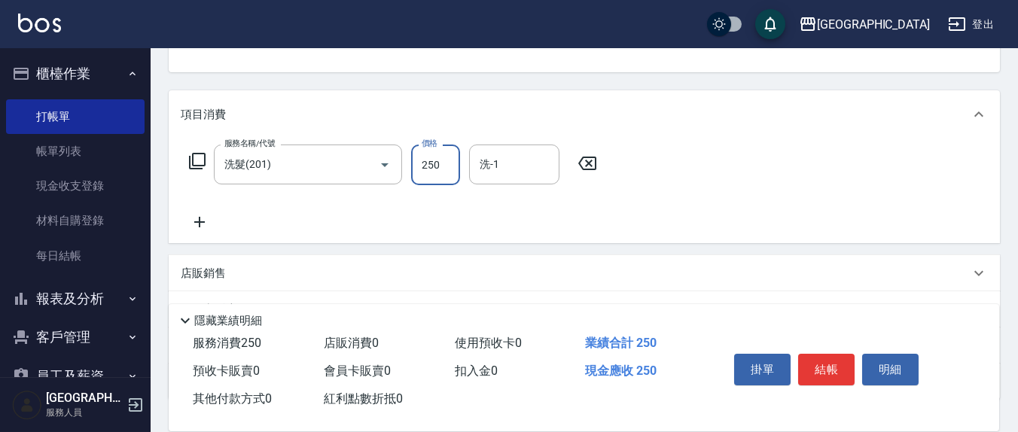
scroll to position [157, 0]
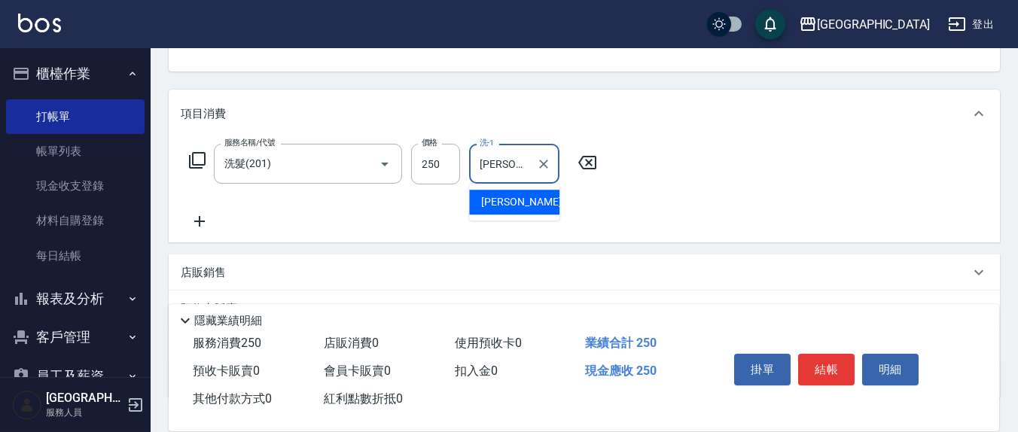
type input "[PERSON_NAME]-22"
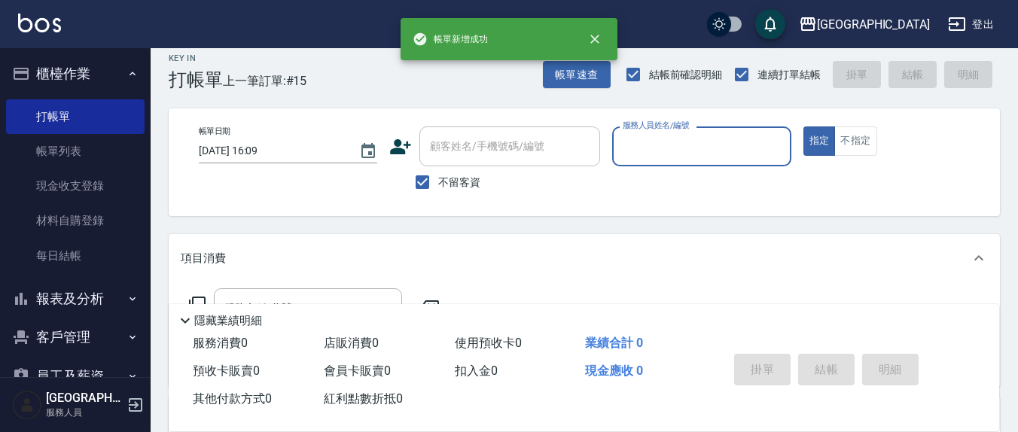
scroll to position [0, 0]
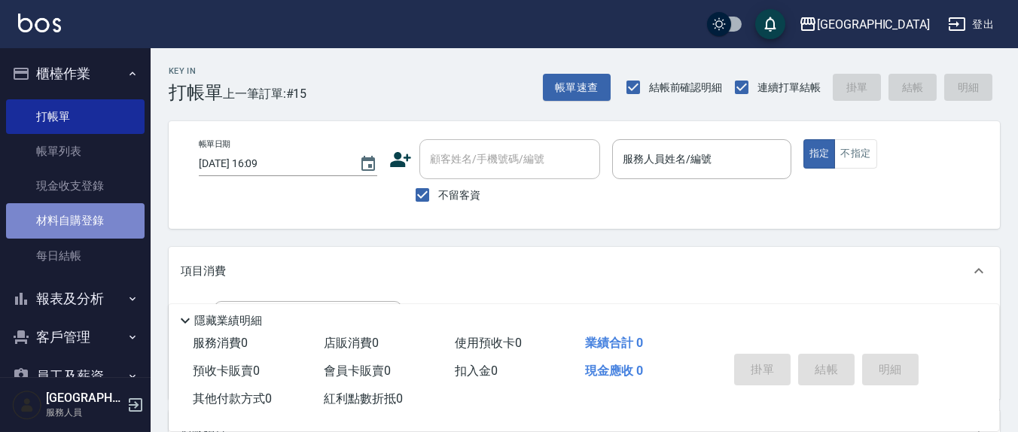
click at [87, 220] on link "材料自購登錄" at bounding box center [75, 220] width 139 height 35
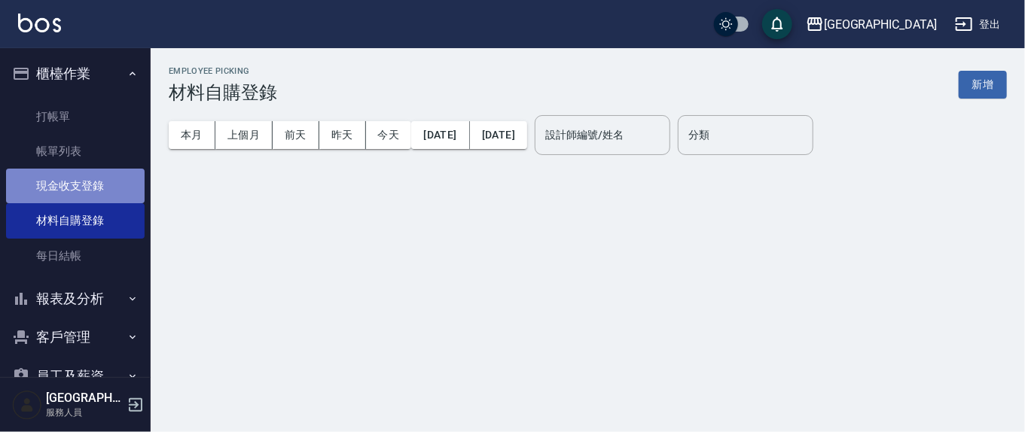
click at [87, 189] on link "現金收支登錄" at bounding box center [75, 186] width 139 height 35
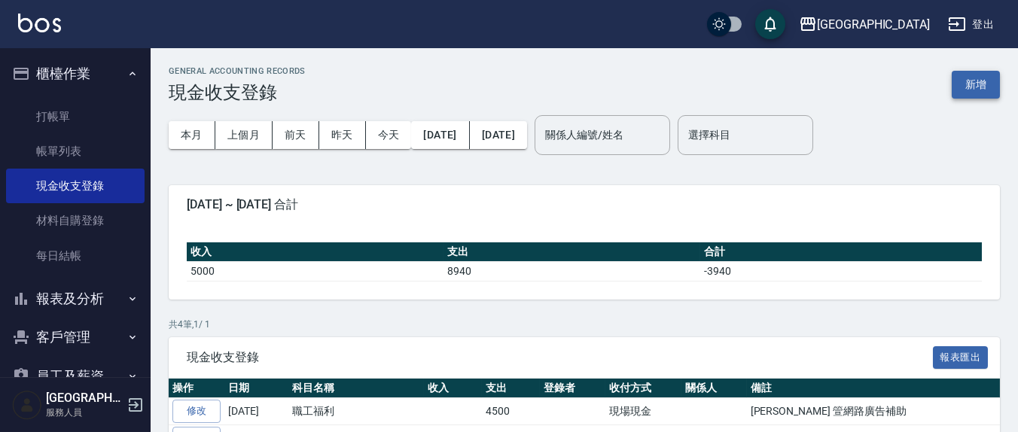
click at [981, 81] on button "新增" at bounding box center [976, 85] width 48 height 28
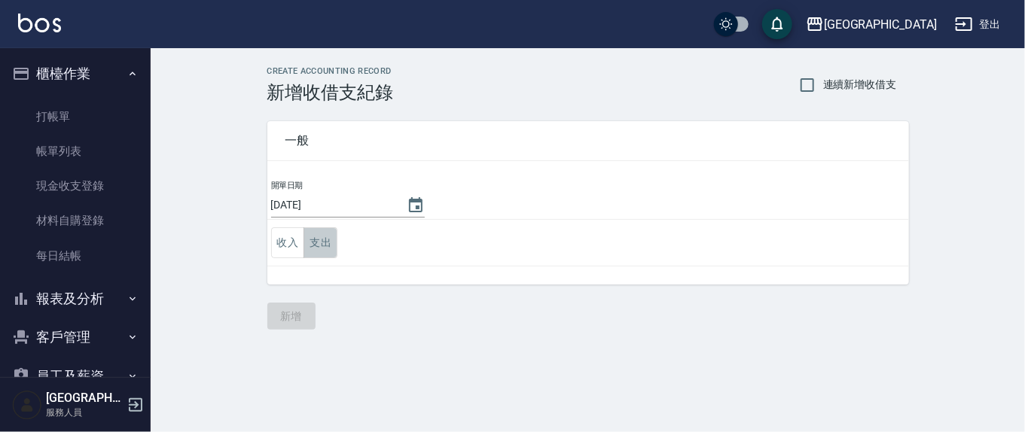
click at [317, 244] on button "支出" at bounding box center [321, 242] width 34 height 31
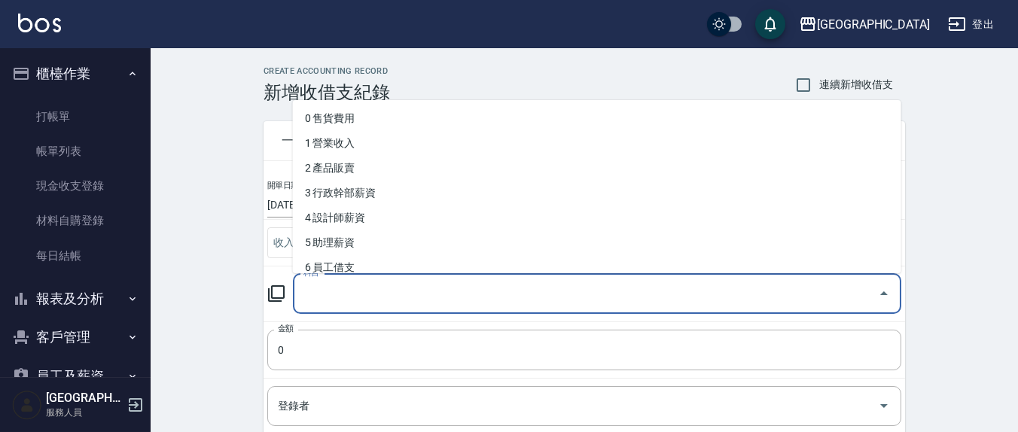
click at [319, 291] on div "科目 科目" at bounding box center [597, 294] width 609 height 40
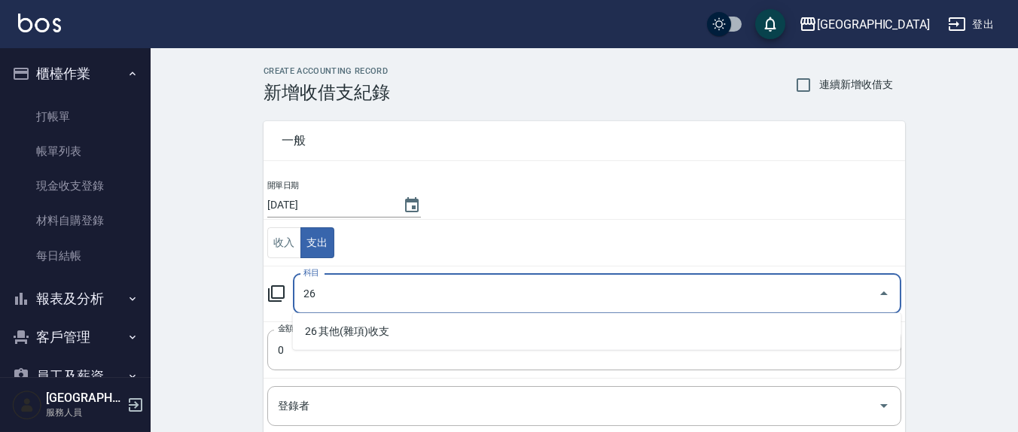
type input "26"
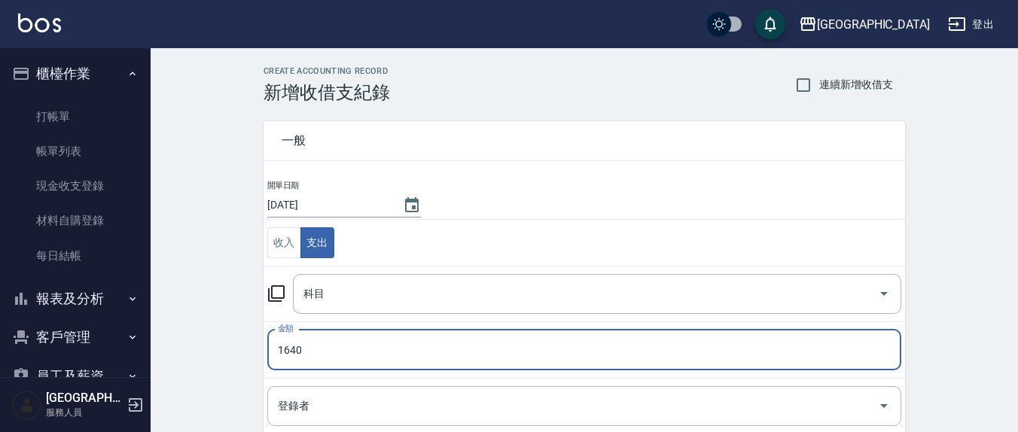
type input "1640"
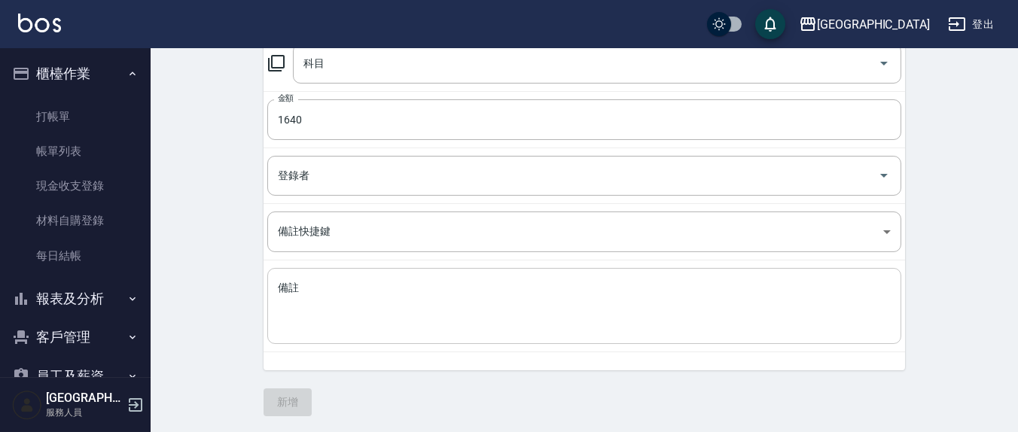
scroll to position [230, 0]
click at [315, 281] on textarea "備註" at bounding box center [584, 306] width 613 height 51
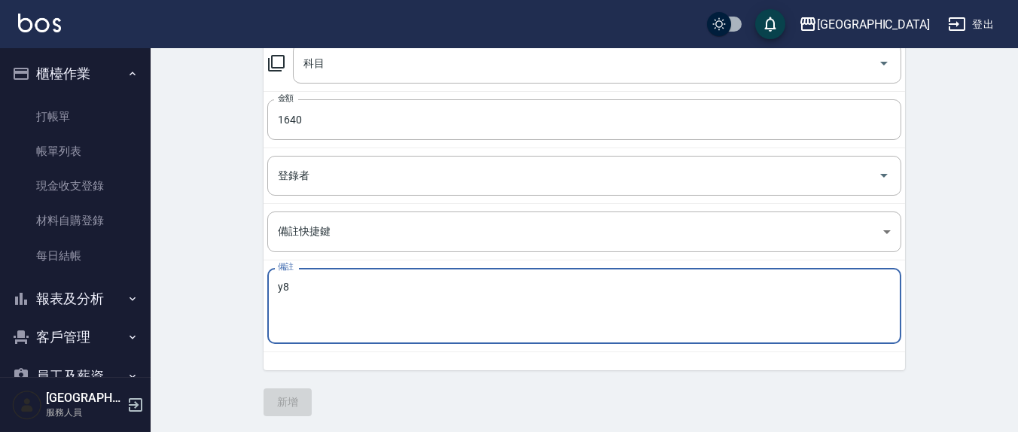
type textarea "y"
type textarea "雜貨{保鮮膜 杯子}"
click at [361, 66] on input "科目" at bounding box center [586, 63] width 572 height 26
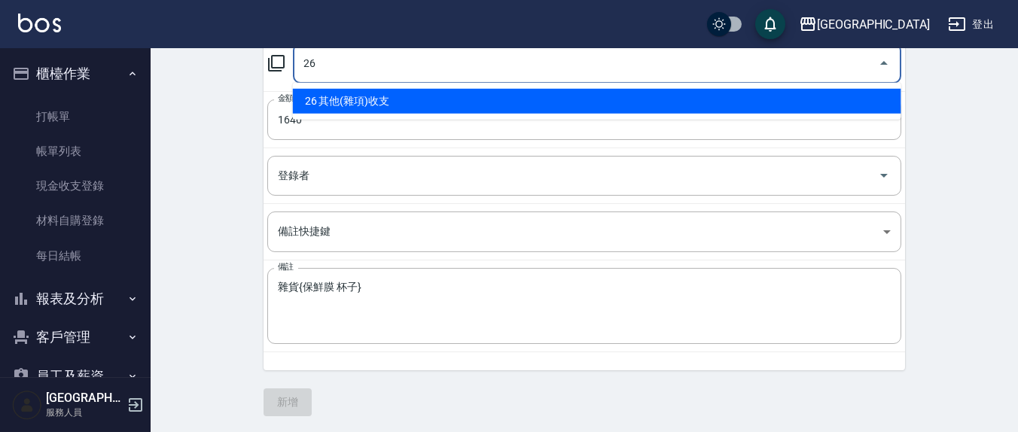
click at [372, 101] on li "26 其他(雜項)收支" at bounding box center [597, 101] width 609 height 25
type input "26 其他(雜項)收支"
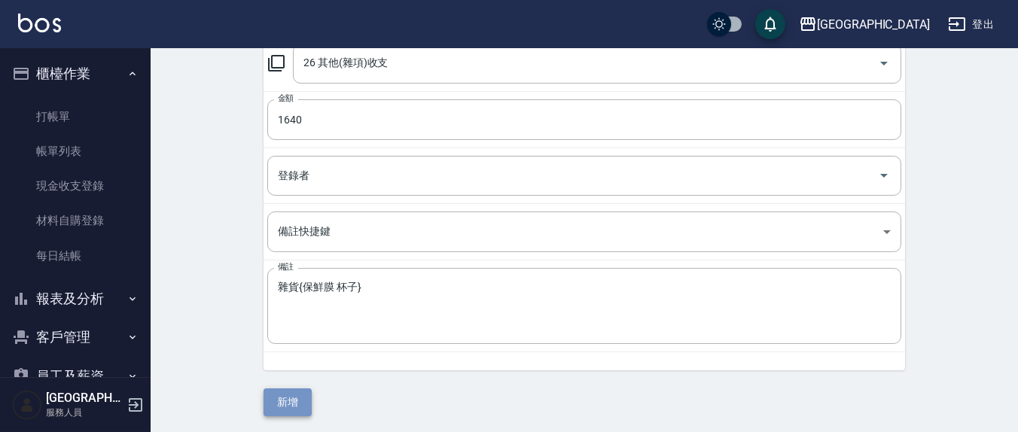
click at [278, 391] on button "新增" at bounding box center [288, 403] width 48 height 28
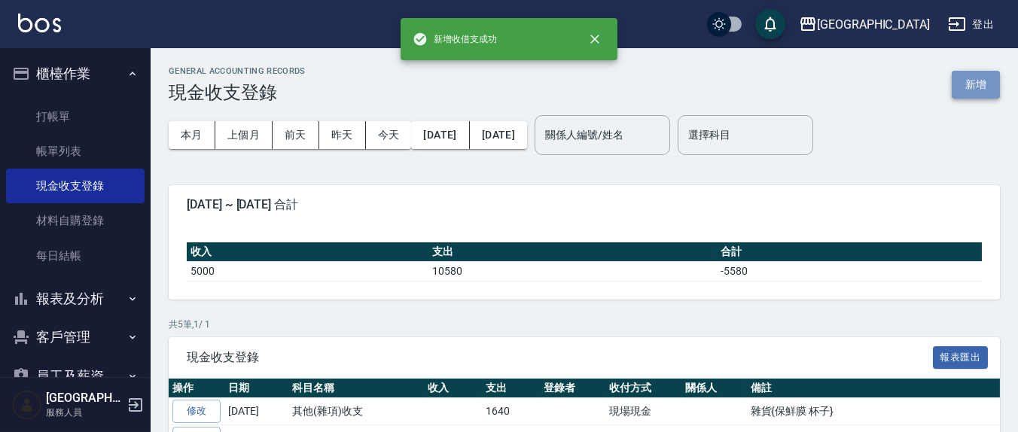
click at [973, 93] on button "新增" at bounding box center [976, 85] width 48 height 28
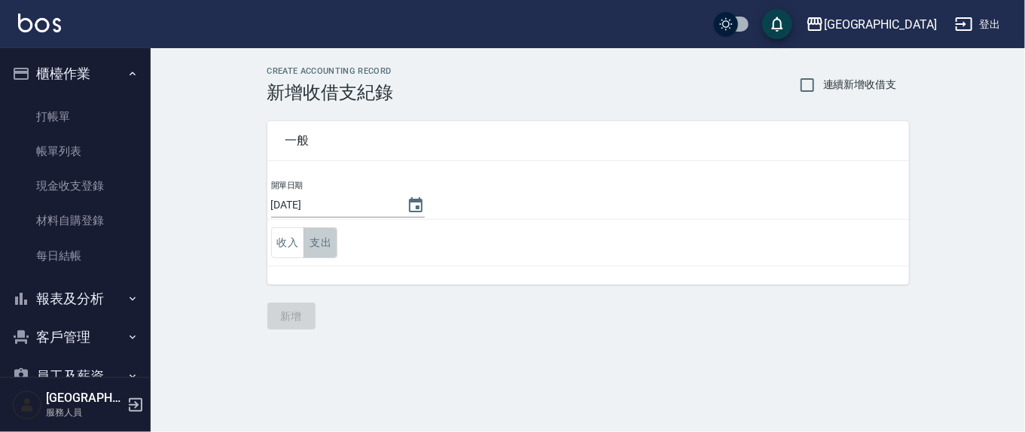
click at [330, 245] on button "支出" at bounding box center [321, 242] width 34 height 31
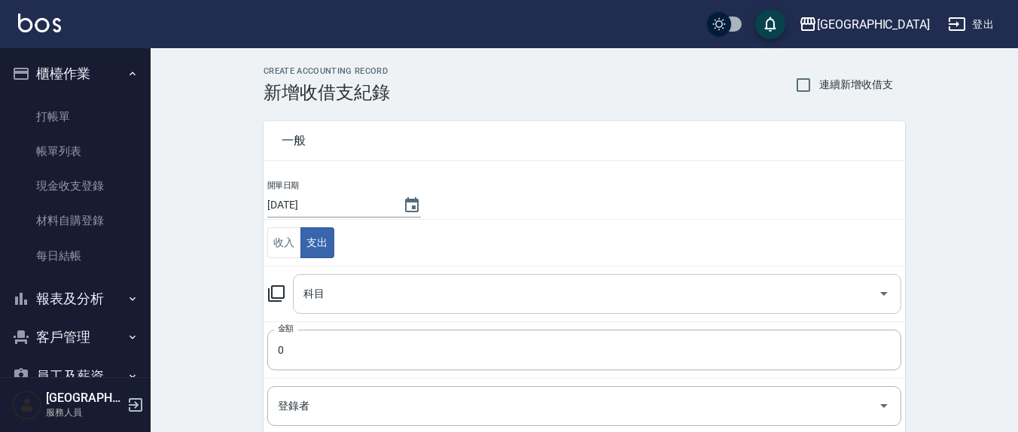
click at [331, 300] on input "科目" at bounding box center [586, 294] width 572 height 26
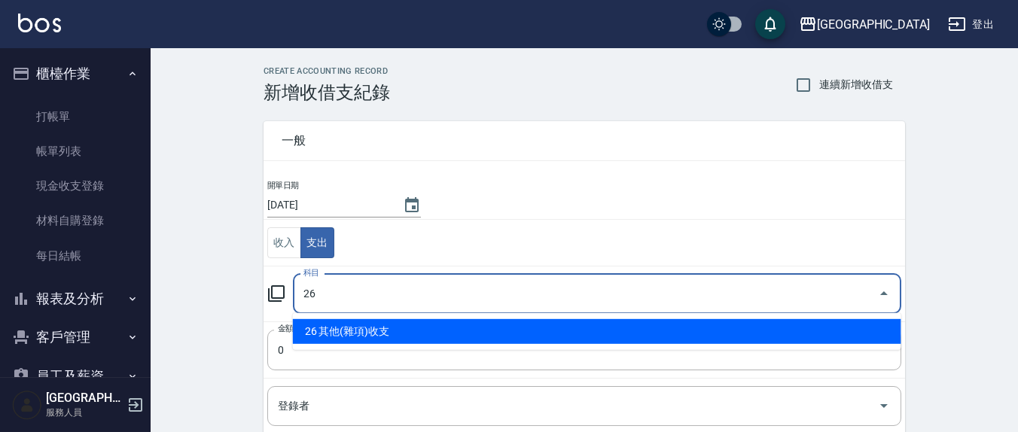
drag, startPoint x: 398, startPoint y: 334, endPoint x: 283, endPoint y: 374, distance: 121.5
click at [394, 336] on li "26 其他(雜項)收支" at bounding box center [597, 331] width 609 height 25
type input "26 其他(雜項)收支"
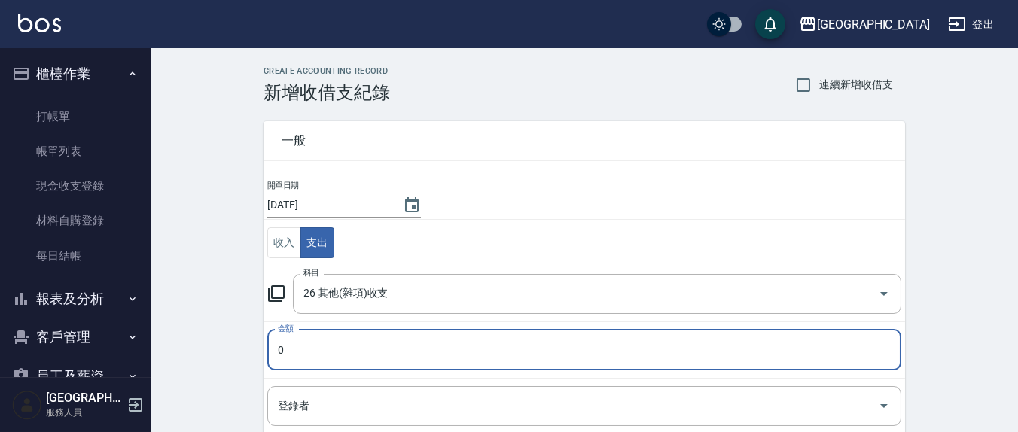
click at [325, 354] on input "0" at bounding box center [584, 350] width 634 height 41
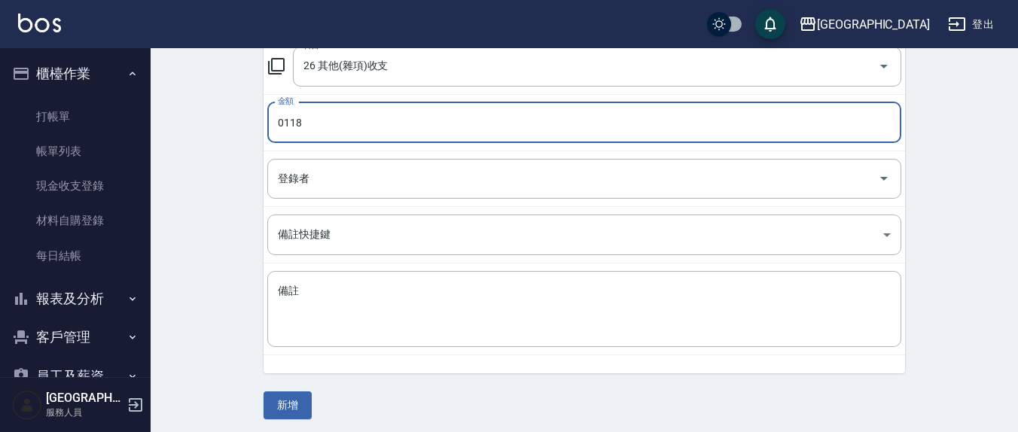
scroll to position [230, 0]
type input "0118"
click at [316, 273] on div "x 備註" at bounding box center [584, 306] width 634 height 76
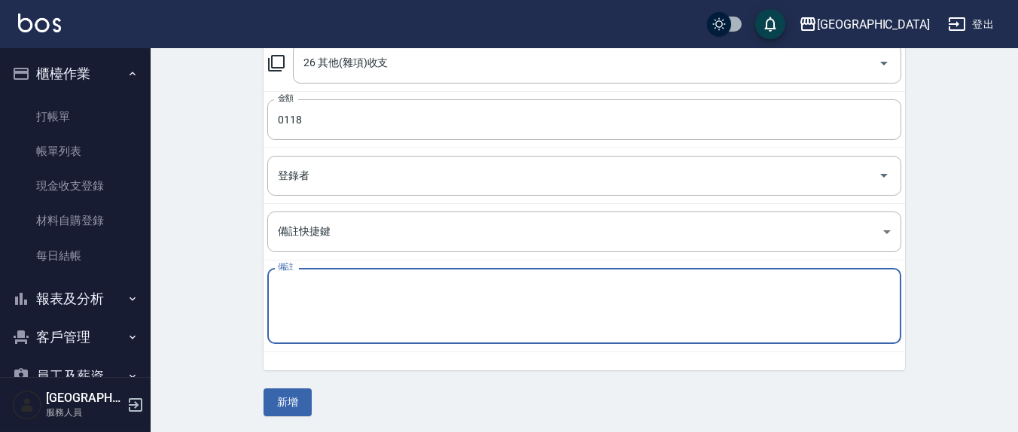
type textarea "c"
type textarea "護髮瓶"
click at [287, 398] on button "新增" at bounding box center [288, 403] width 48 height 28
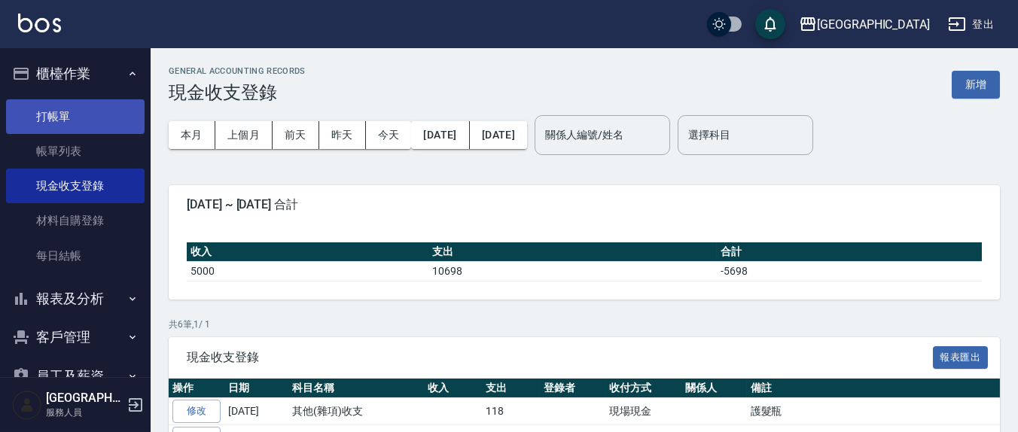
click at [81, 111] on link "打帳單" at bounding box center [75, 116] width 139 height 35
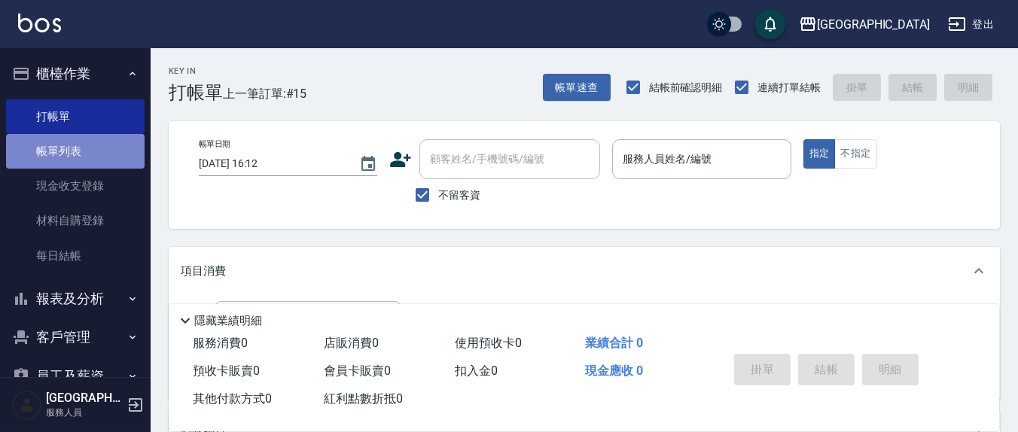
click at [76, 159] on link "帳單列表" at bounding box center [75, 151] width 139 height 35
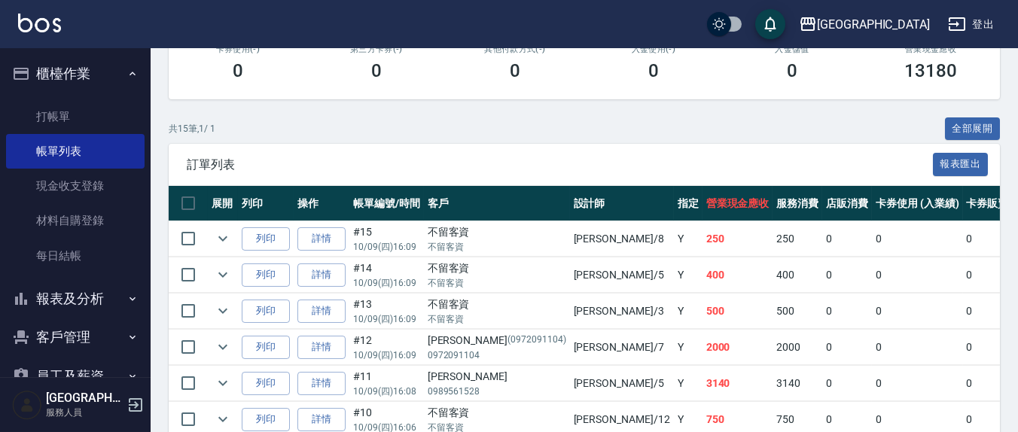
scroll to position [209, 0]
